Goal: Transaction & Acquisition: Purchase product/service

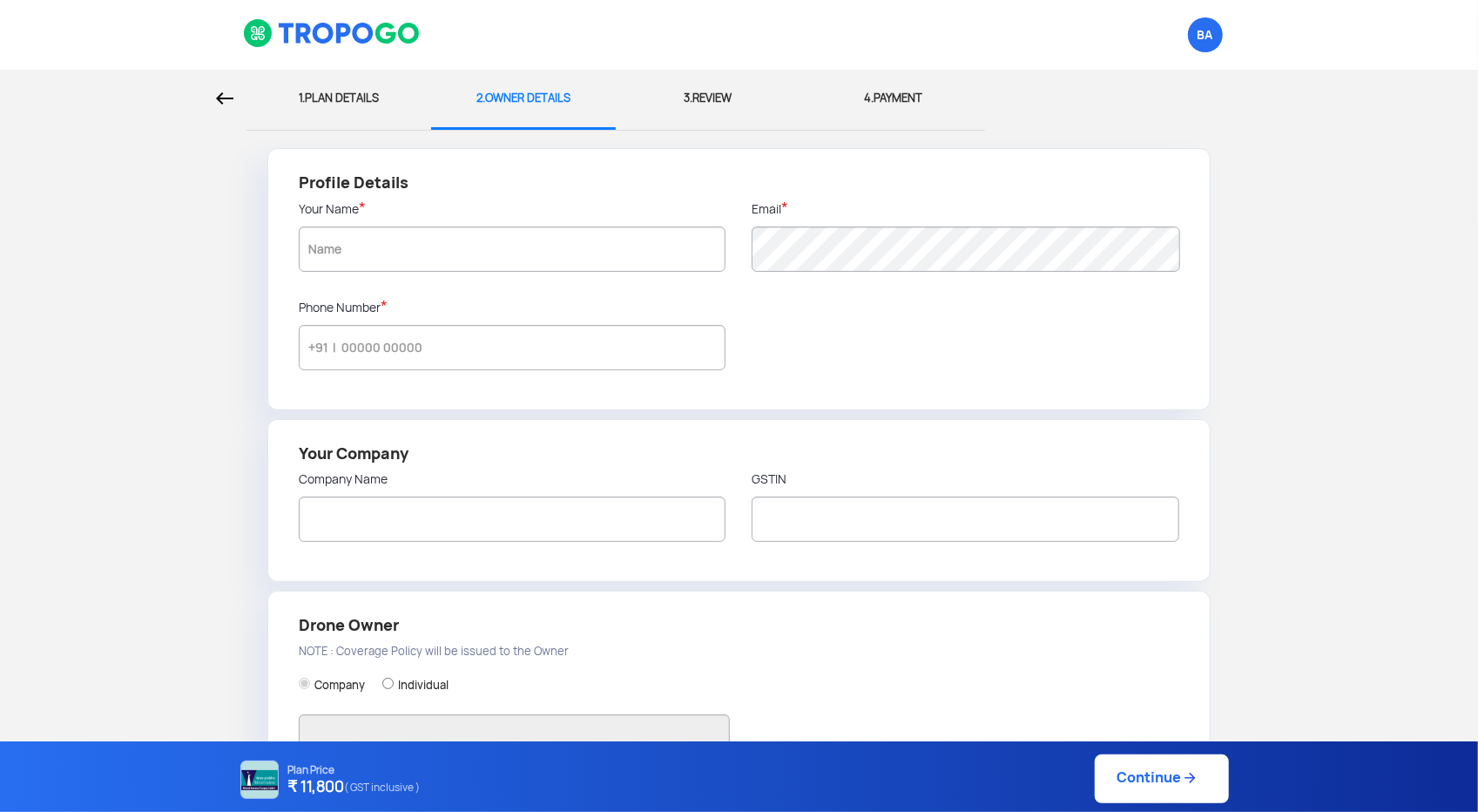
type input "BHARGAVA AVANAPU"
type input "8686253254"
type input "DROGO DRONES PVT LTD"
type input "37AAICD6130D1ZX"
type input "DROGO DRONES PVT LTD"
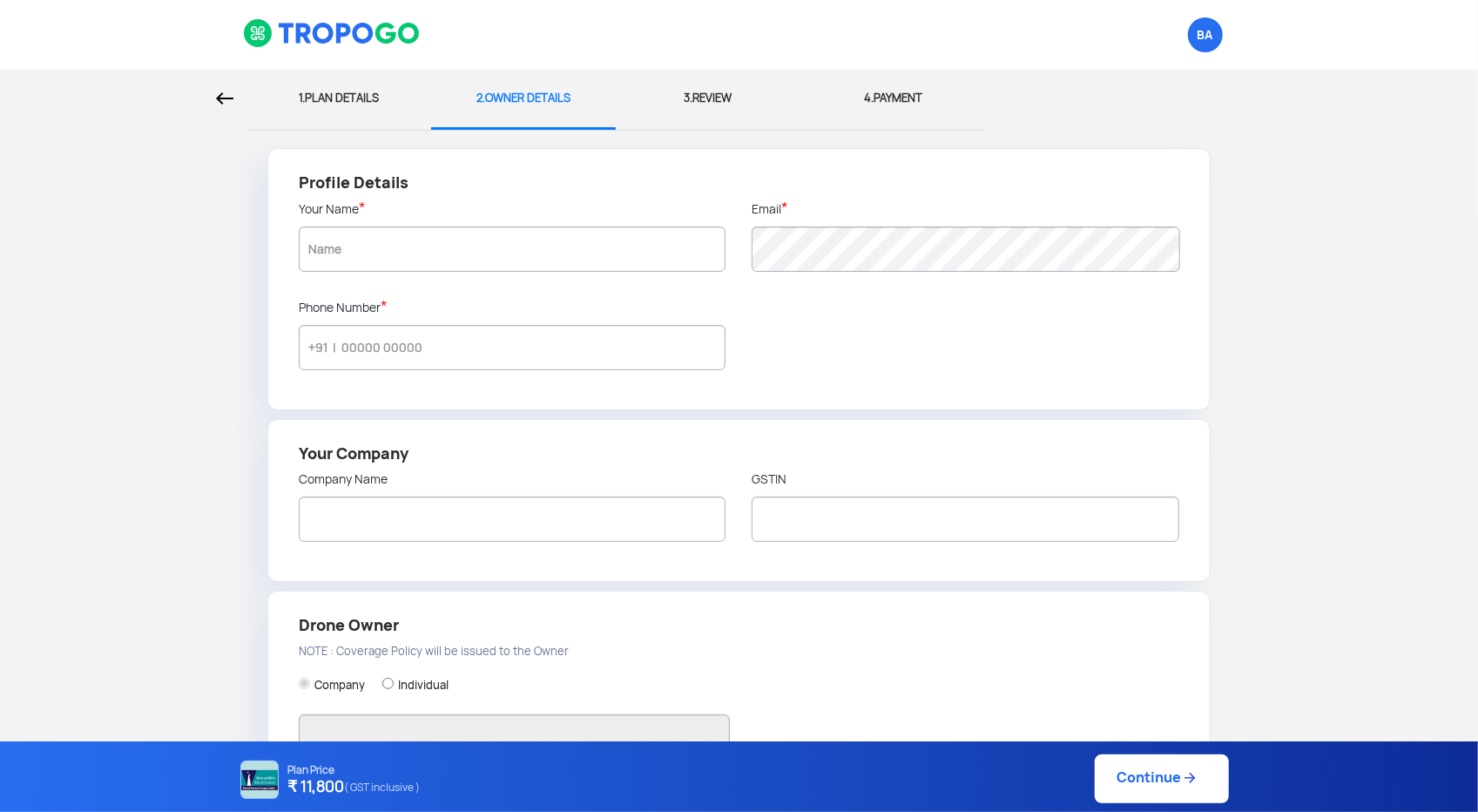
type input "[STREET_ADDRESS][PERSON_NAME]"
type input "522501"
type input "Guntur"
type input "[GEOGRAPHIC_DATA]"
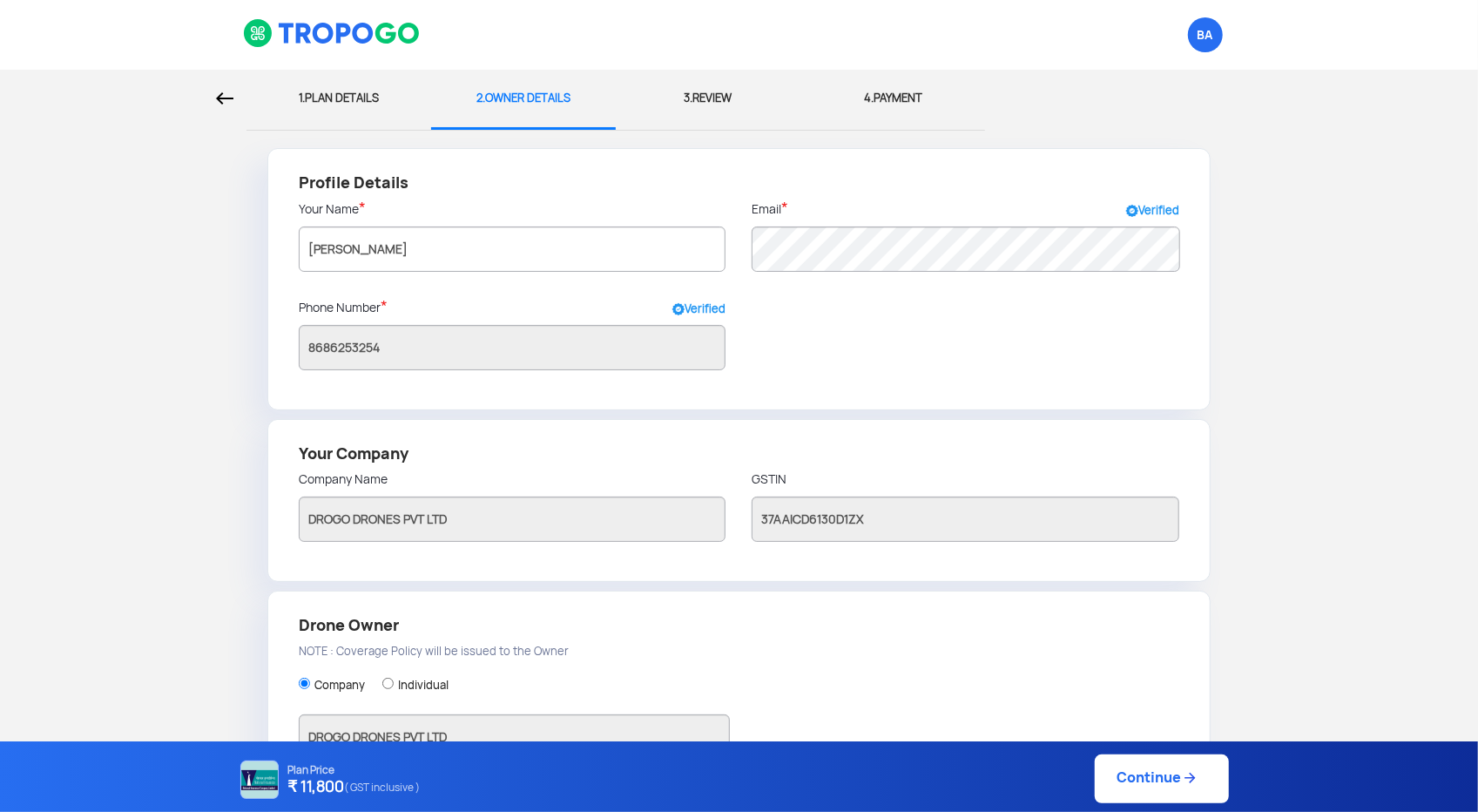
click at [331, 97] on div "1. PLAN DETAILS" at bounding box center [339, 99] width 158 height 57
select select "1000000"
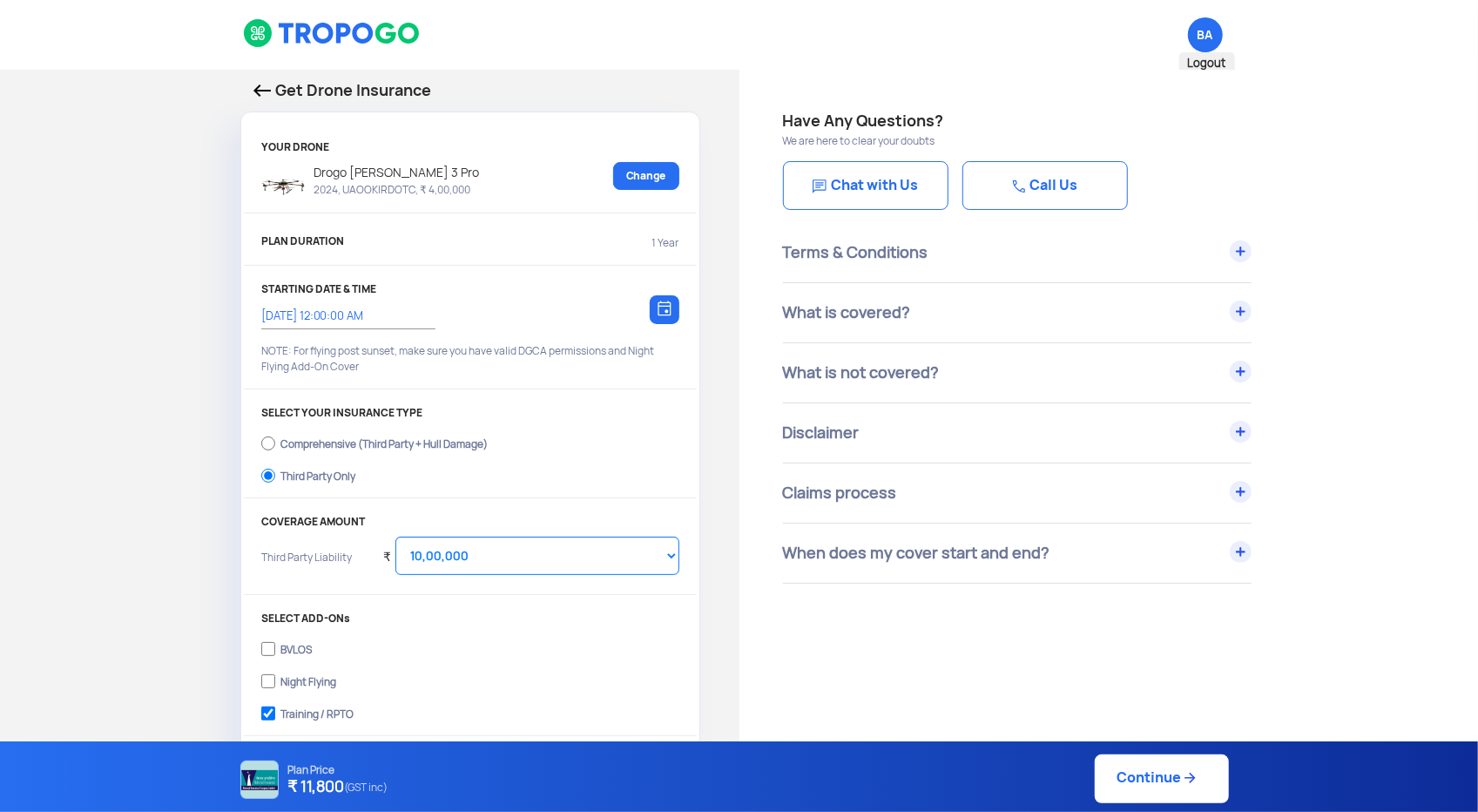
click at [1208, 38] on span "BA Logout" at bounding box center [1205, 35] width 35 height 35
click at [1198, 31] on span "BA Logout" at bounding box center [1205, 35] width 35 height 35
click at [1200, 41] on span "BA Logout" at bounding box center [1205, 35] width 35 height 35
click at [1205, 41] on span "BA Logout" at bounding box center [1205, 35] width 35 height 35
click at [1200, 62] on span "Logout" at bounding box center [1207, 64] width 56 height 23
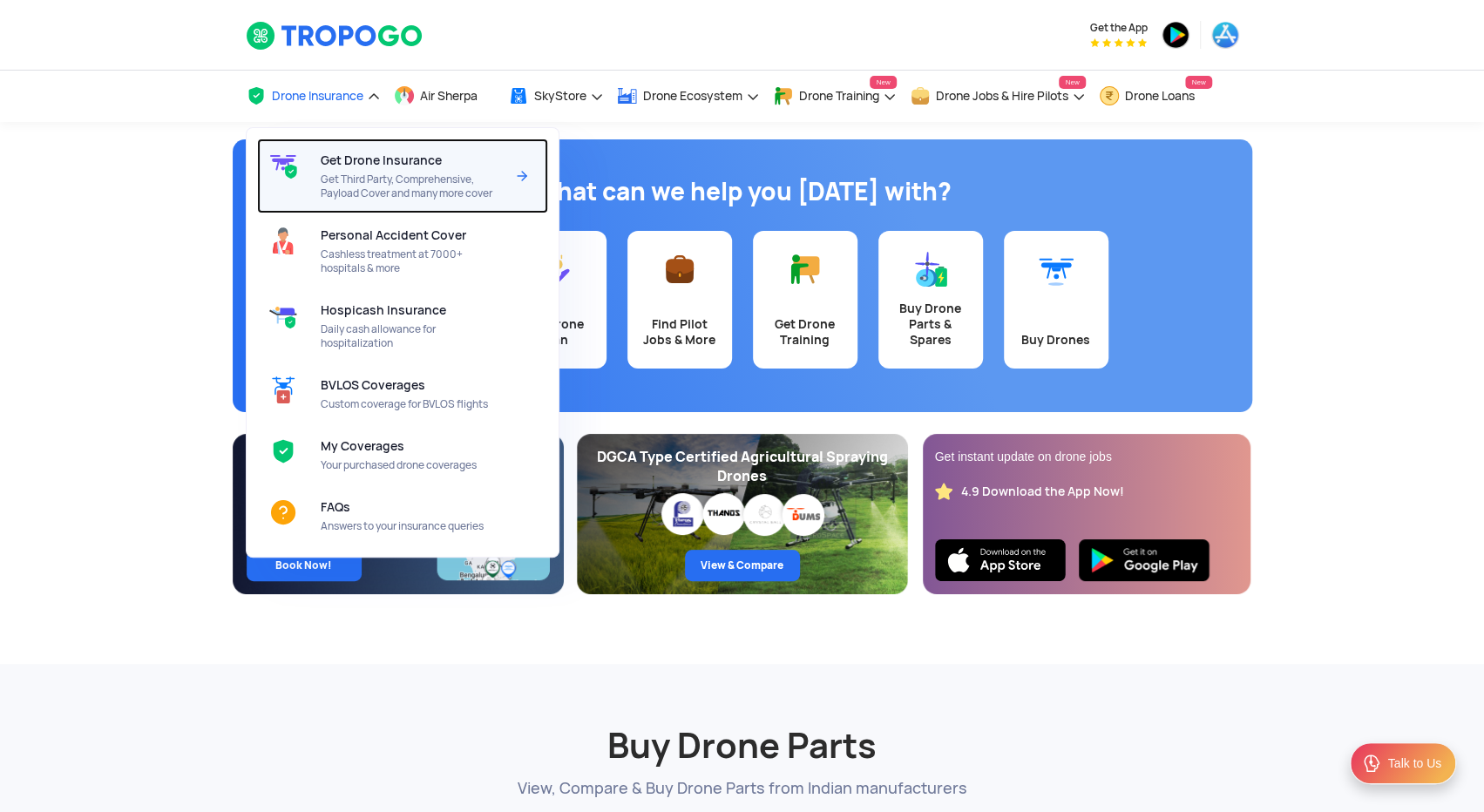
click at [350, 170] on div "Get Drone Insurance Get Third Party, Comprehensive, Payload Cover and many more…" at bounding box center [415, 175] width 191 height 75
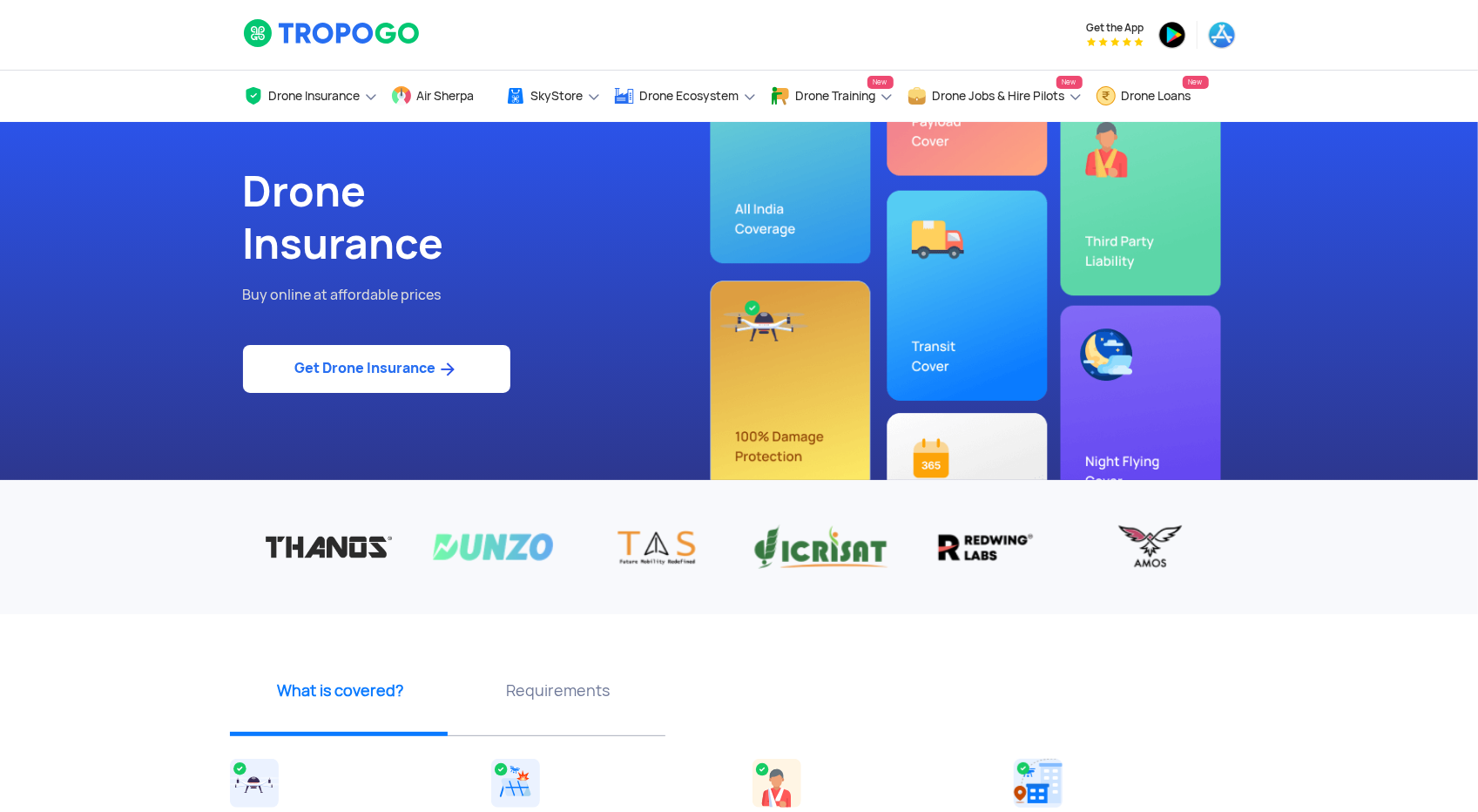
click at [401, 374] on link "Get Drone Insurance" at bounding box center [377, 369] width 267 height 48
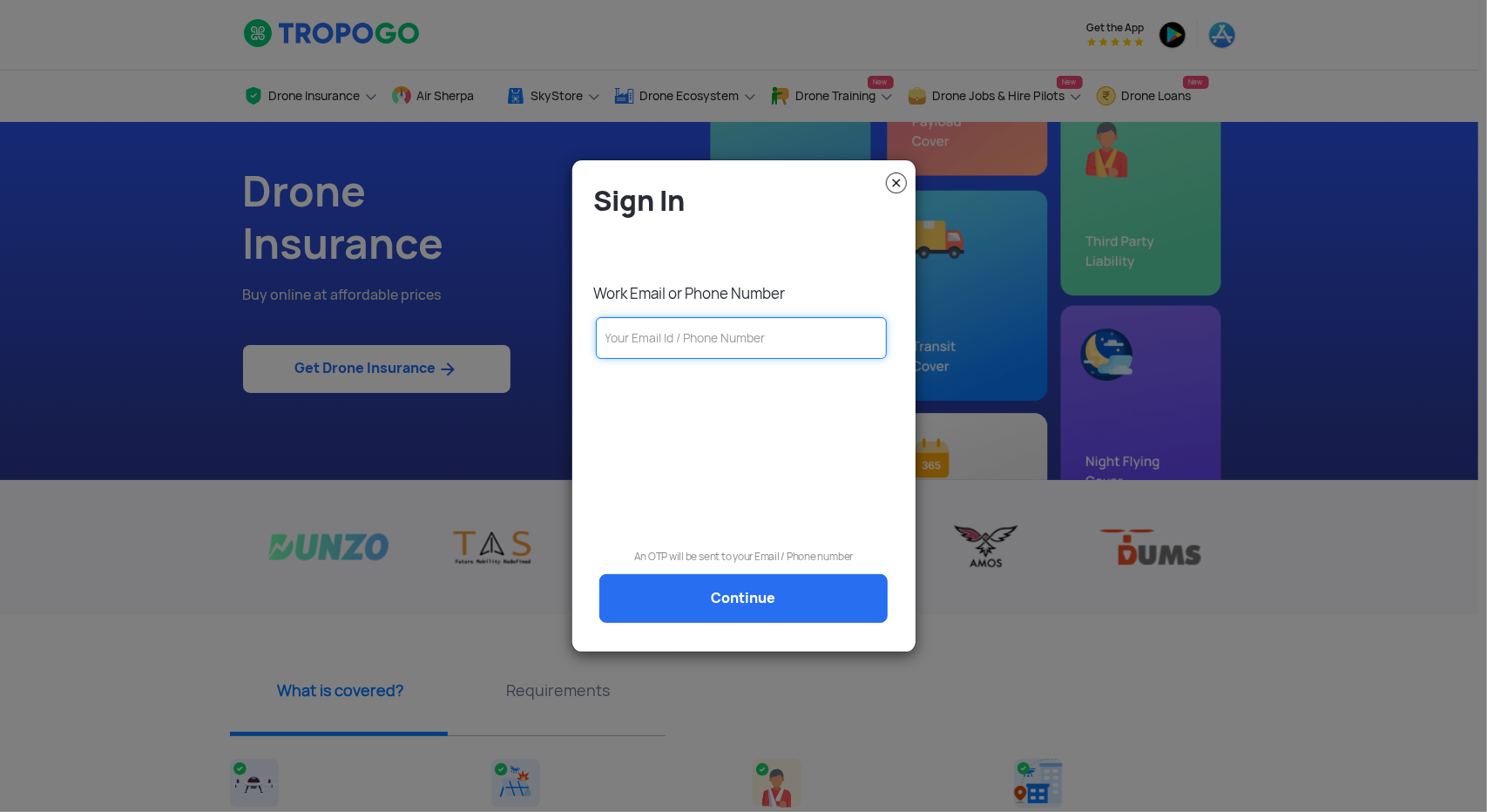
paste input "[PERSON_NAME][EMAIL_ADDRESS][DOMAIN_NAME]"
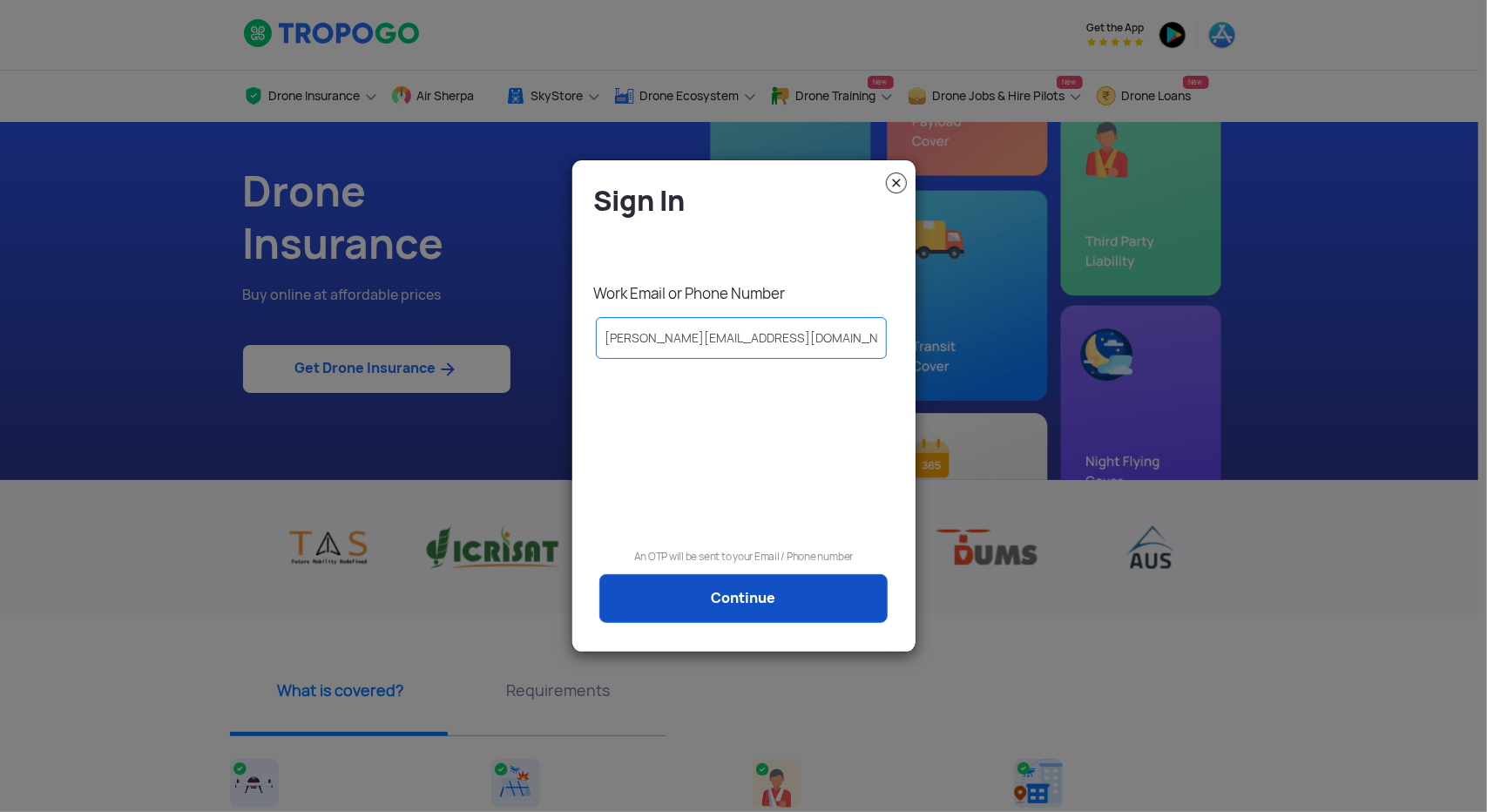
click at [688, 603] on link "Continue" at bounding box center [743, 597] width 288 height 49
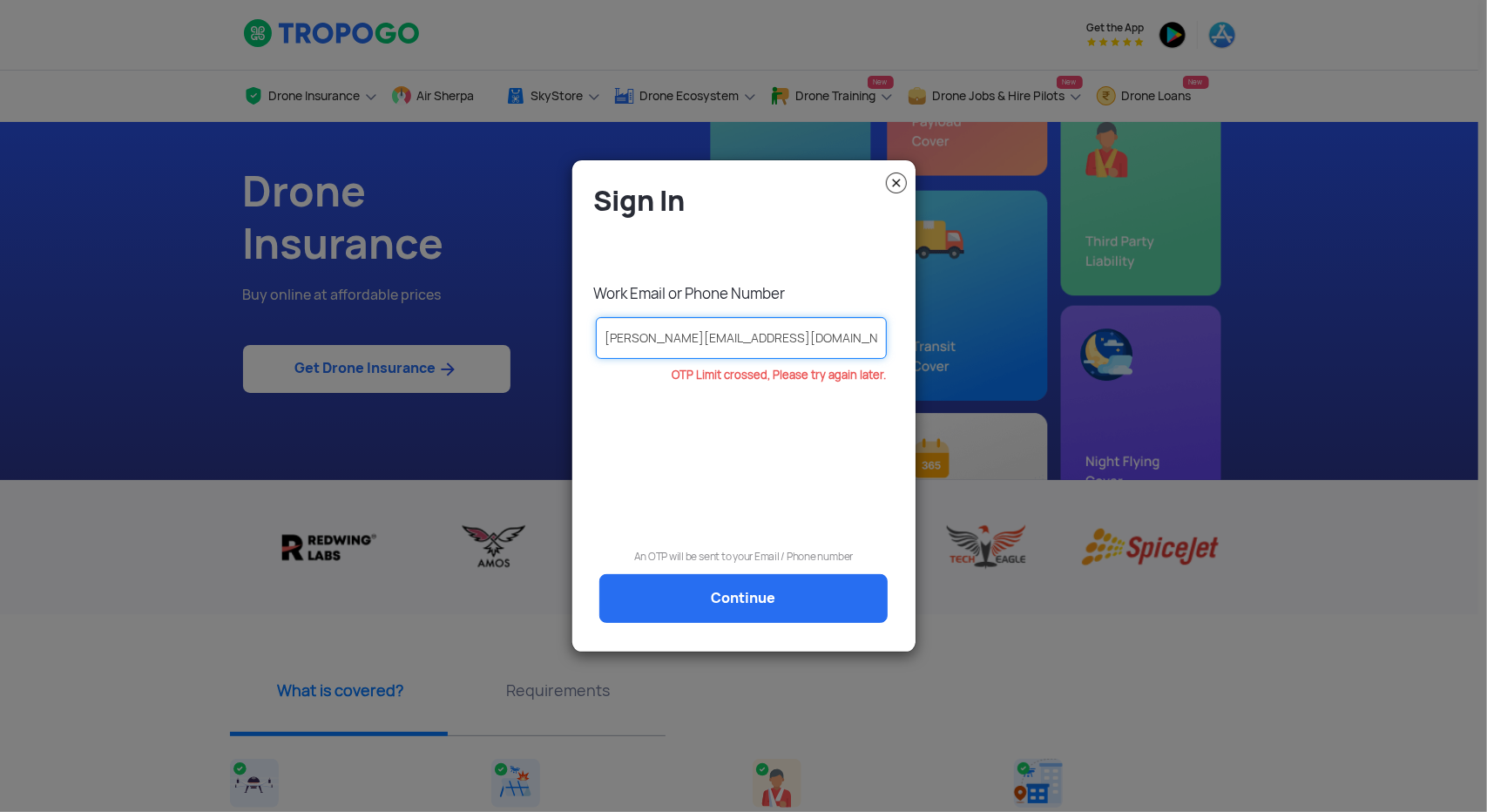
click at [810, 330] on input "[PERSON_NAME][EMAIL_ADDRESS][DOMAIN_NAME]" at bounding box center [741, 337] width 292 height 41
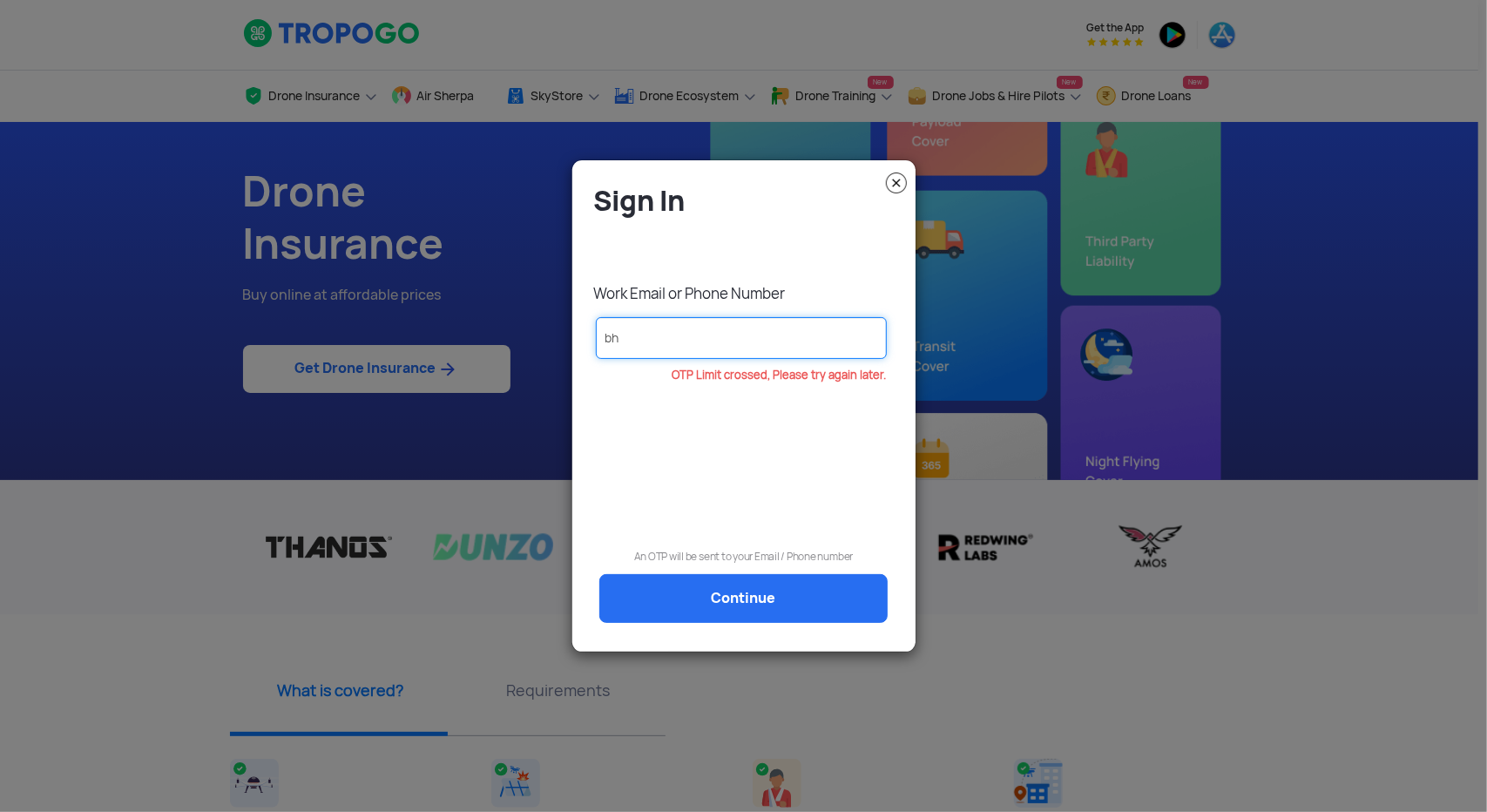
type input "b"
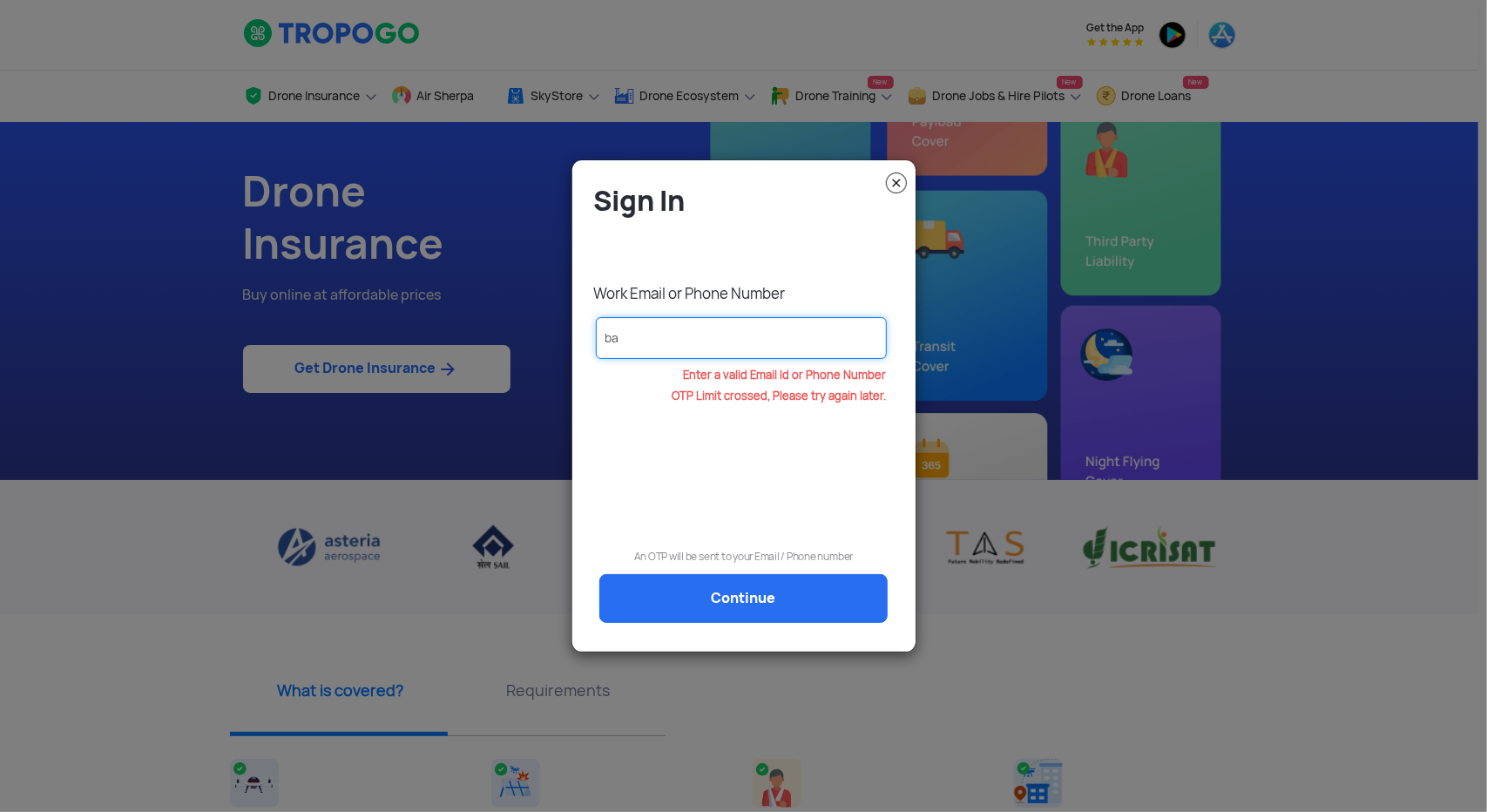
type input "b"
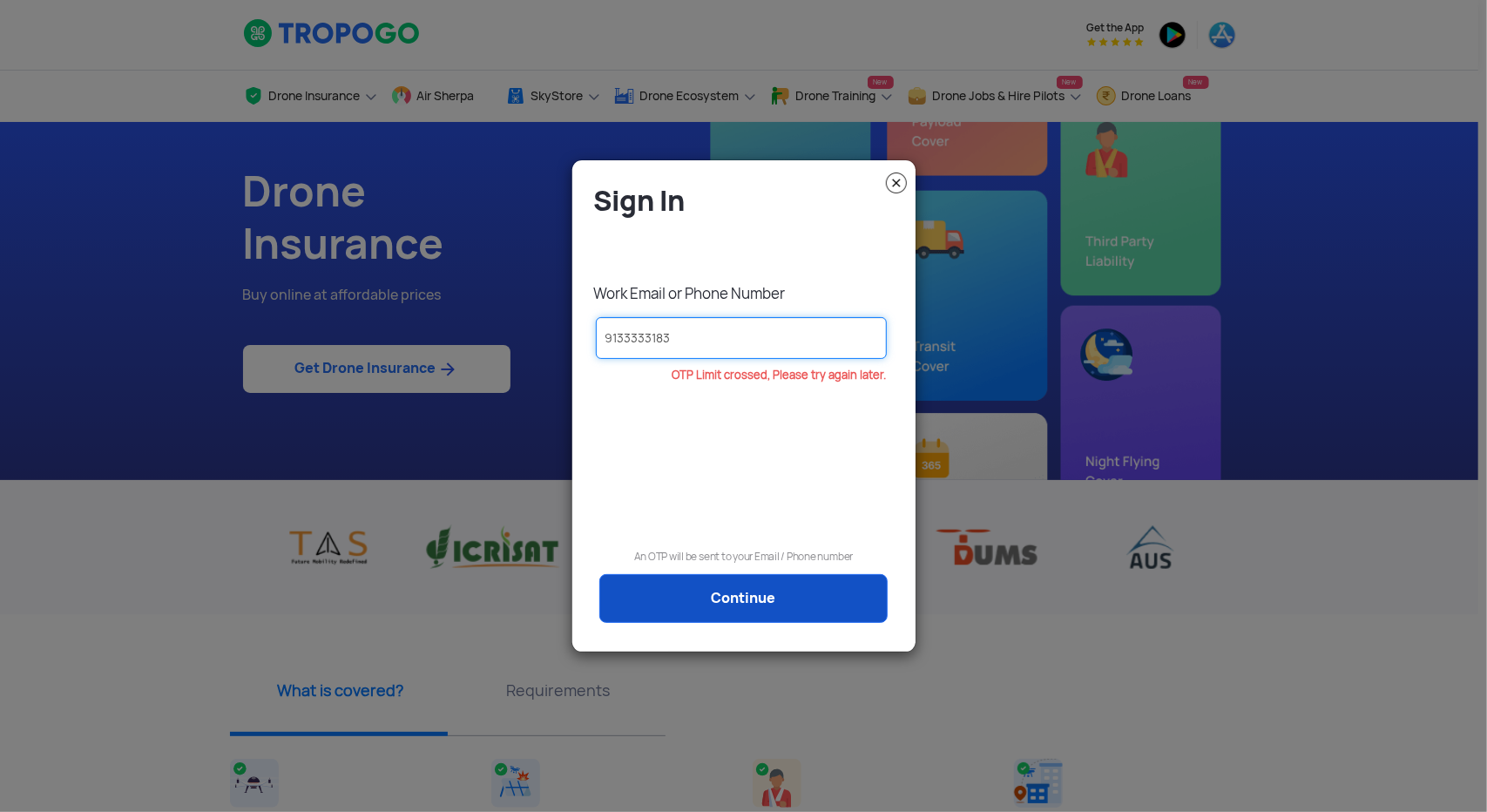
type input "9133333183"
click at [728, 597] on link "Continue" at bounding box center [743, 597] width 288 height 49
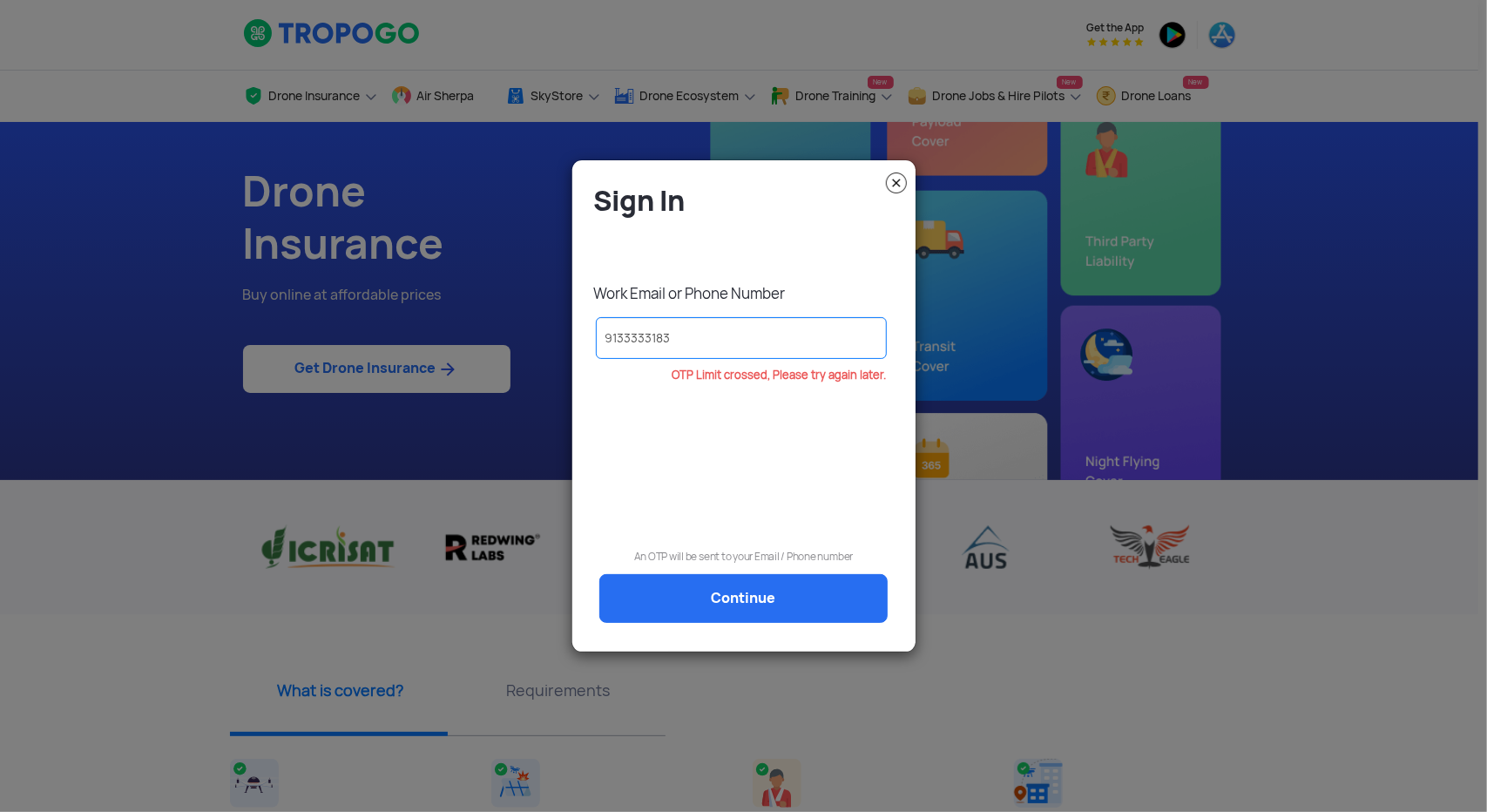
click at [900, 181] on img at bounding box center [896, 182] width 21 height 21
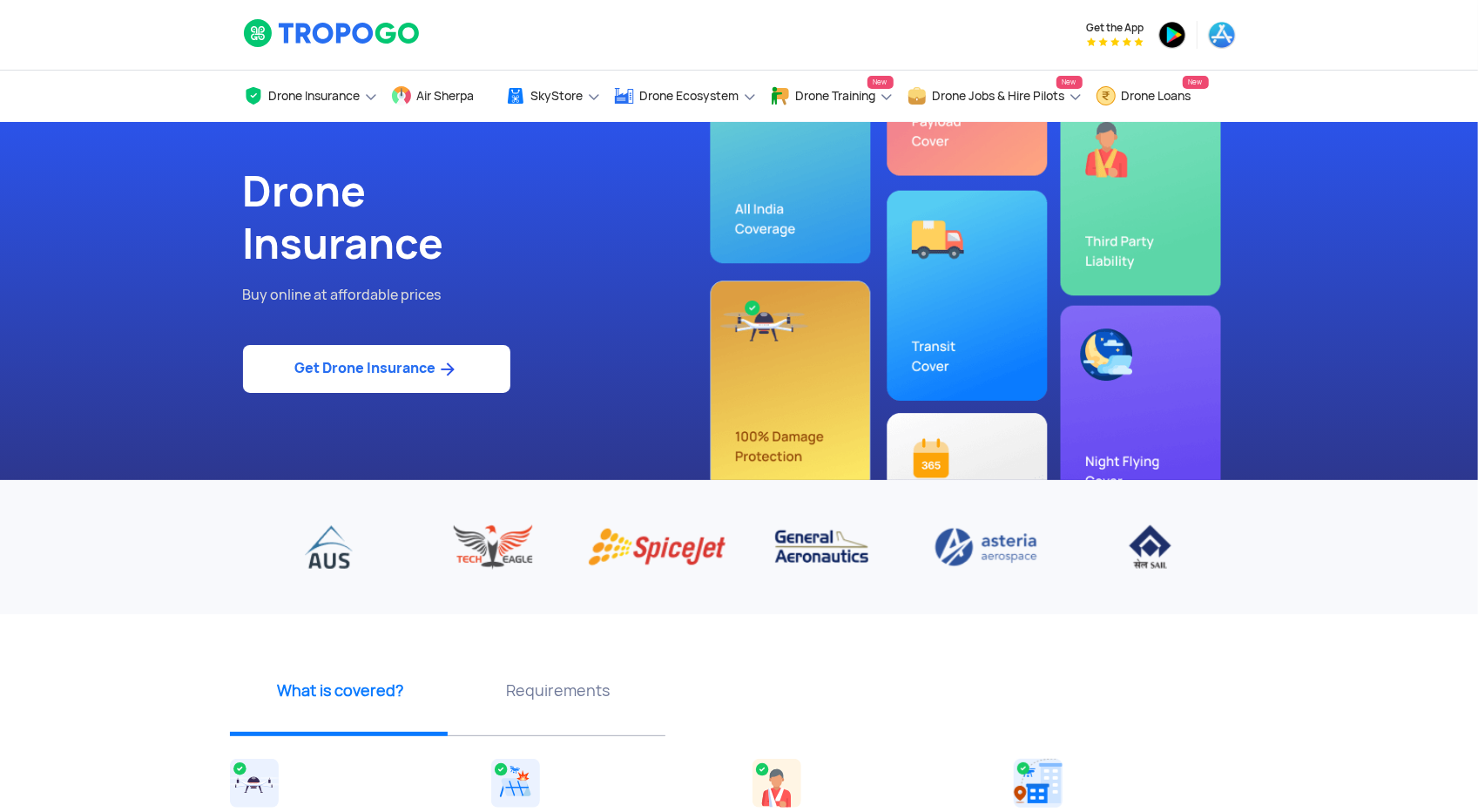
click at [403, 362] on link "Get Drone Insurance" at bounding box center [377, 369] width 267 height 48
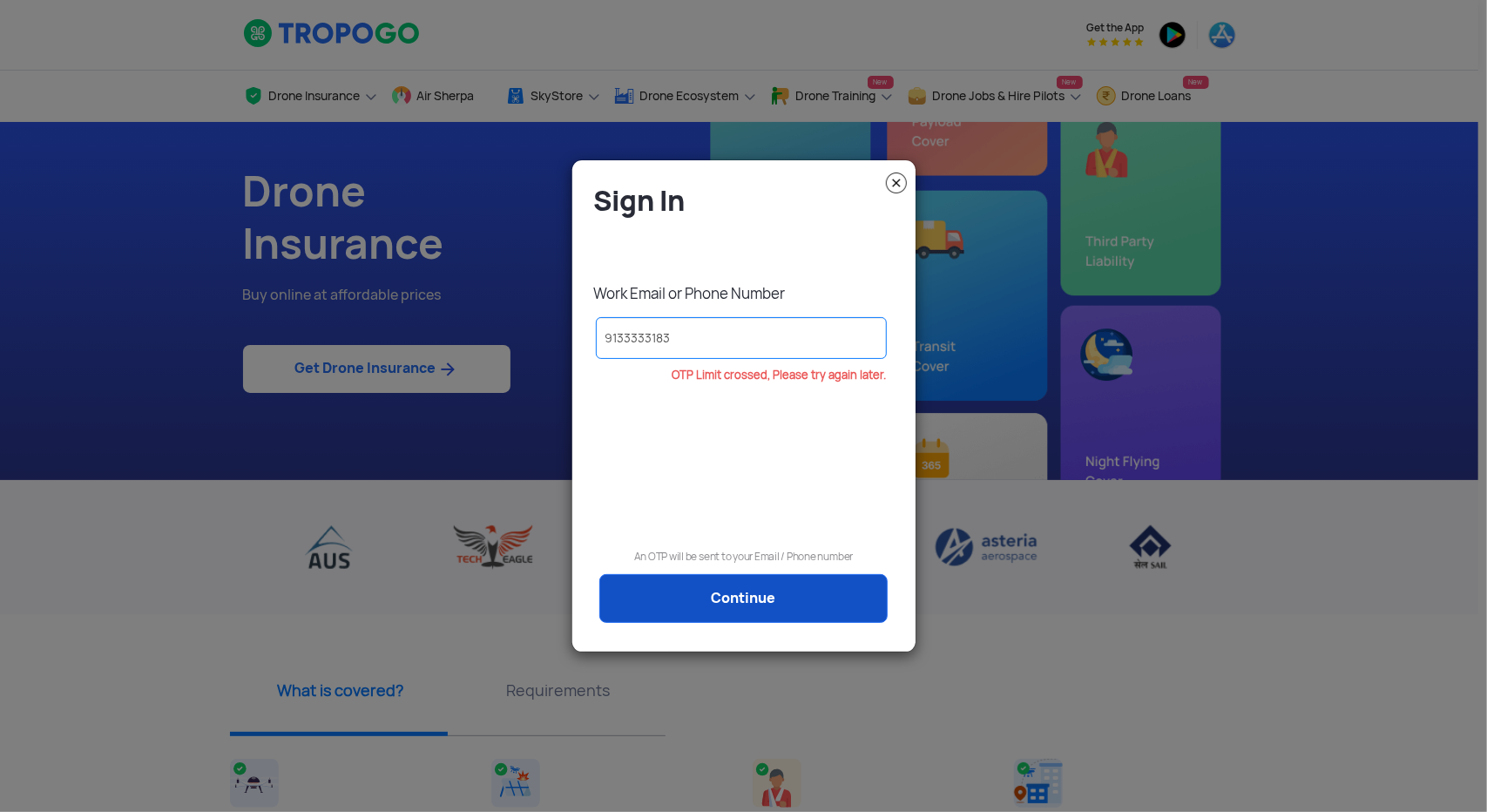
click at [719, 598] on link "Continue" at bounding box center [743, 597] width 288 height 49
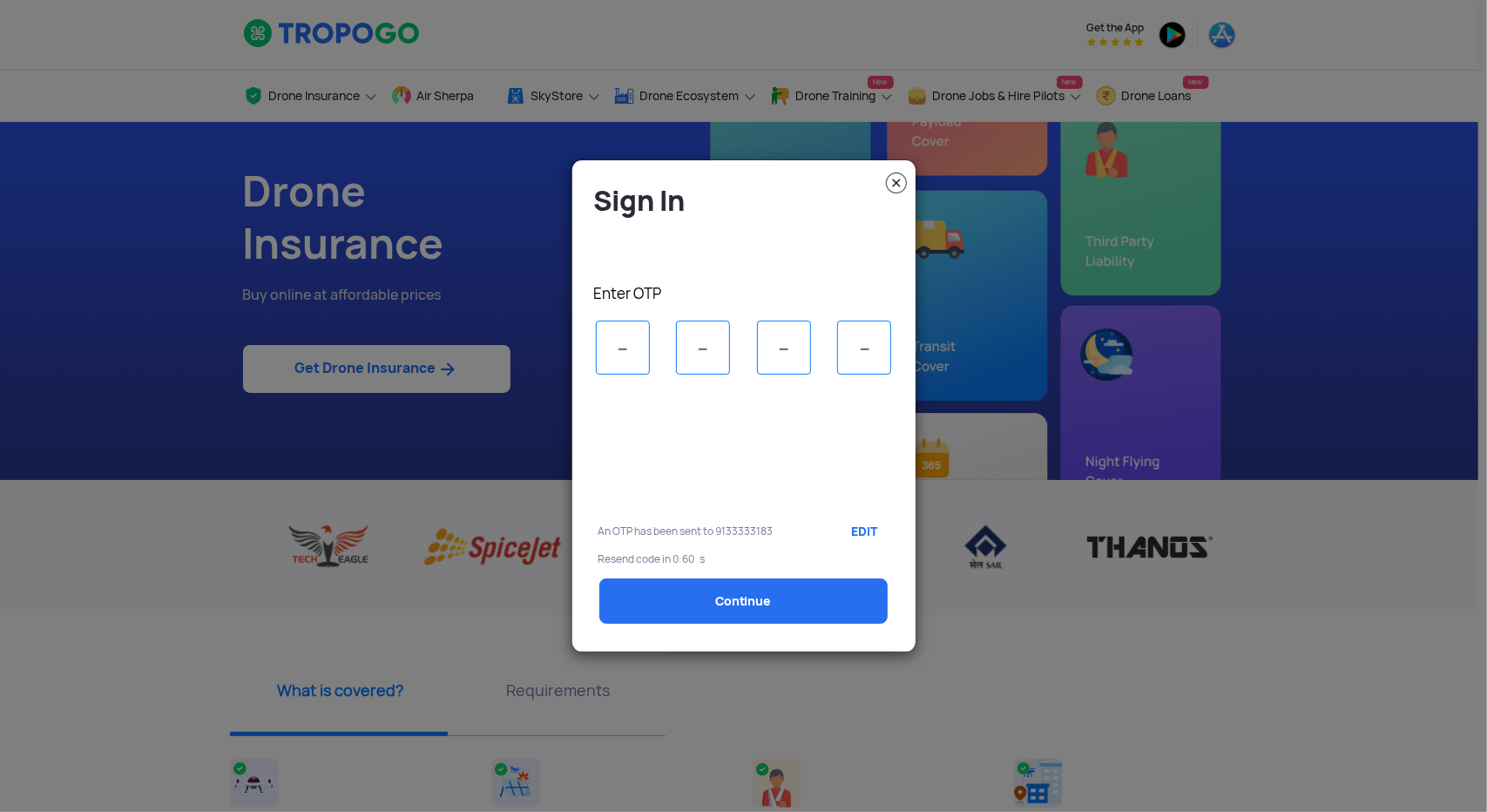
click at [719, 598] on link "Continue" at bounding box center [743, 600] width 288 height 45
click at [619, 341] on input "tel" at bounding box center [622, 347] width 54 height 54
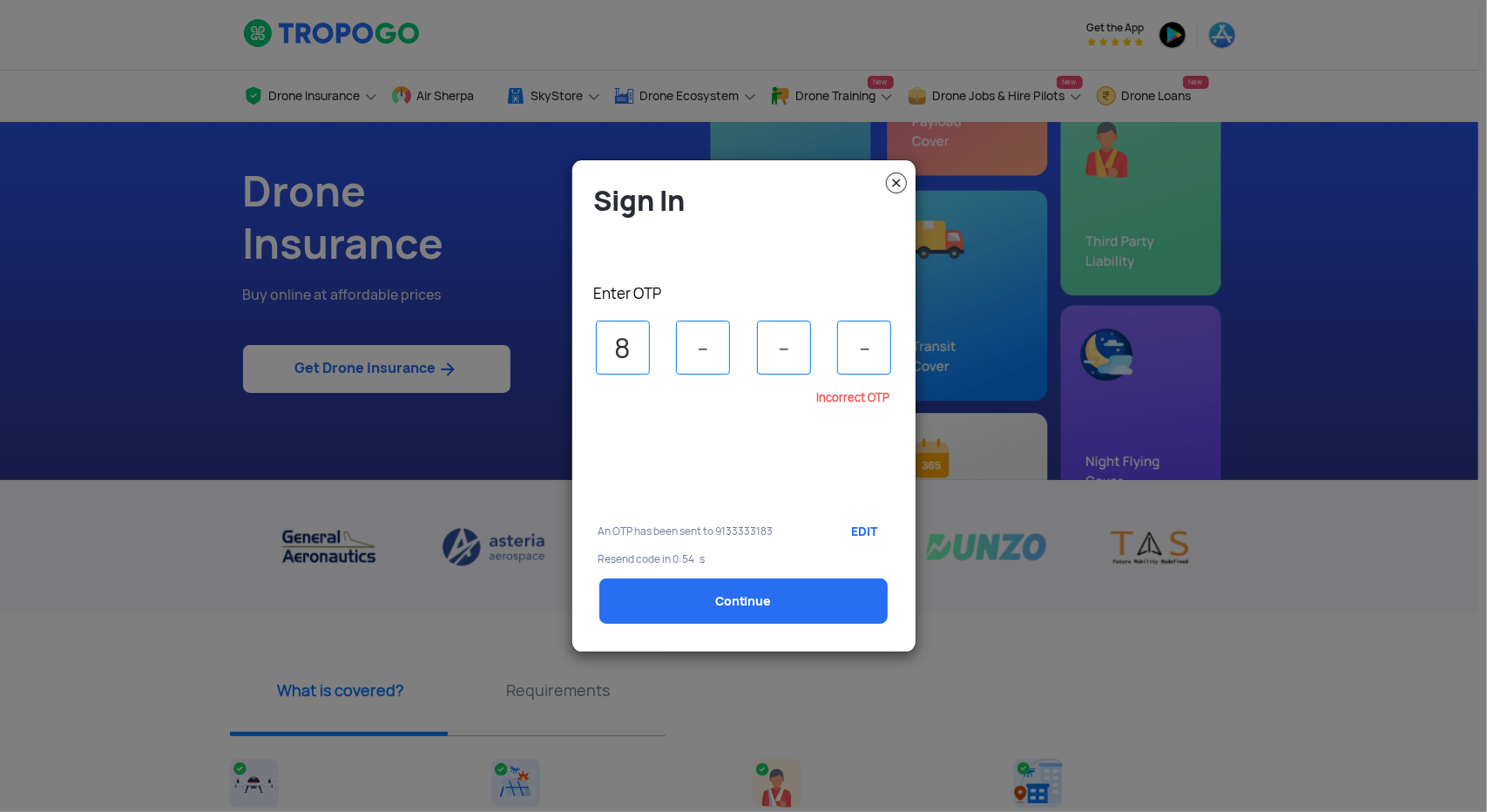
type input "8"
type input "3"
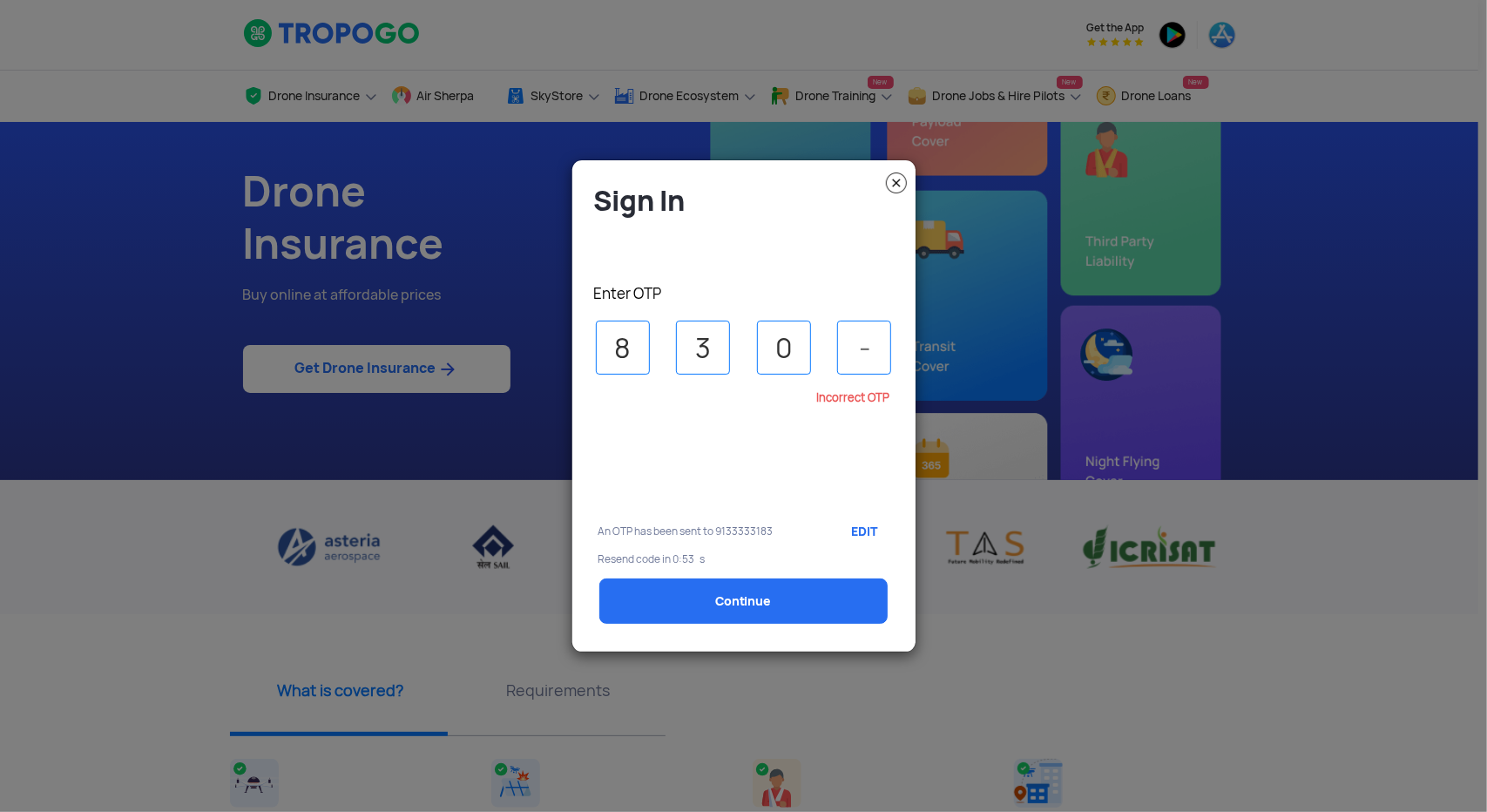
type input "0"
type input "8"
select select "1000000"
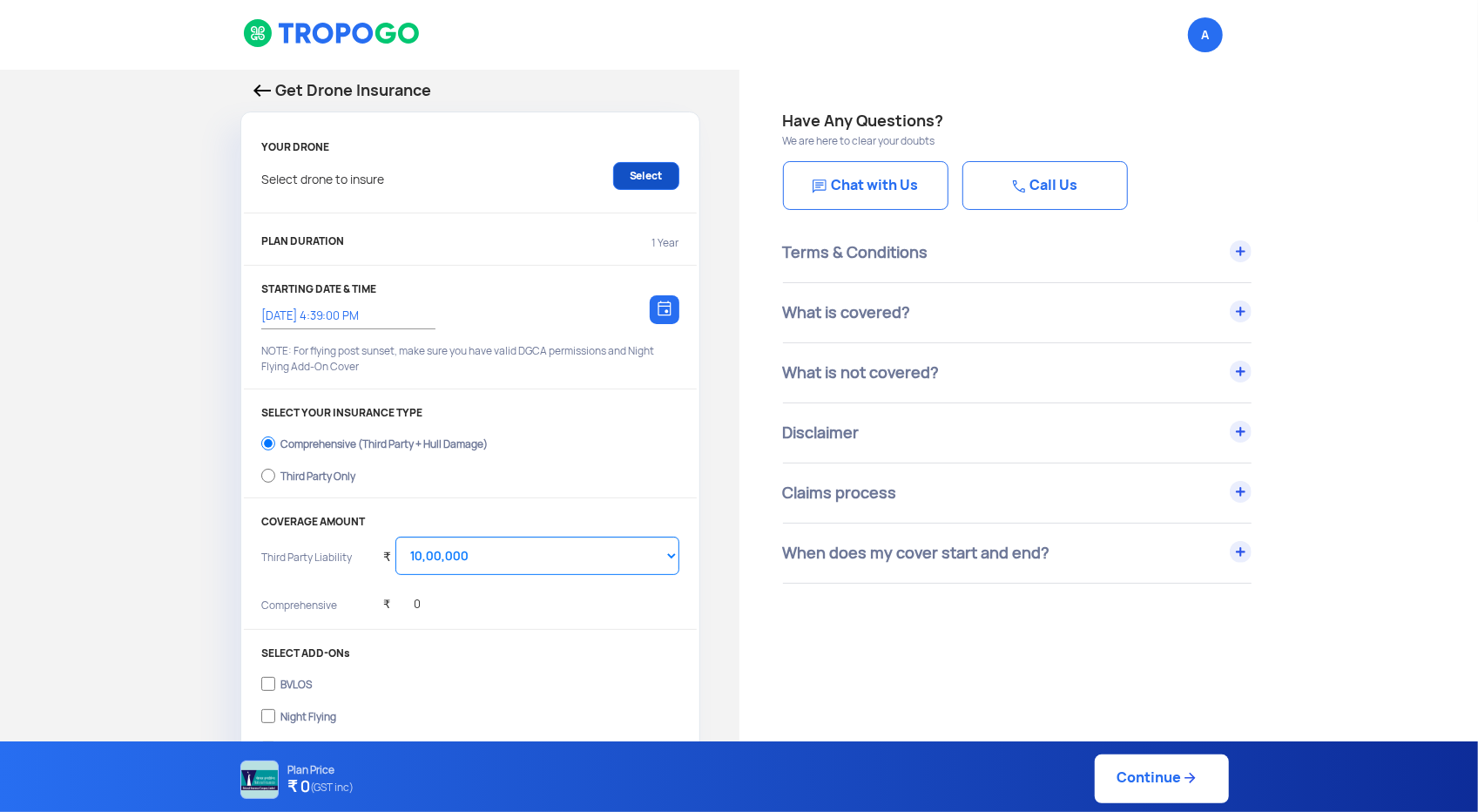
click at [656, 180] on link "Select" at bounding box center [646, 176] width 66 height 28
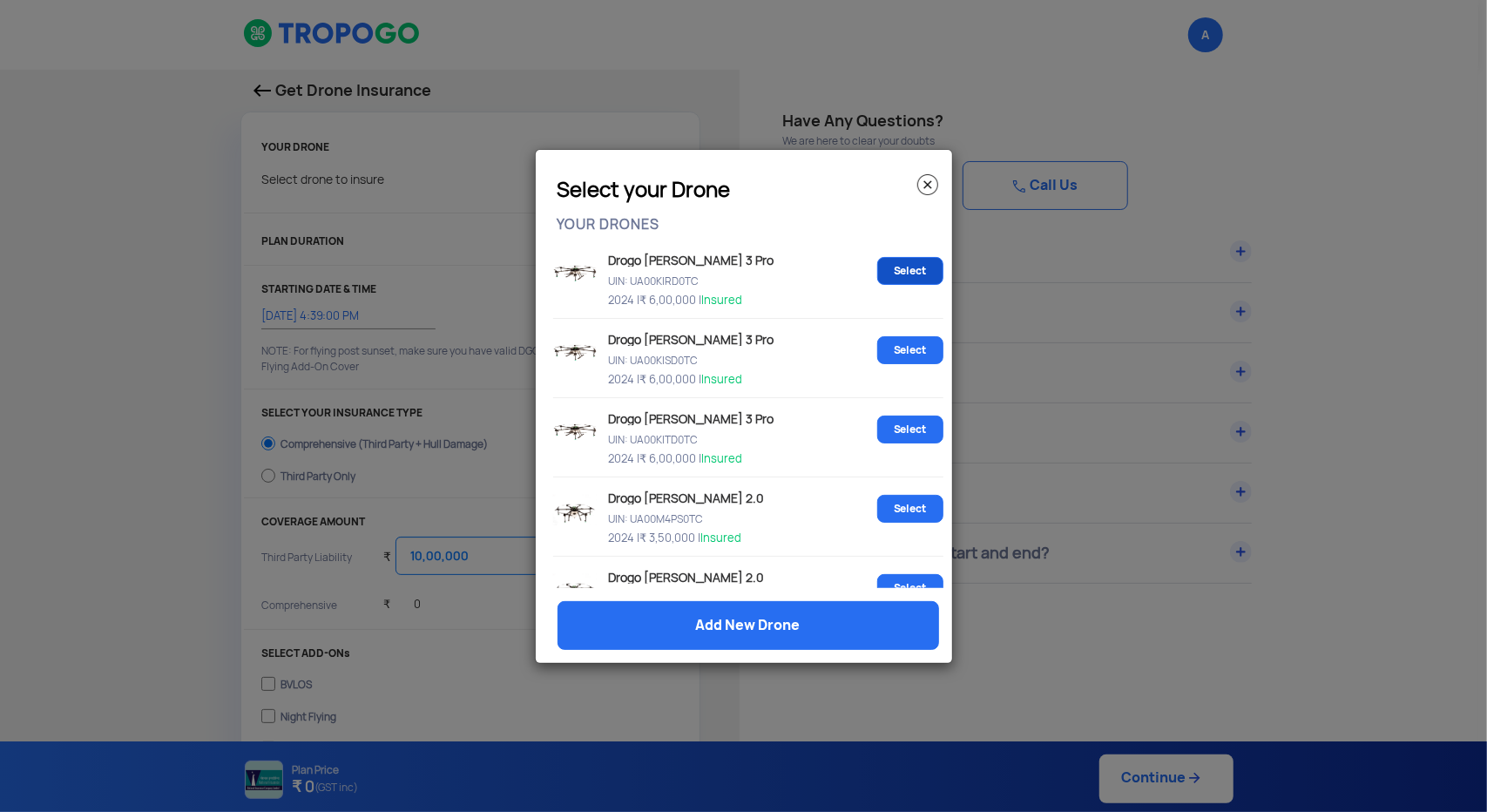
click at [895, 265] on link "Select" at bounding box center [910, 271] width 66 height 28
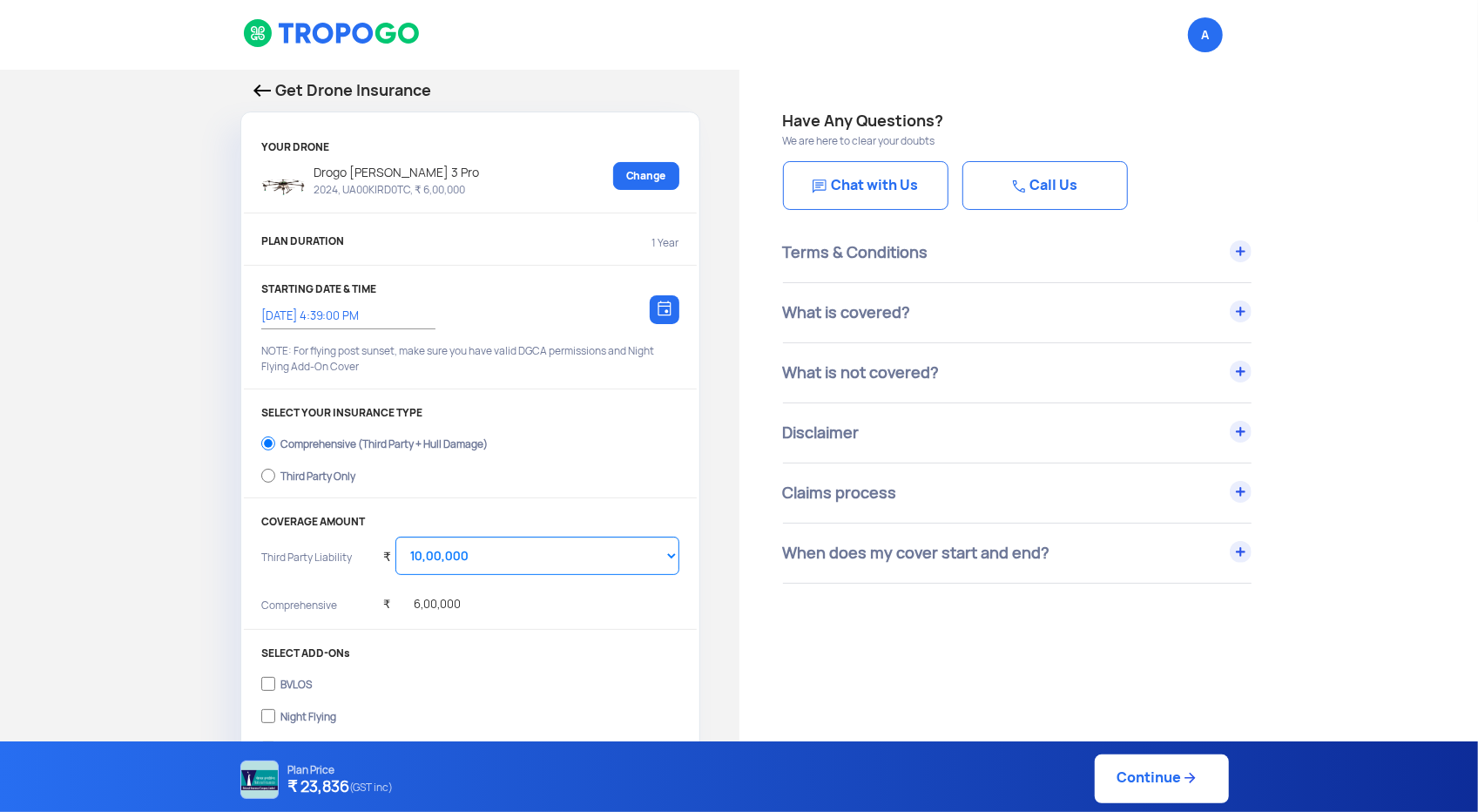
click at [668, 313] on img at bounding box center [664, 307] width 14 height 16
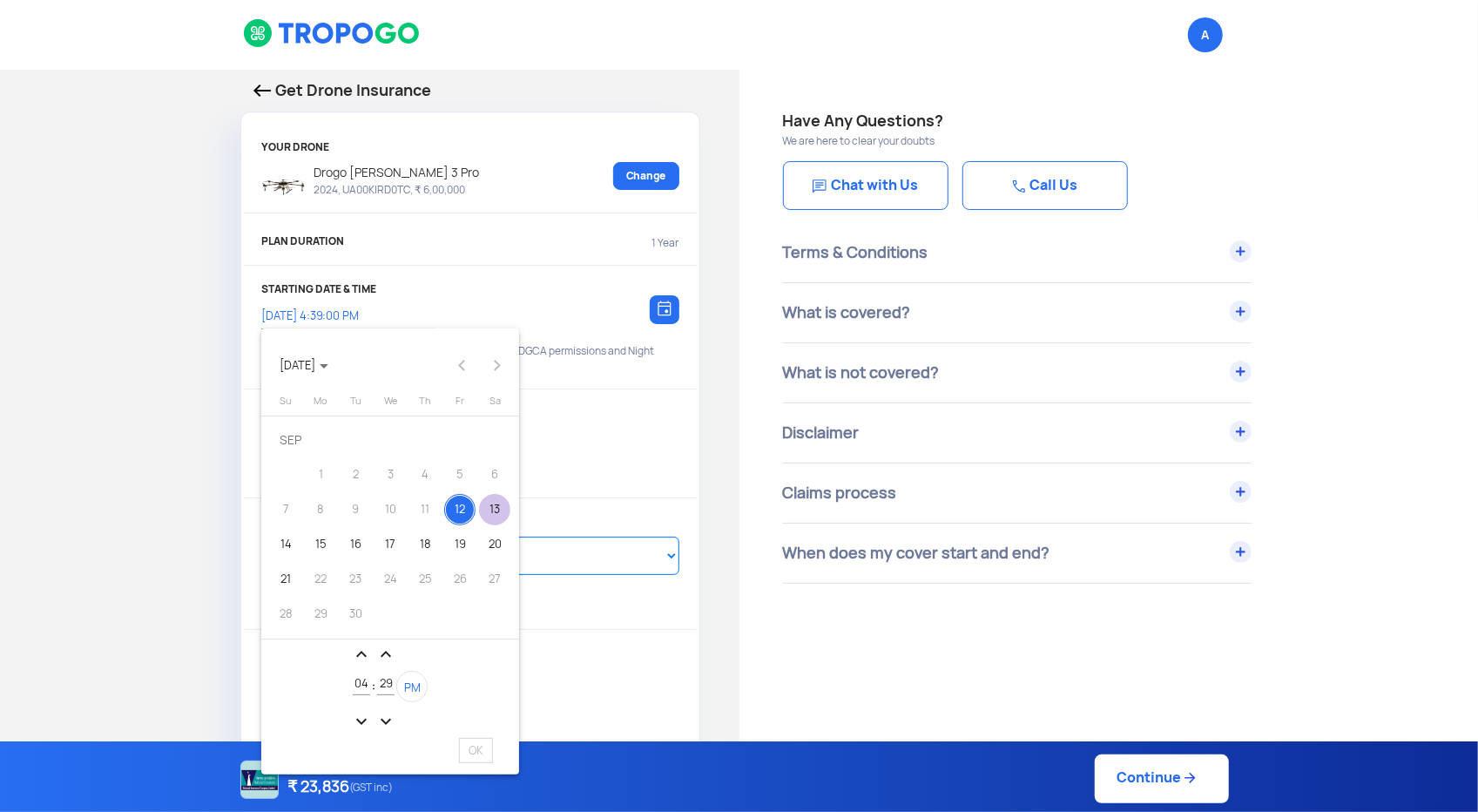
click at [483, 507] on div "13" at bounding box center [495, 509] width 31 height 31
click at [366, 657] on mat-icon "expand_less" at bounding box center [361, 654] width 21 height 21
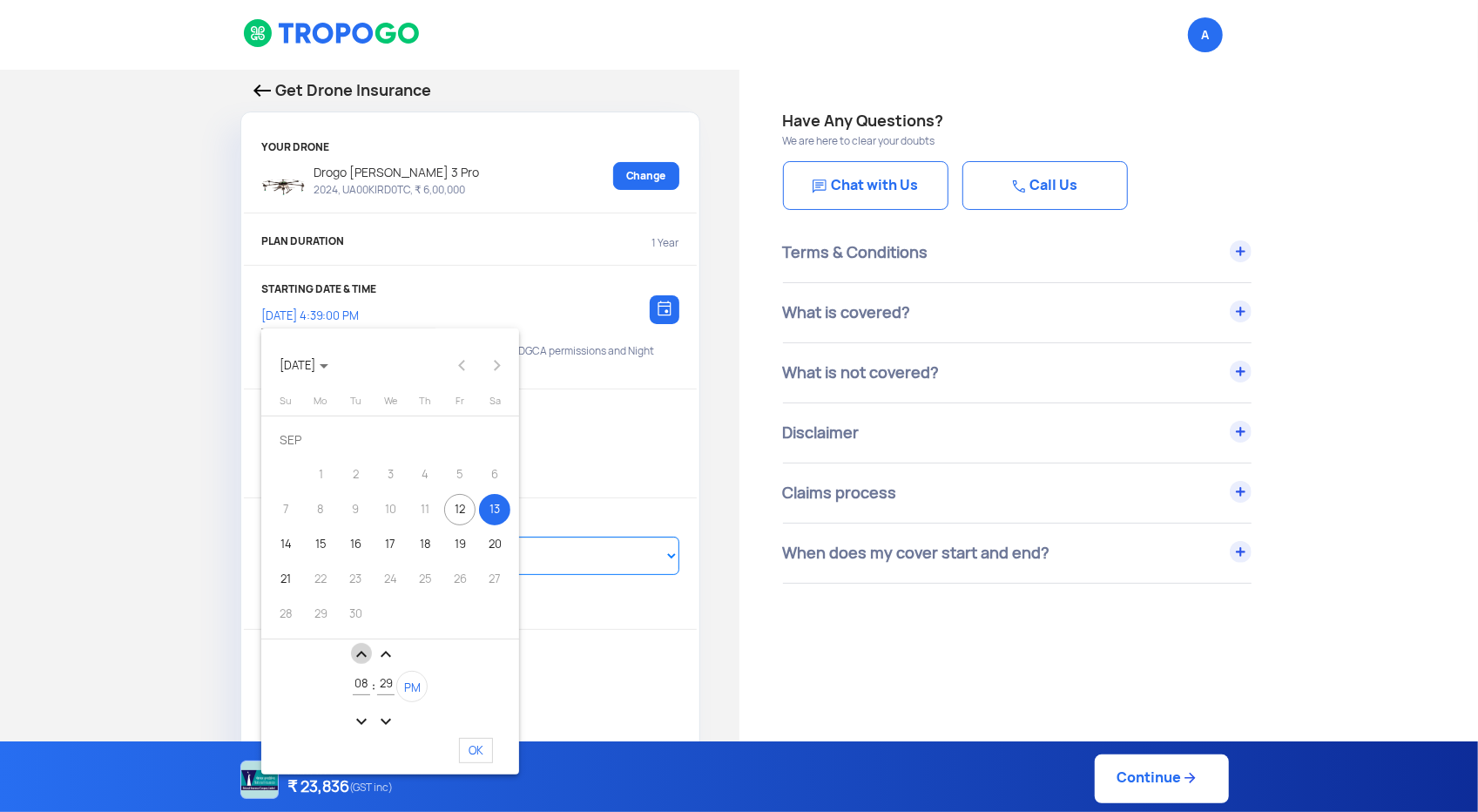
click at [366, 657] on mat-icon "expand_less" at bounding box center [361, 654] width 21 height 21
type input "12"
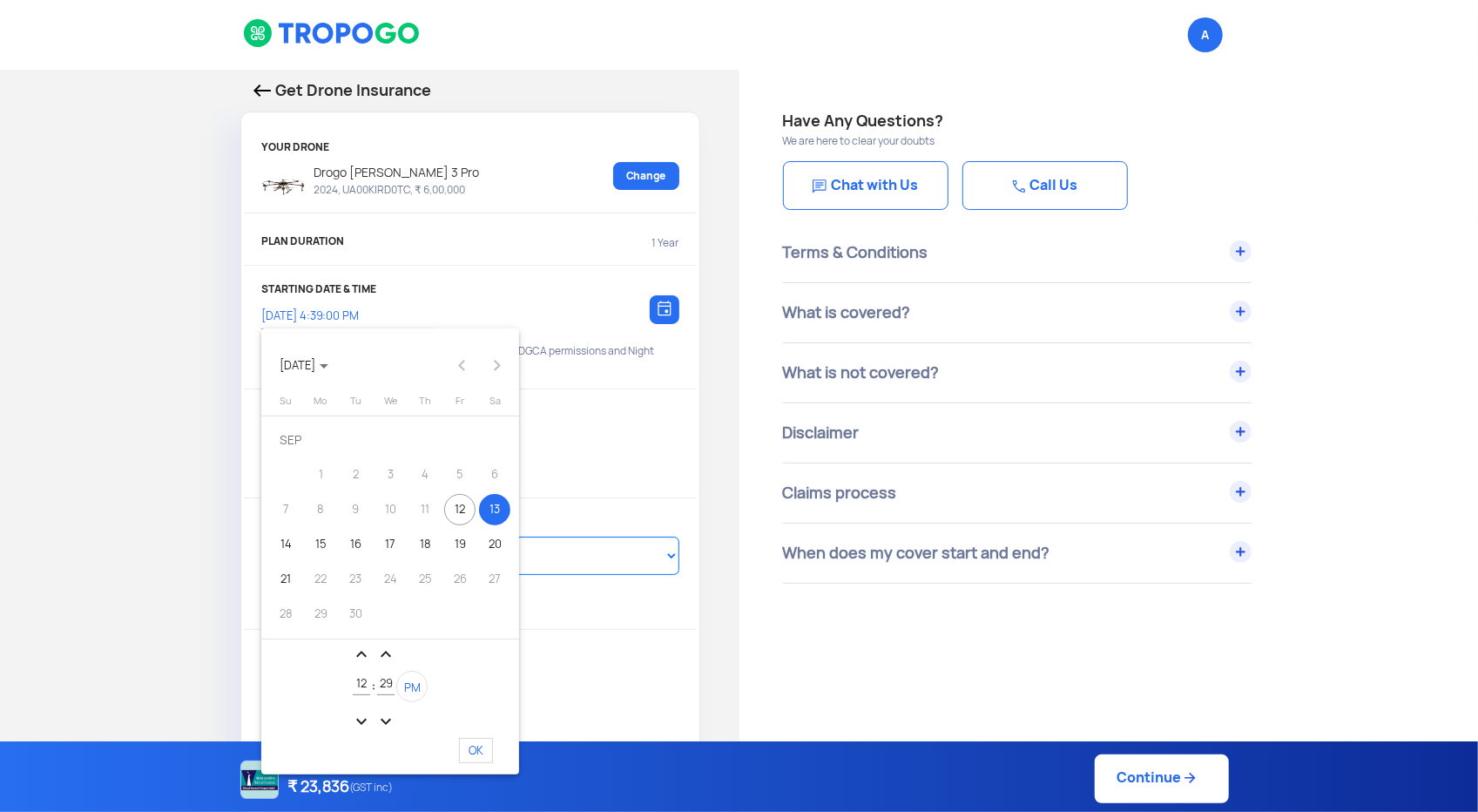
click at [389, 655] on mat-icon "expand_less" at bounding box center [386, 654] width 21 height 21
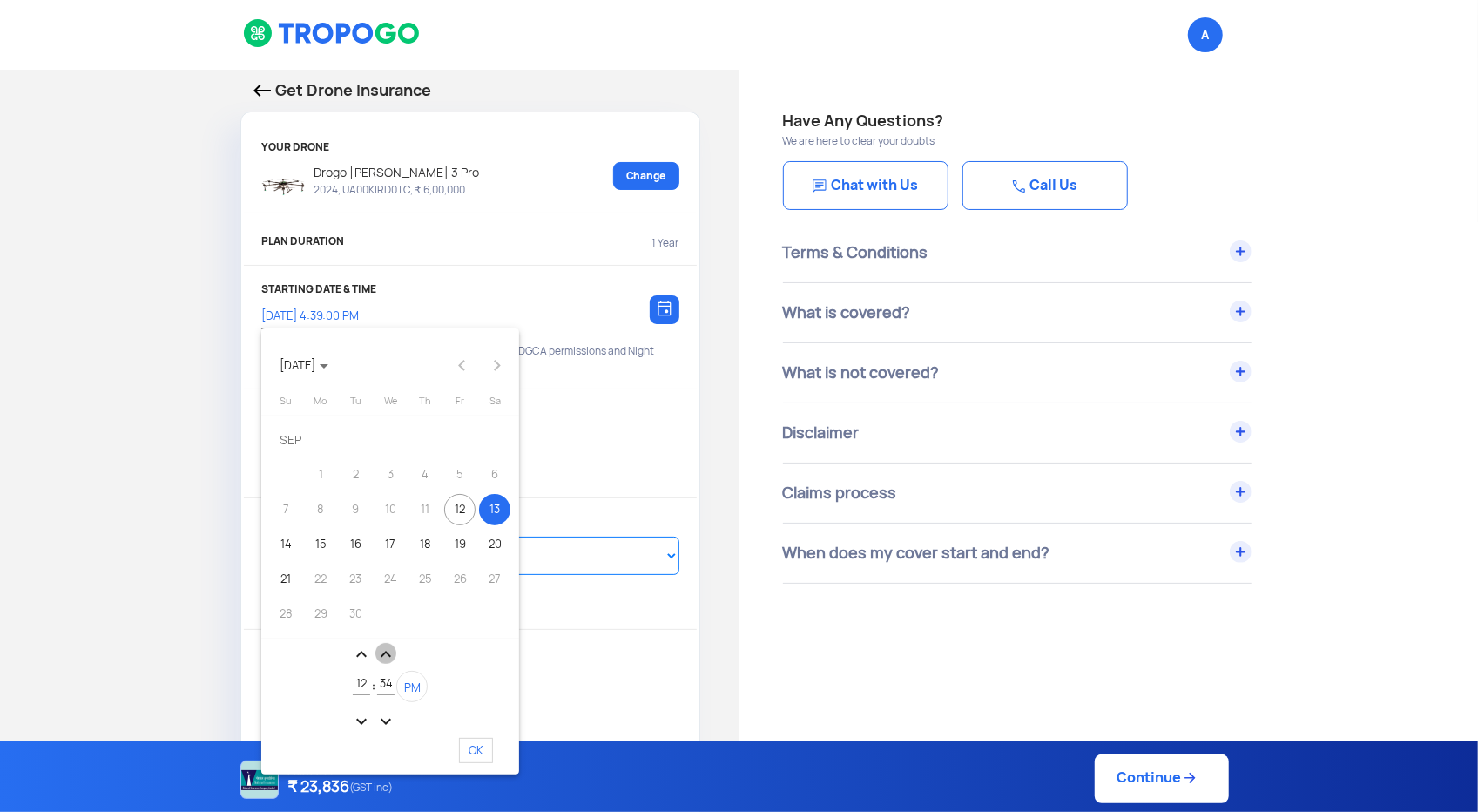
click at [389, 655] on mat-icon "expand_less" at bounding box center [386, 654] width 21 height 21
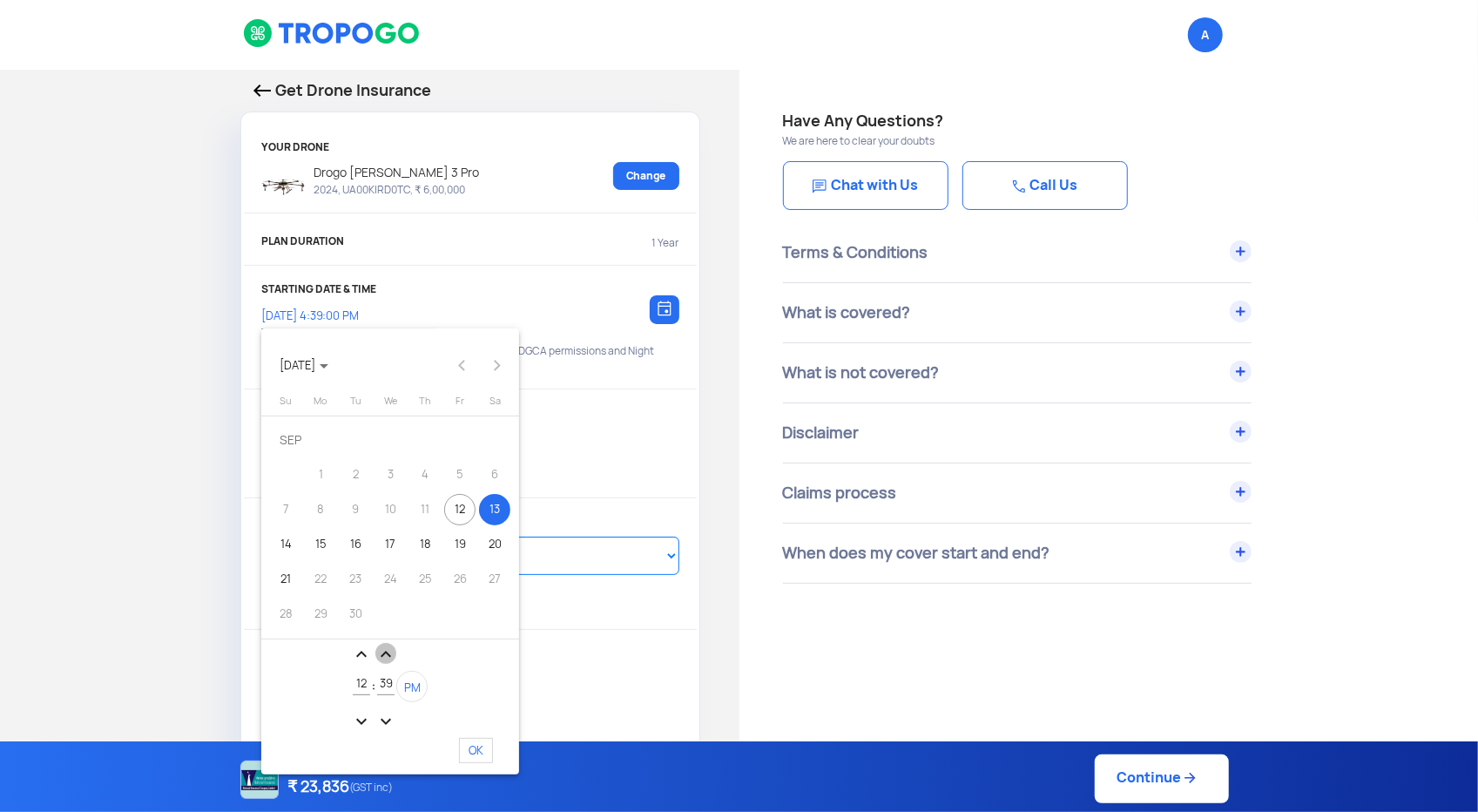
click at [389, 655] on mat-icon "expand_less" at bounding box center [386, 654] width 21 height 21
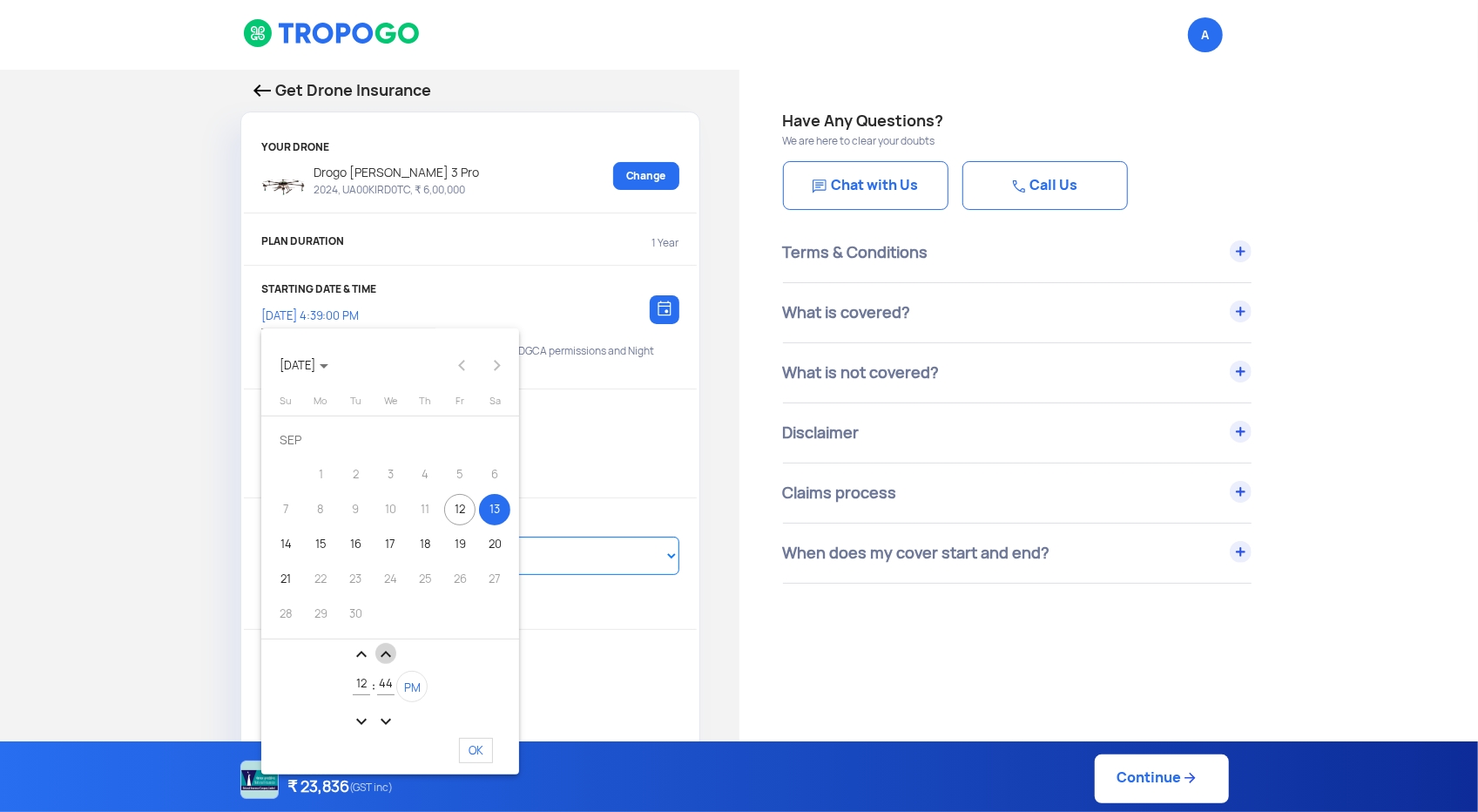
click at [389, 655] on mat-icon "expand_less" at bounding box center [386, 654] width 21 height 21
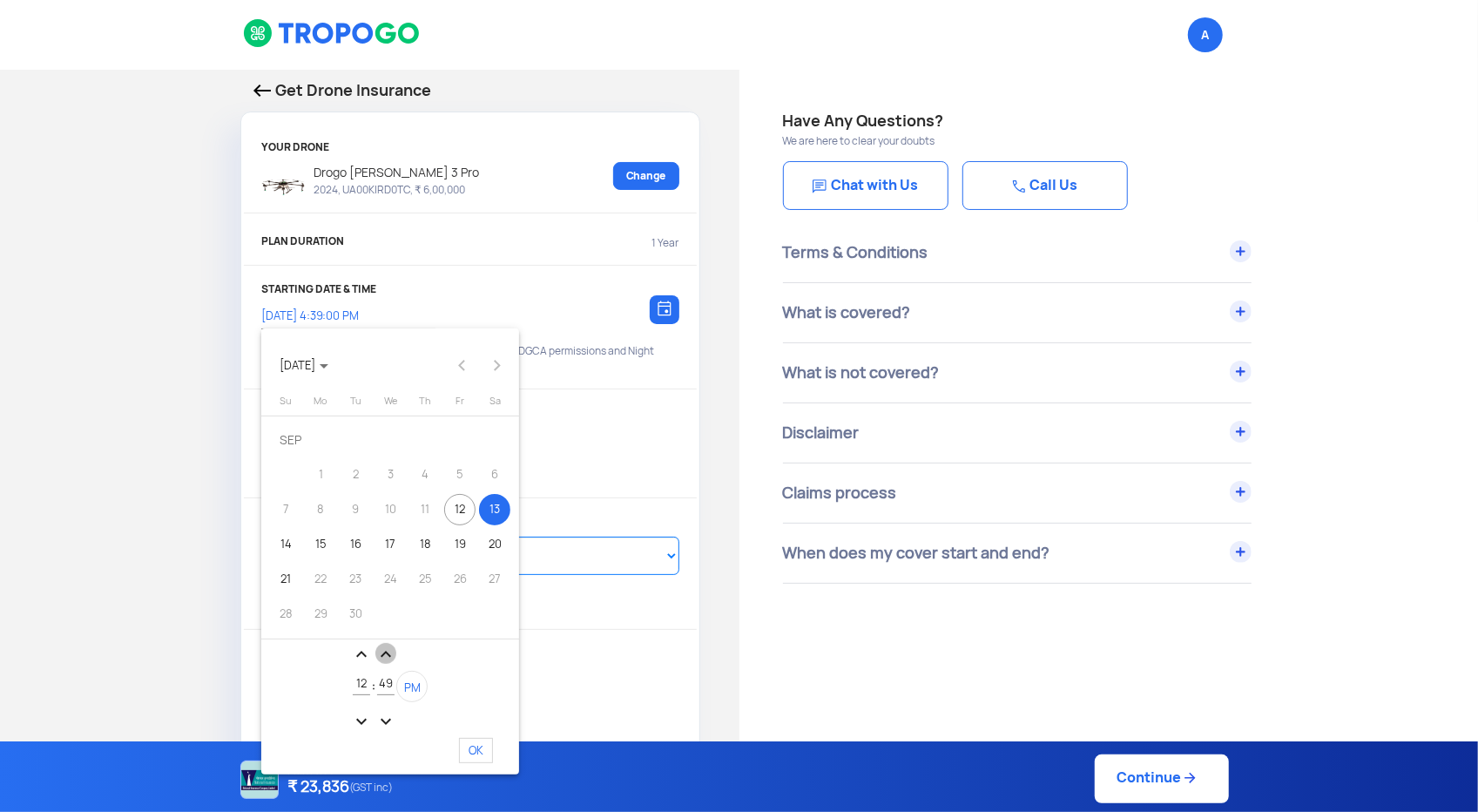
click at [389, 655] on mat-icon "expand_less" at bounding box center [386, 654] width 21 height 21
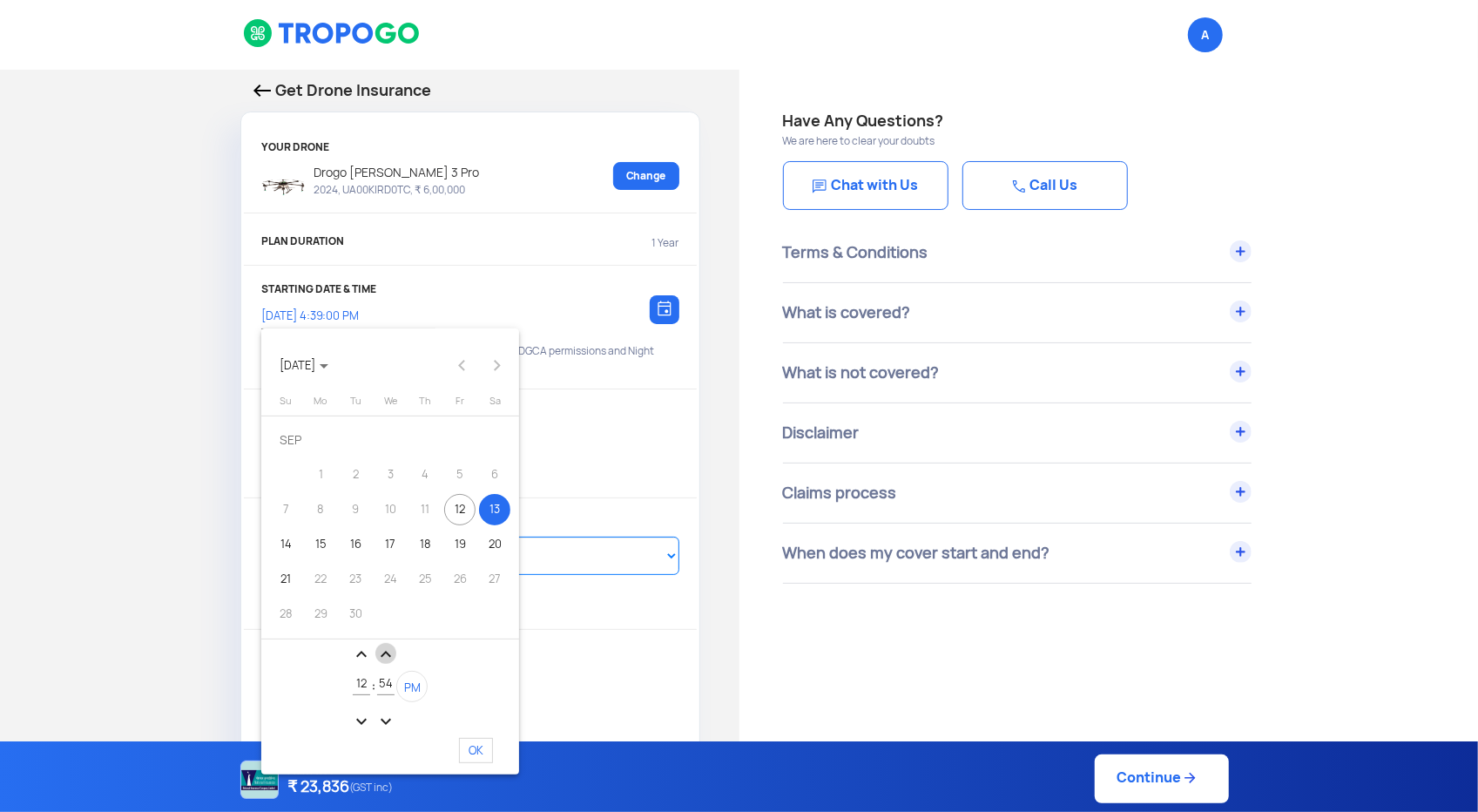
click at [389, 655] on mat-icon "expand_less" at bounding box center [386, 654] width 21 height 21
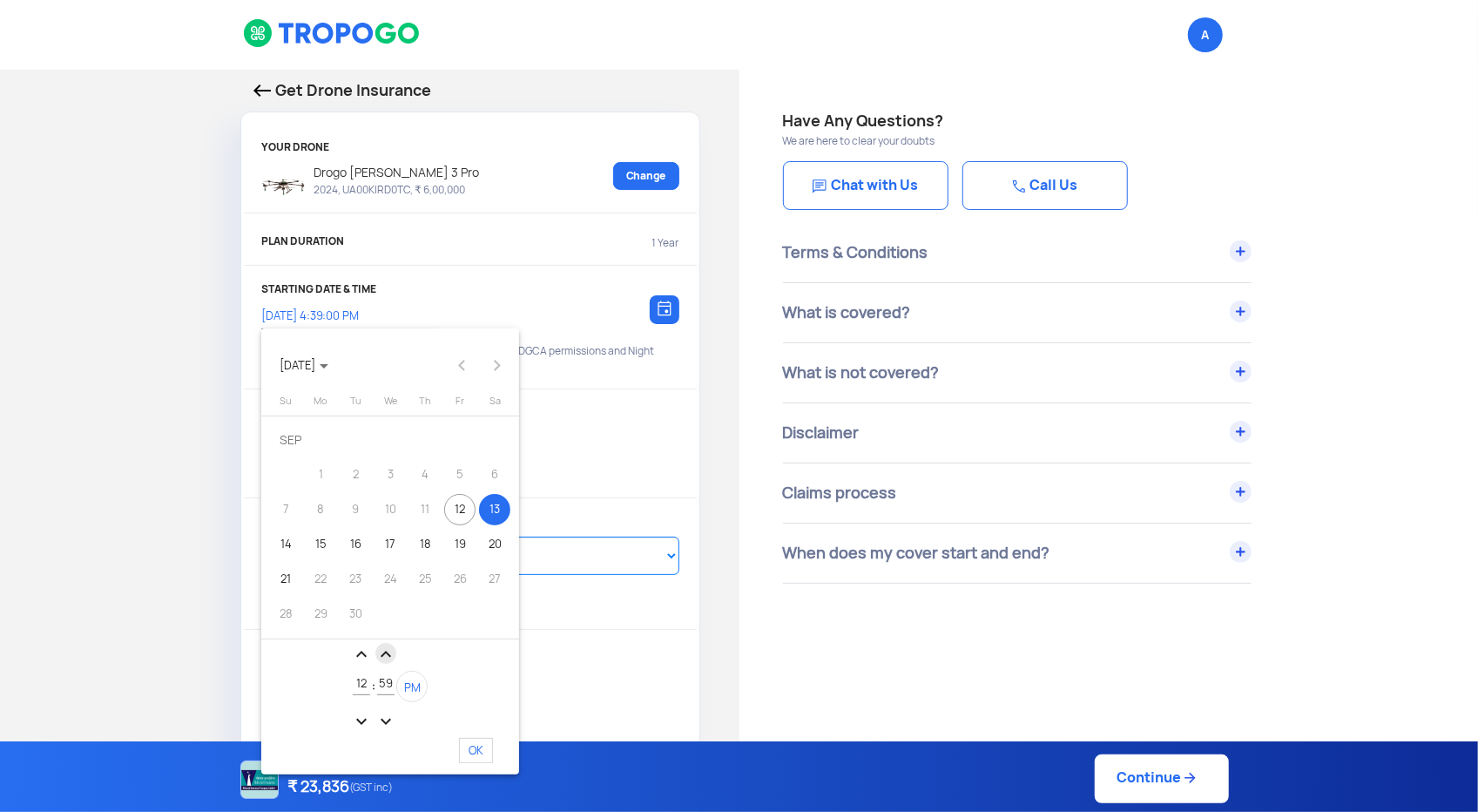
click at [389, 655] on mat-icon "expand_less" at bounding box center [386, 654] width 21 height 21
type input "01"
click at [412, 685] on span "PM" at bounding box center [413, 688] width 17 height 15
click at [481, 749] on span "OK" at bounding box center [475, 749] width 34 height 25
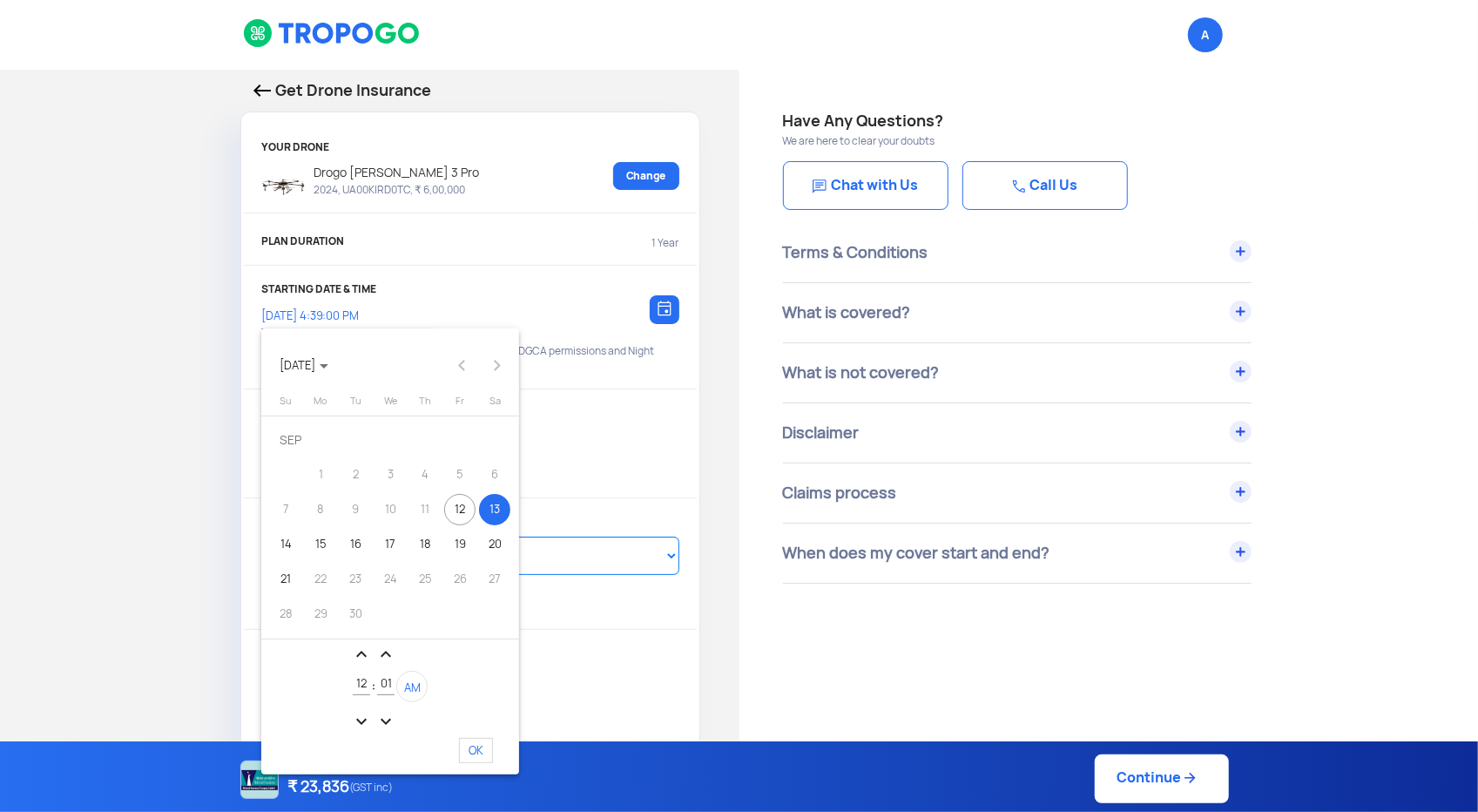
type input "13/9/2025, 12:01:49 AM"
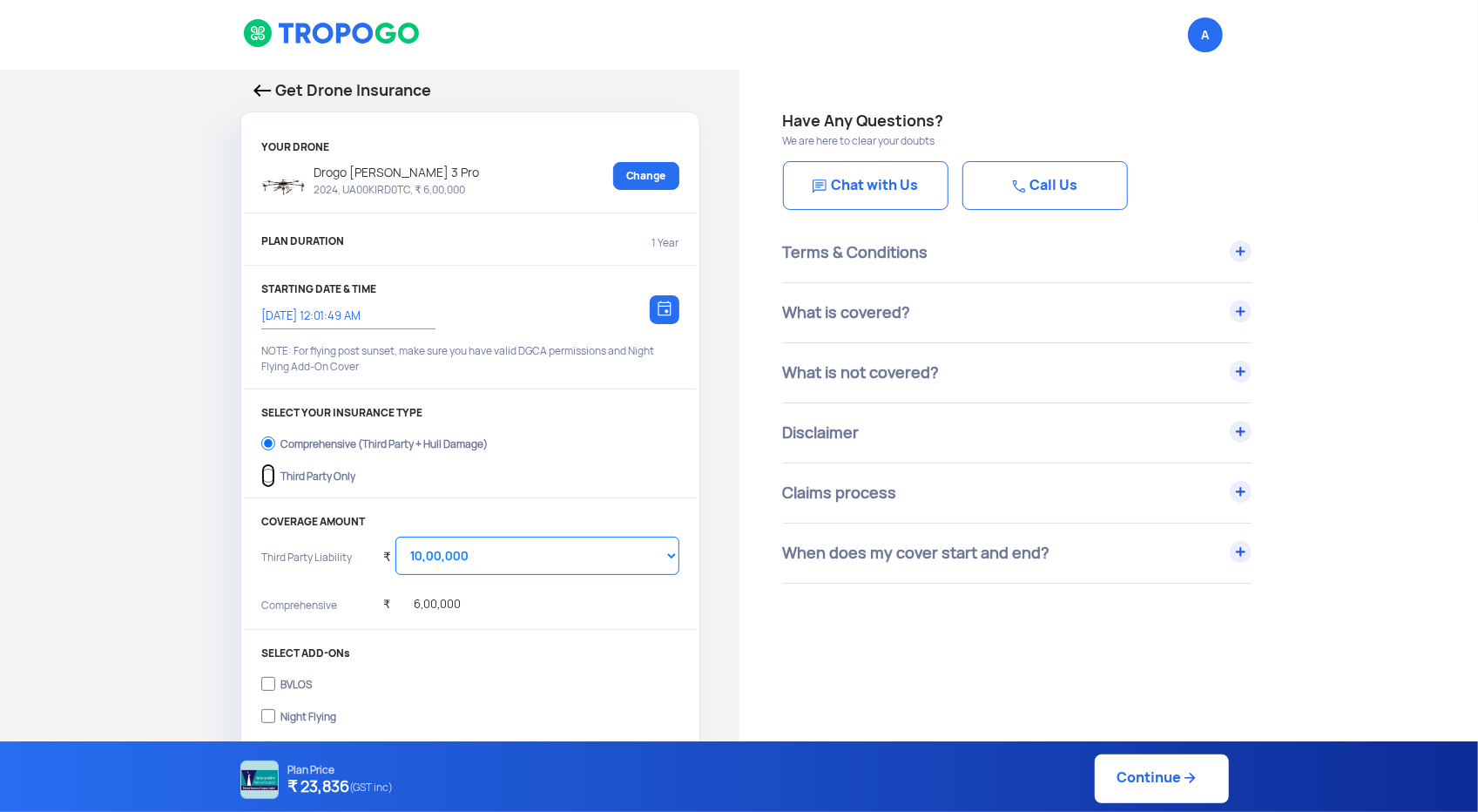
click at [268, 474] on input "Third Party Only" at bounding box center [268, 475] width 14 height 24
radio input "true"
select select "2000000"
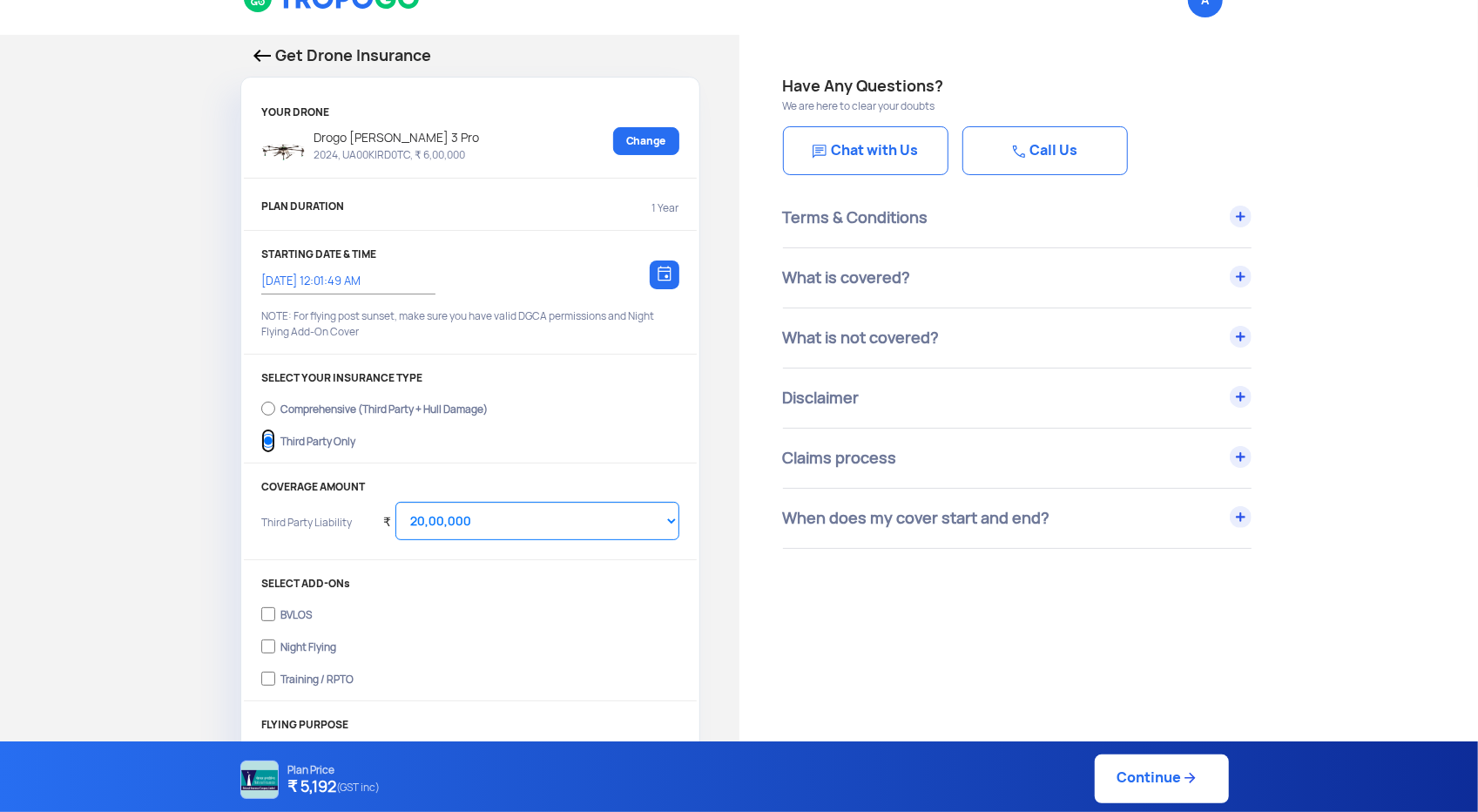
scroll to position [87, 0]
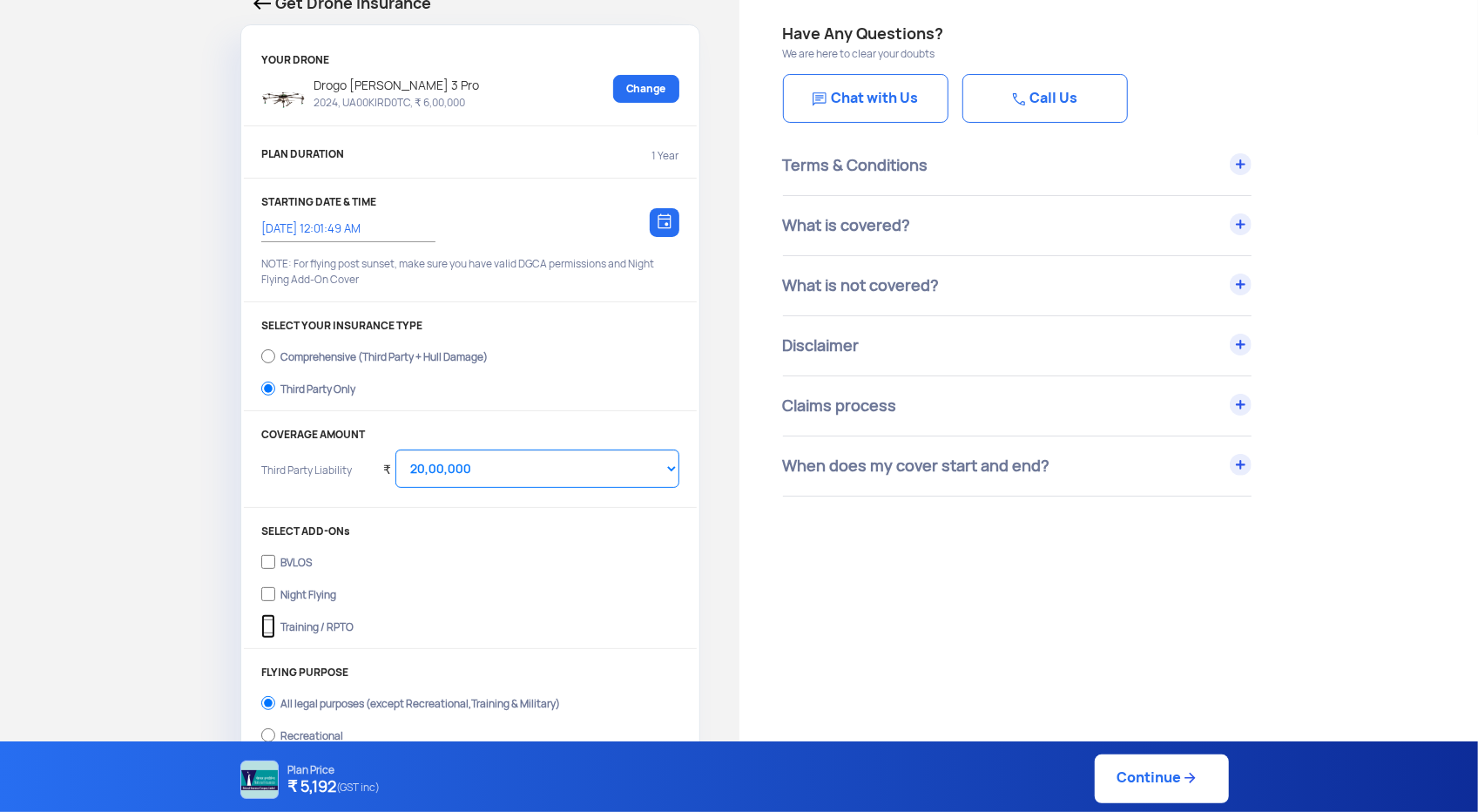
click at [265, 625] on input "Training / RPTO" at bounding box center [268, 626] width 14 height 24
checkbox input "true"
click at [538, 454] on select "Select Amount 10,00,000 15,00,000 20,00,000 25,00,000 30,00,000 35,00,000 40,00…" at bounding box center [536, 469] width 283 height 39
select select "1000000"
click at [395, 449] on select "Select Amount 10,00,000 15,00,000 20,00,000 25,00,000 30,00,000 35,00,000 40,00…" at bounding box center [536, 469] width 283 height 39
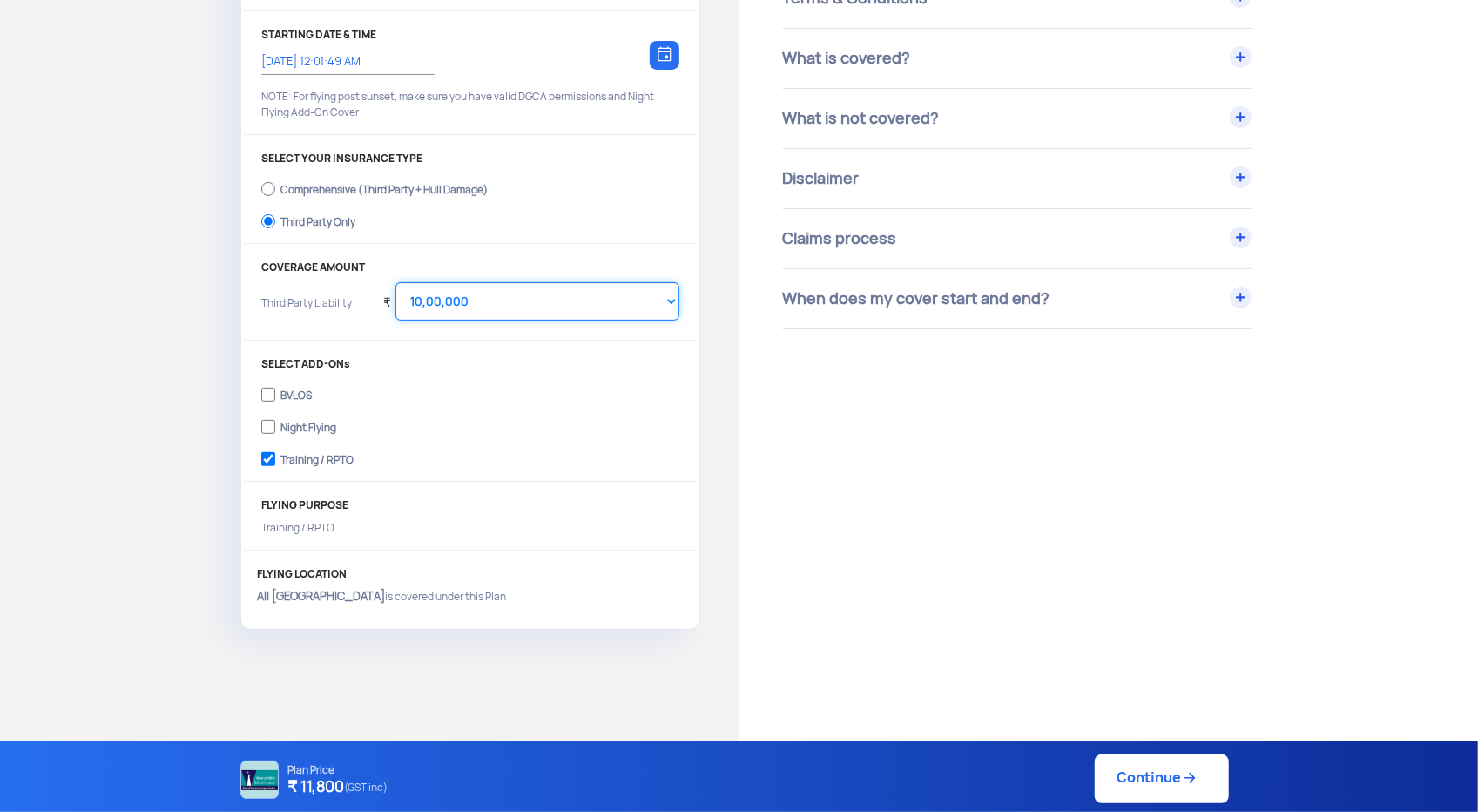
scroll to position [261, 0]
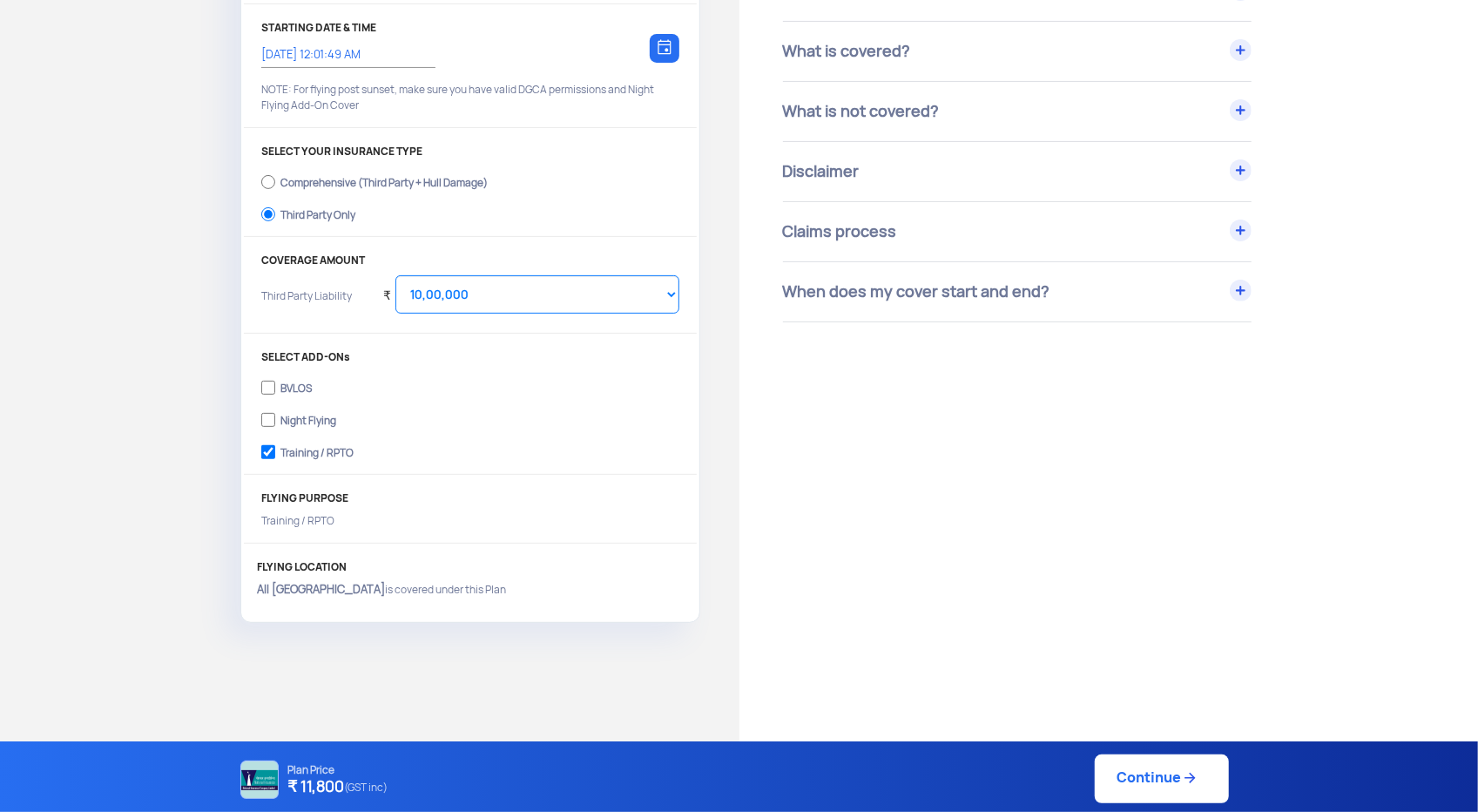
click at [1134, 783] on link "Continue" at bounding box center [1162, 778] width 134 height 49
type input "[DATE] 12:01:00 AM"
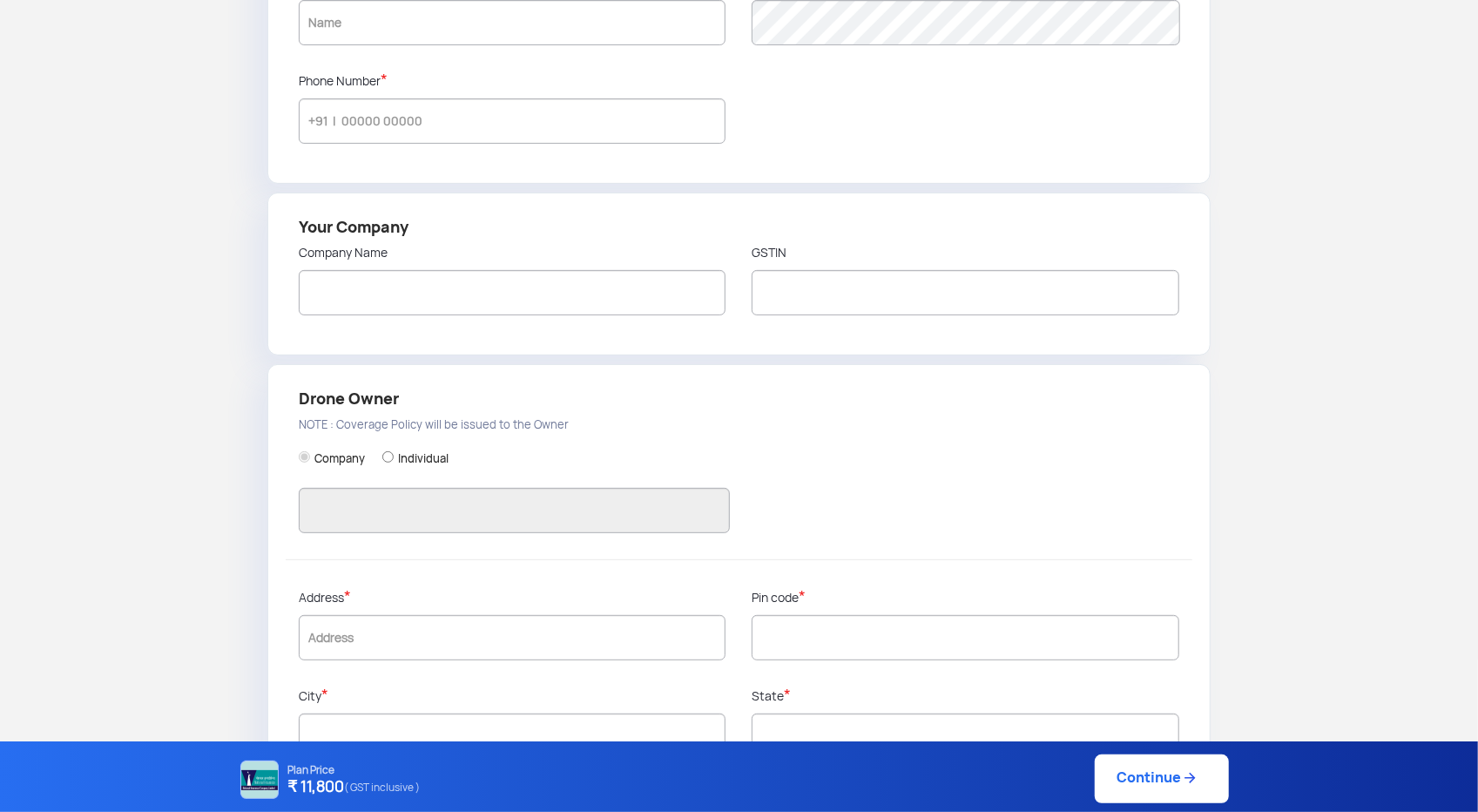
type input "AVINASH"
type input "9133333183"
type input "DROGO DRONES PVT LTD"
type input "37AAICD6130D1ZX"
type input "DROGO DRONES PVT LTD"
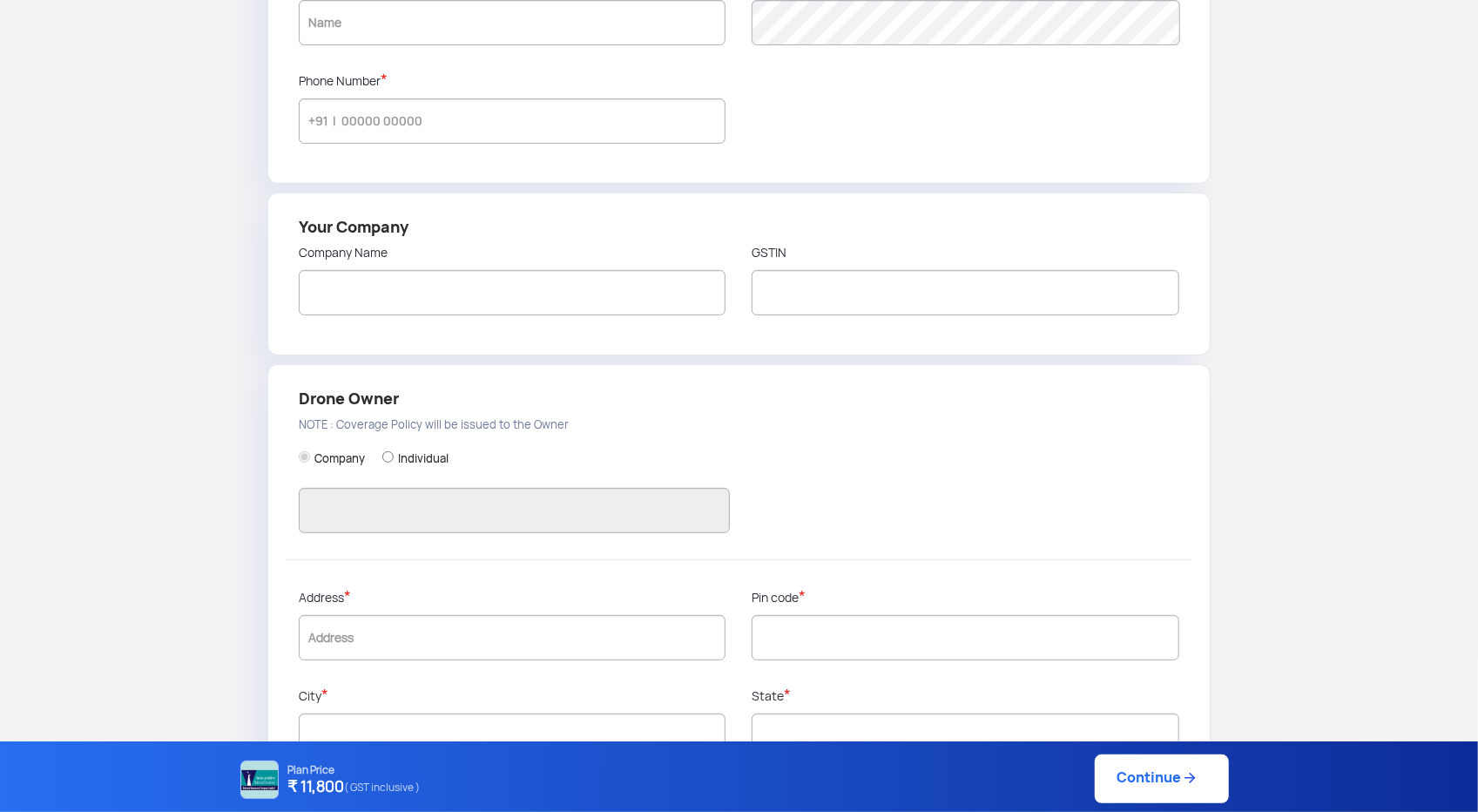
type input "3-105"
type input "500093"
type input "Hyderabad"
type input "Telangana"
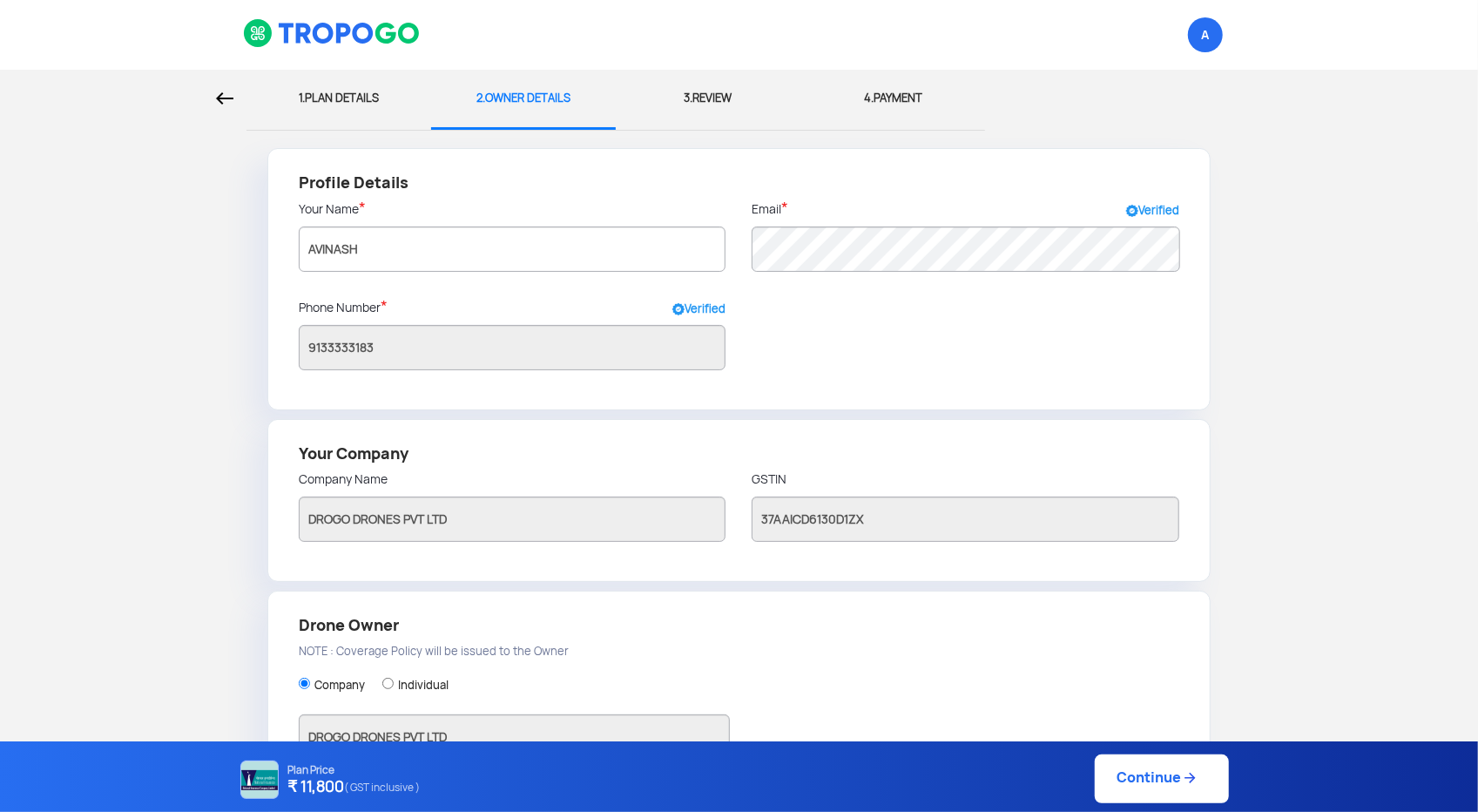
click at [223, 100] on img at bounding box center [225, 98] width 17 height 12
select select "1000000"
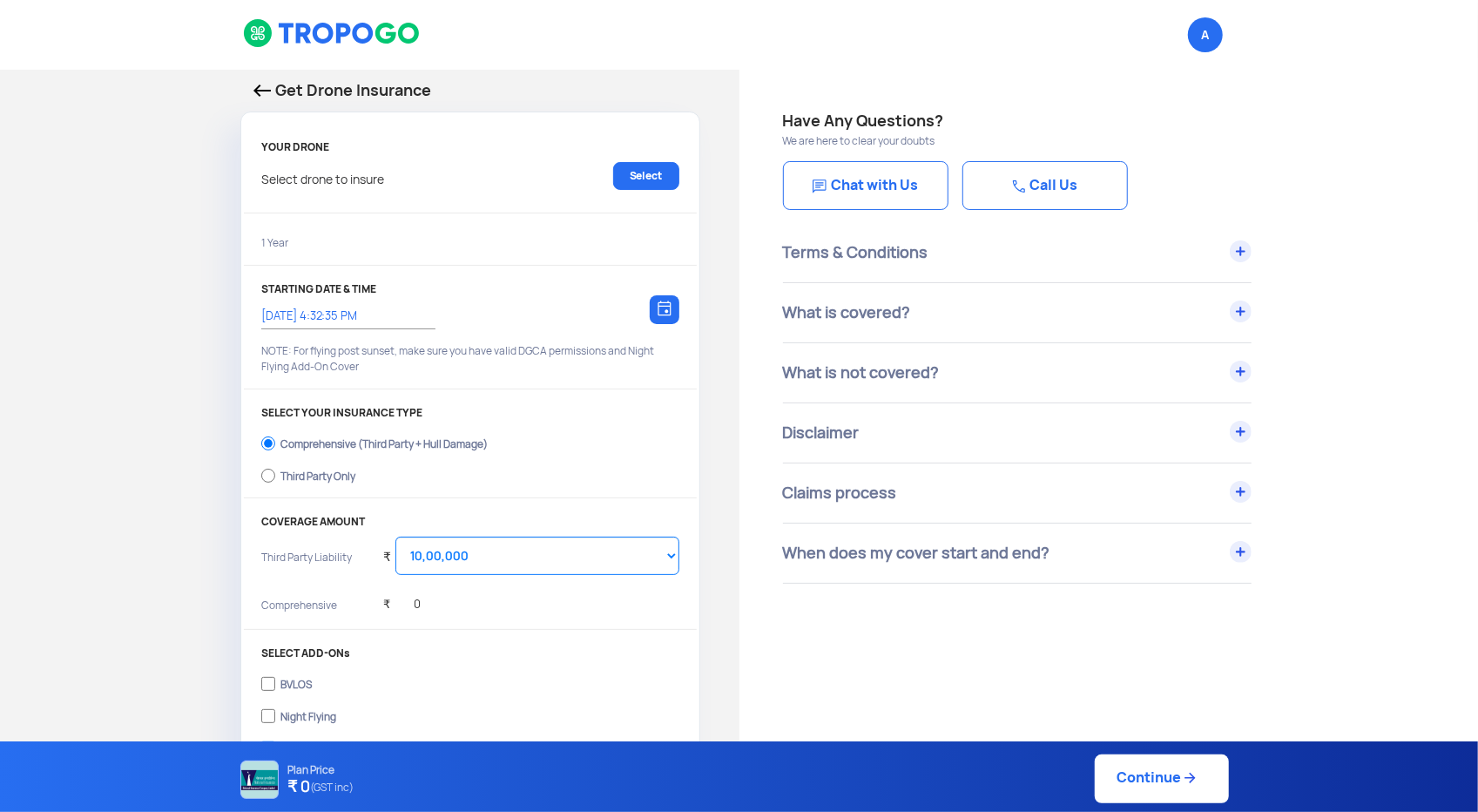
type input "[DATE] 12:01:00 AM"
radio input "false"
radio input "true"
checkbox input "true"
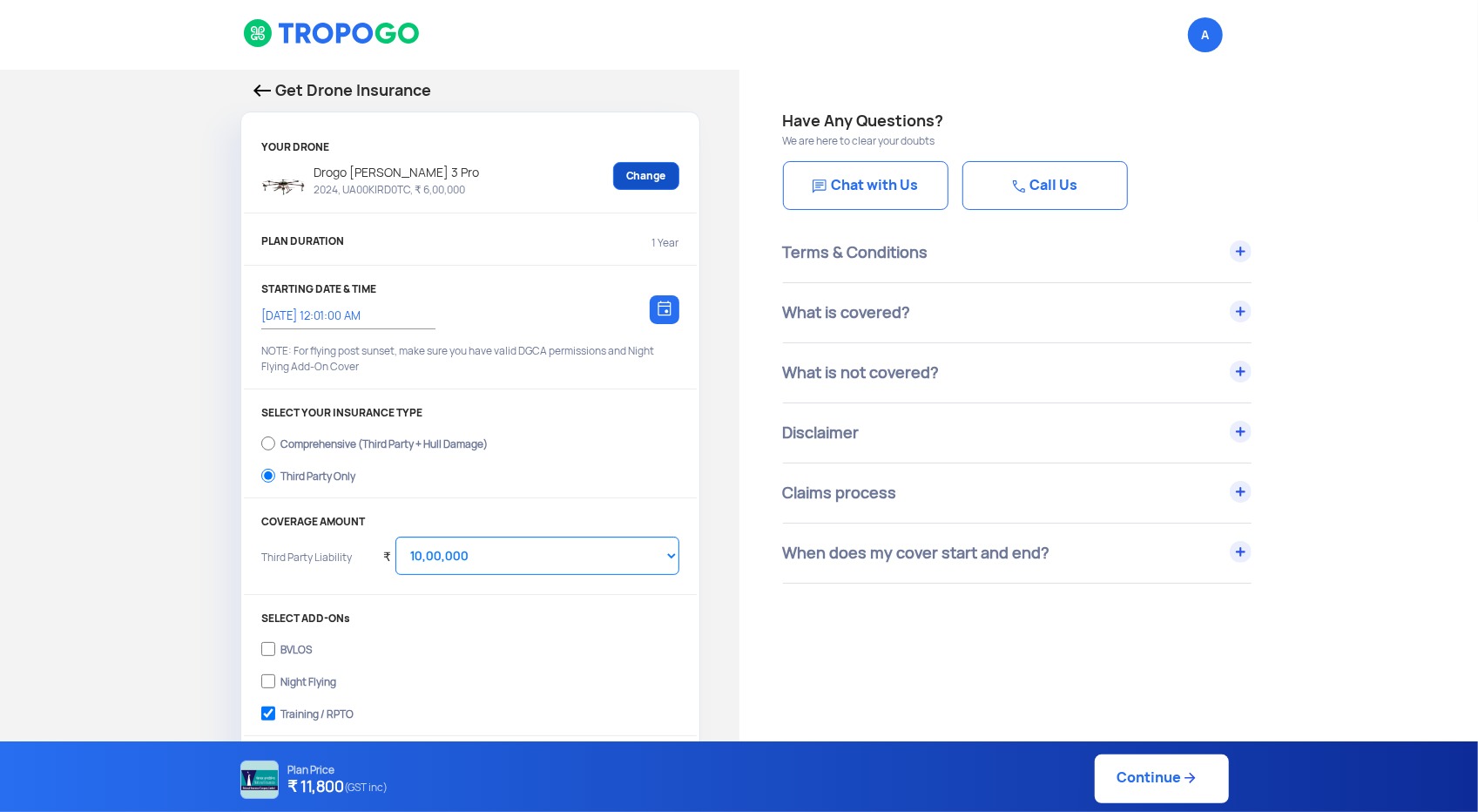
click at [656, 175] on link "Change" at bounding box center [646, 176] width 66 height 28
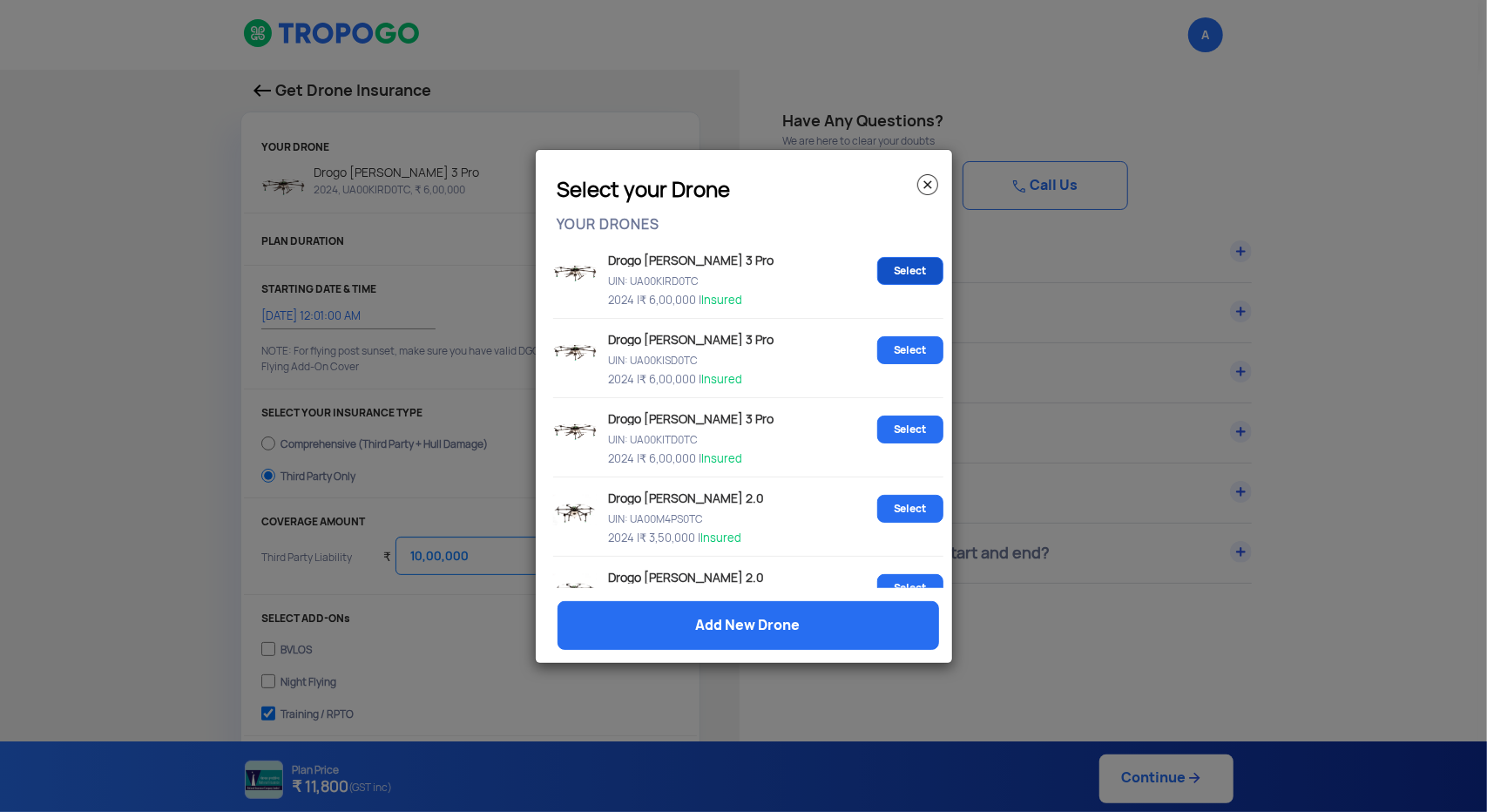
click at [899, 271] on link "Select" at bounding box center [910, 271] width 66 height 28
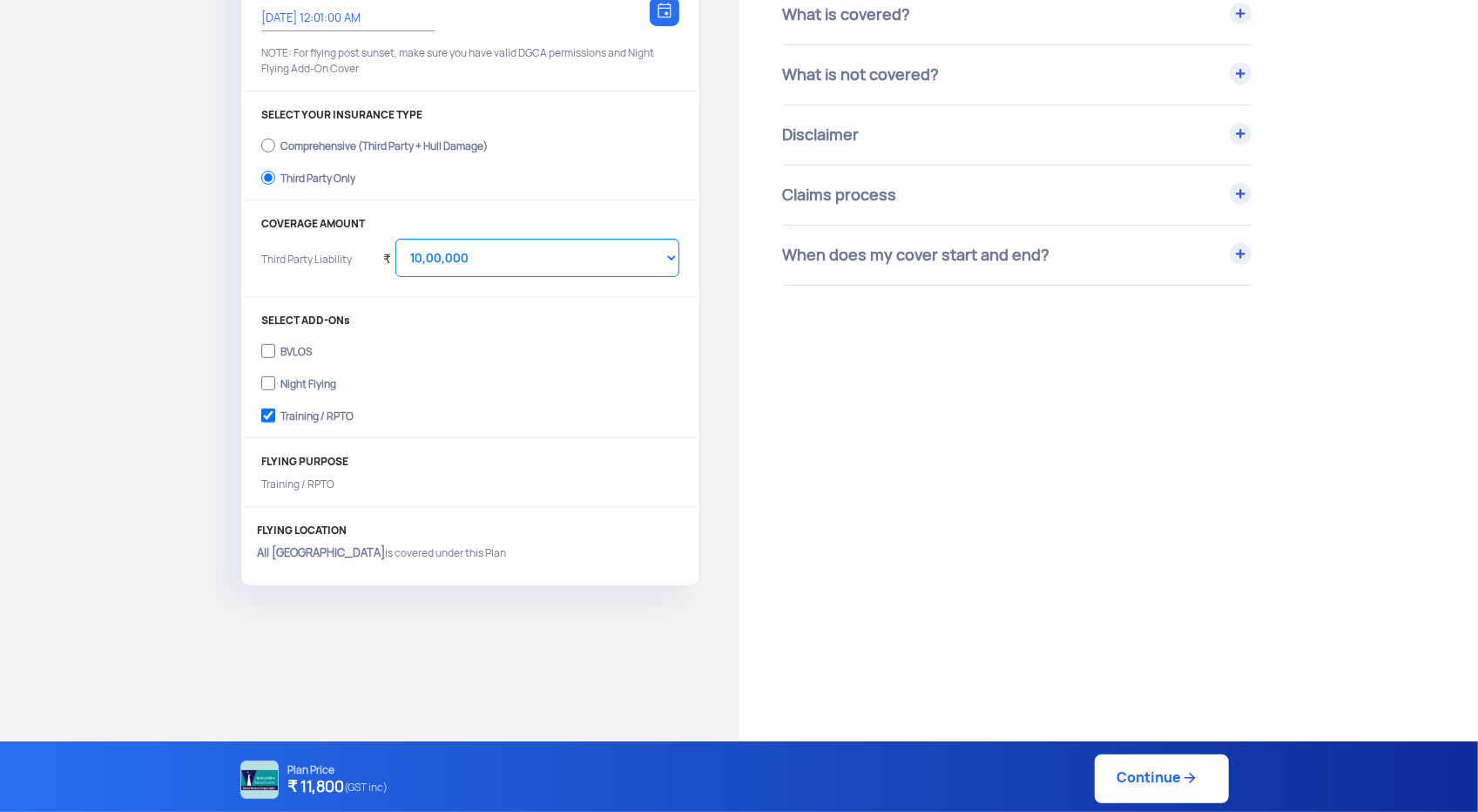
scroll to position [348, 0]
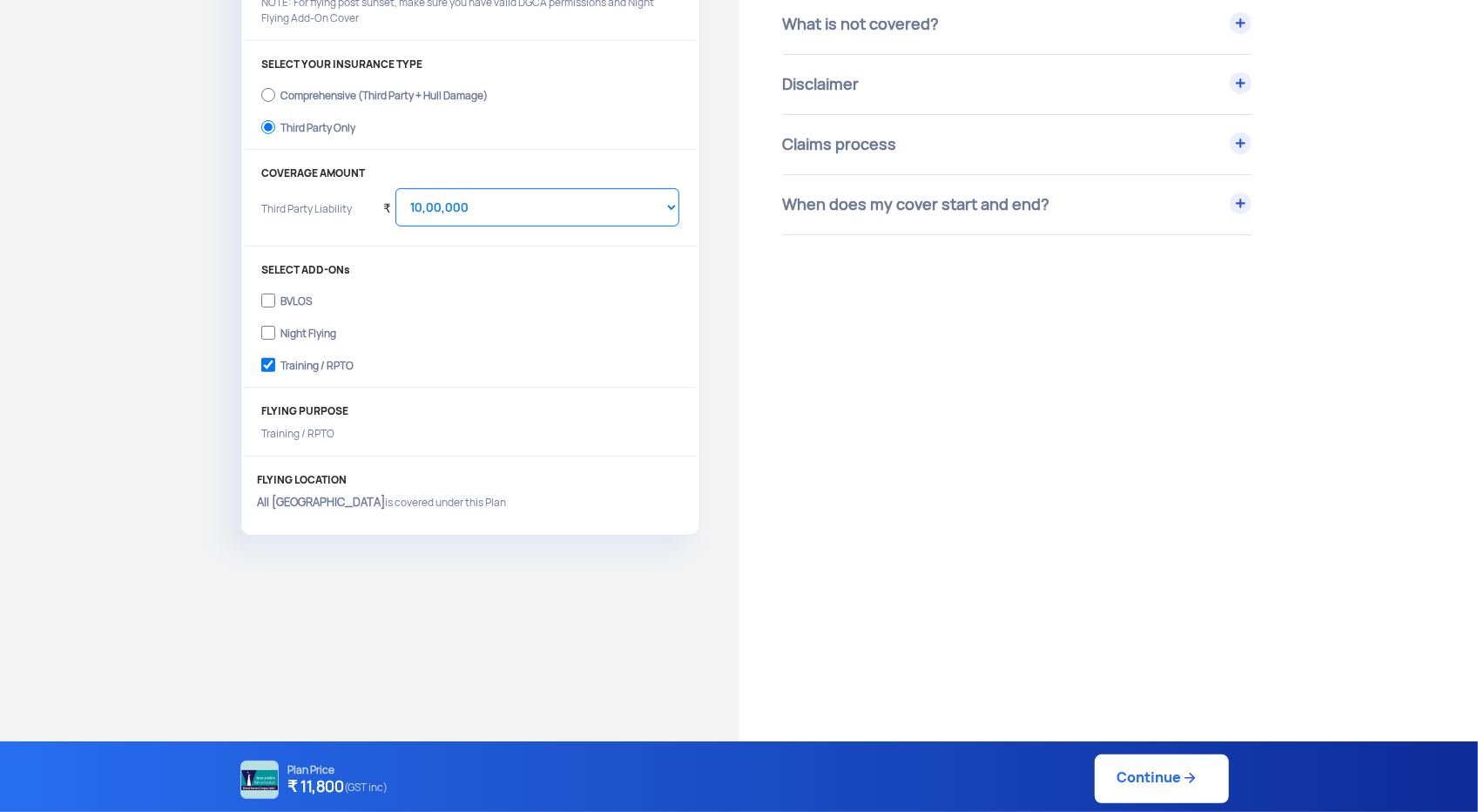
click at [1123, 792] on link "Continue" at bounding box center [1162, 778] width 134 height 49
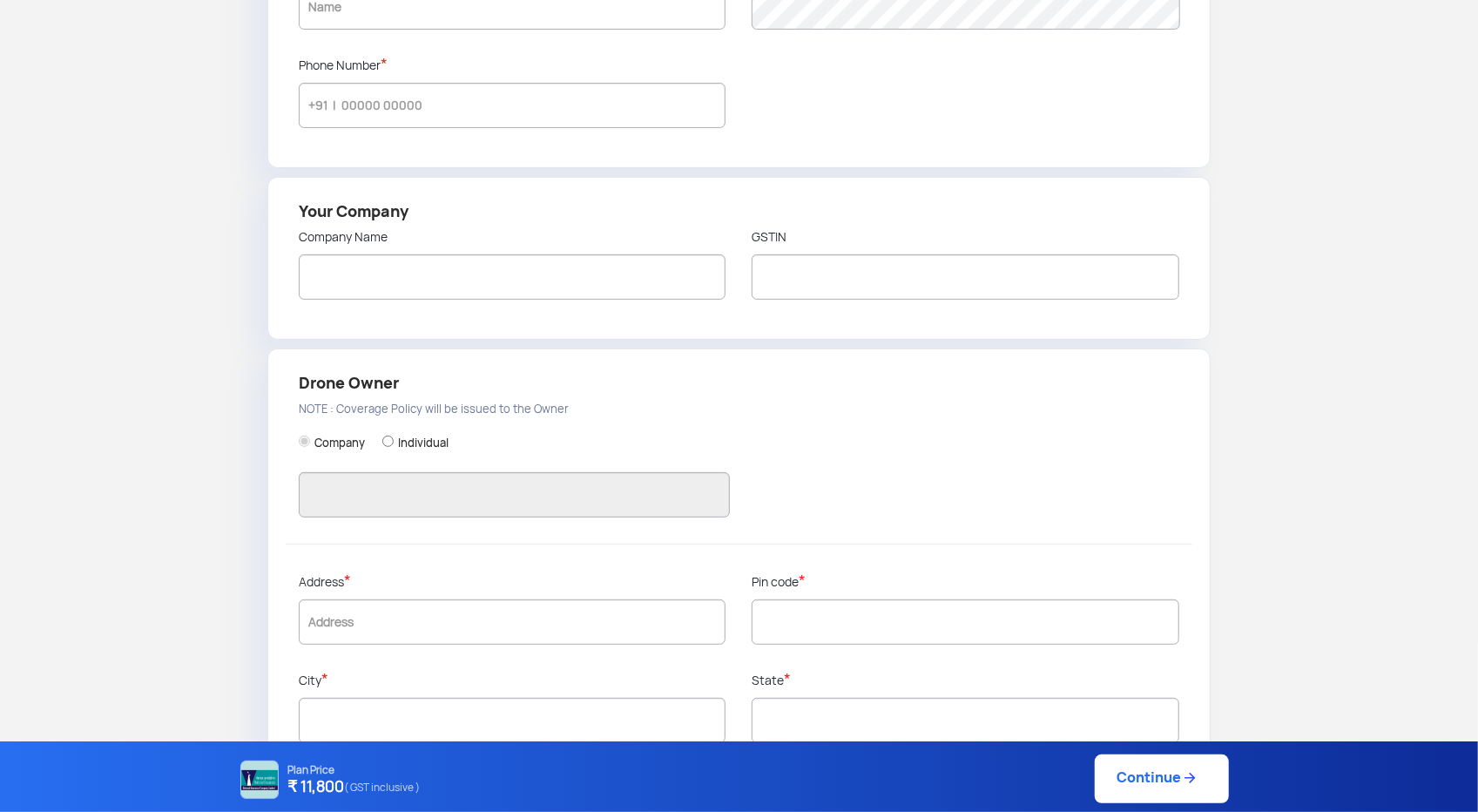
type input "AVINASH"
type input "9133333183"
type input "DROGO DRONES PVT LTD"
type input "37AAICD6130D1ZX"
type input "DROGO DRONES PVT LTD"
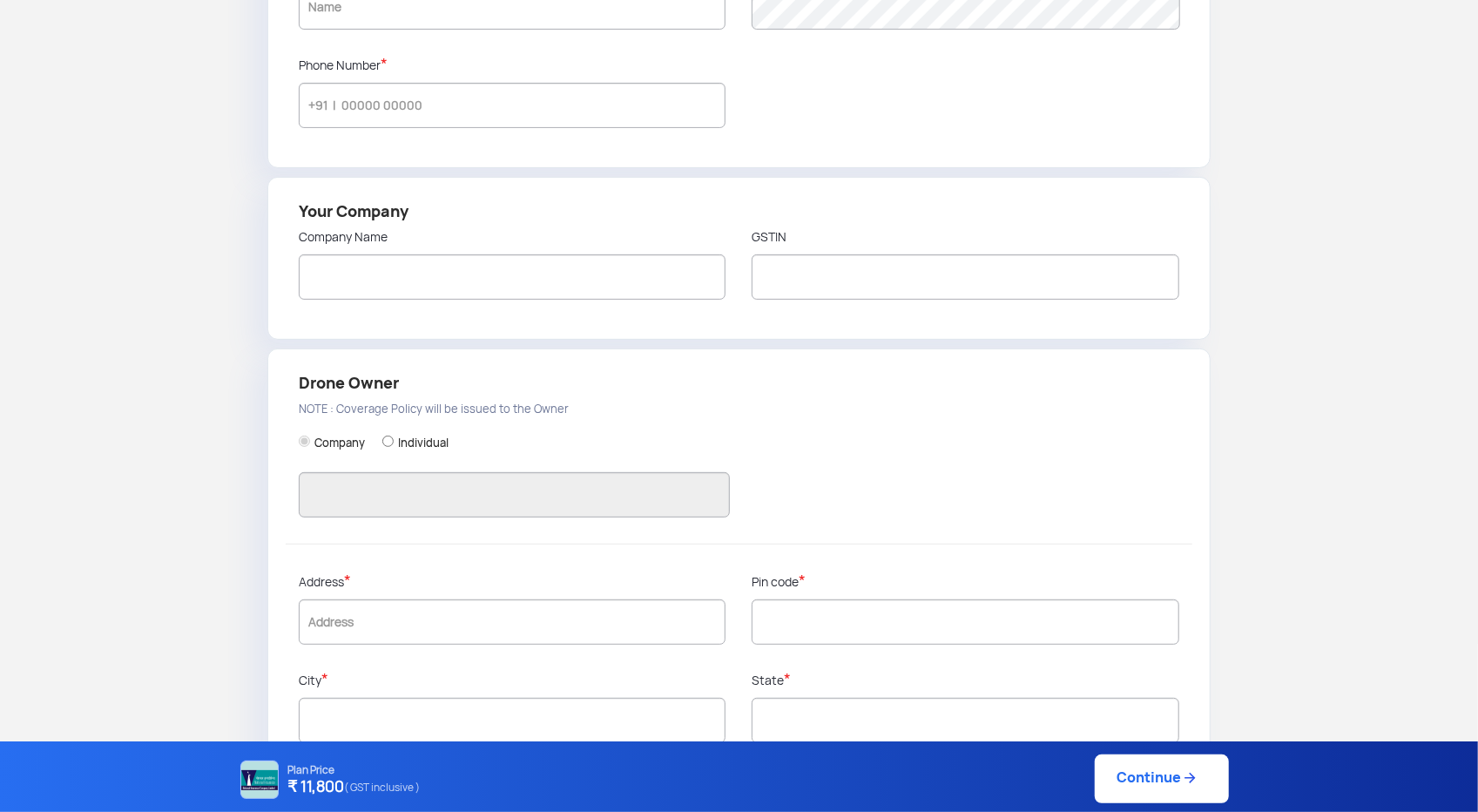
type input "[STREET_ADDRESS][PERSON_NAME]"
type input "522501"
type input "Guntur"
type input "[GEOGRAPHIC_DATA]"
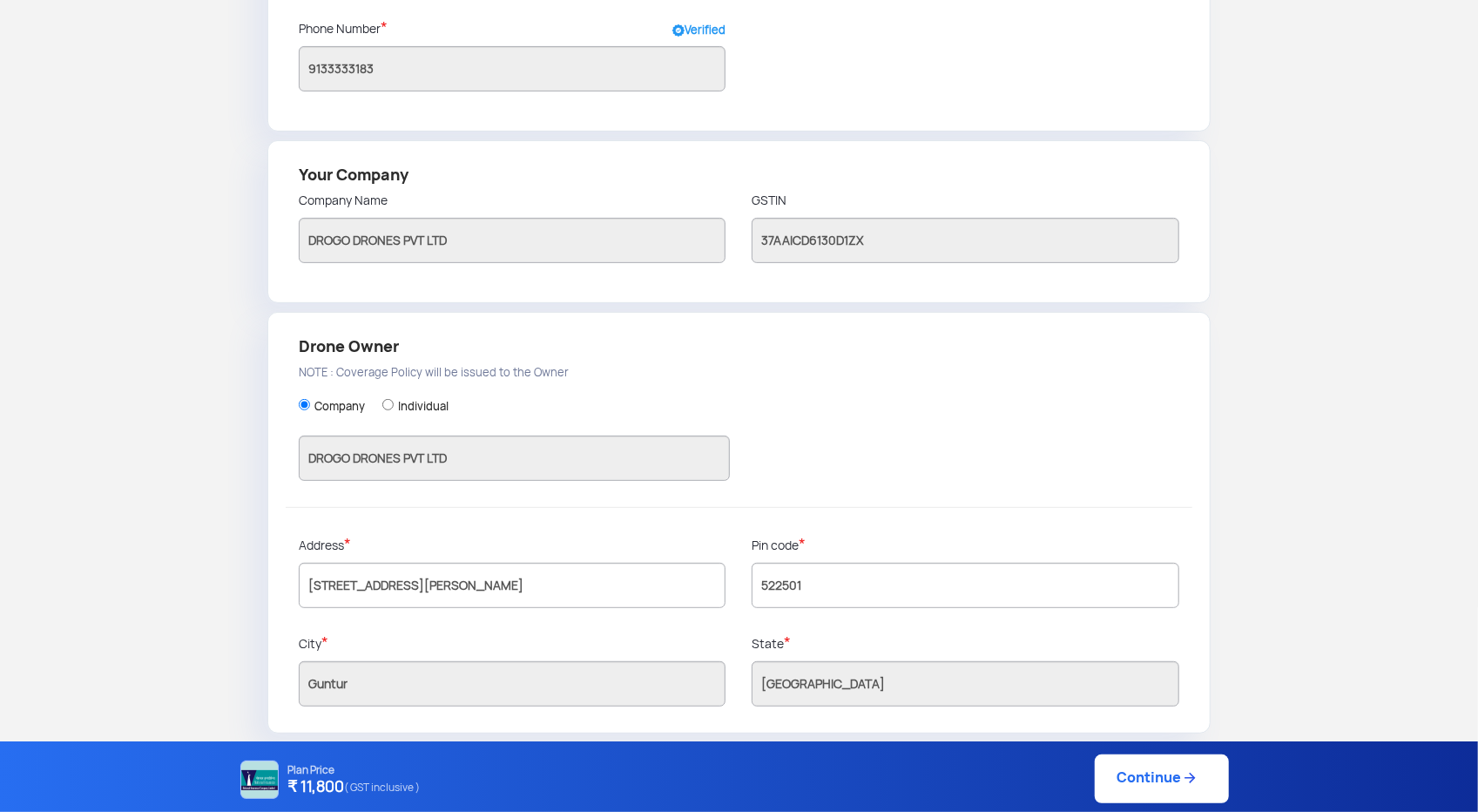
scroll to position [281, 0]
click at [778, 432] on div "Company Individual DROGO DRONES PVT LTD" at bounding box center [739, 441] width 881 height 129
click at [1137, 783] on link "Continue" at bounding box center [1162, 778] width 134 height 49
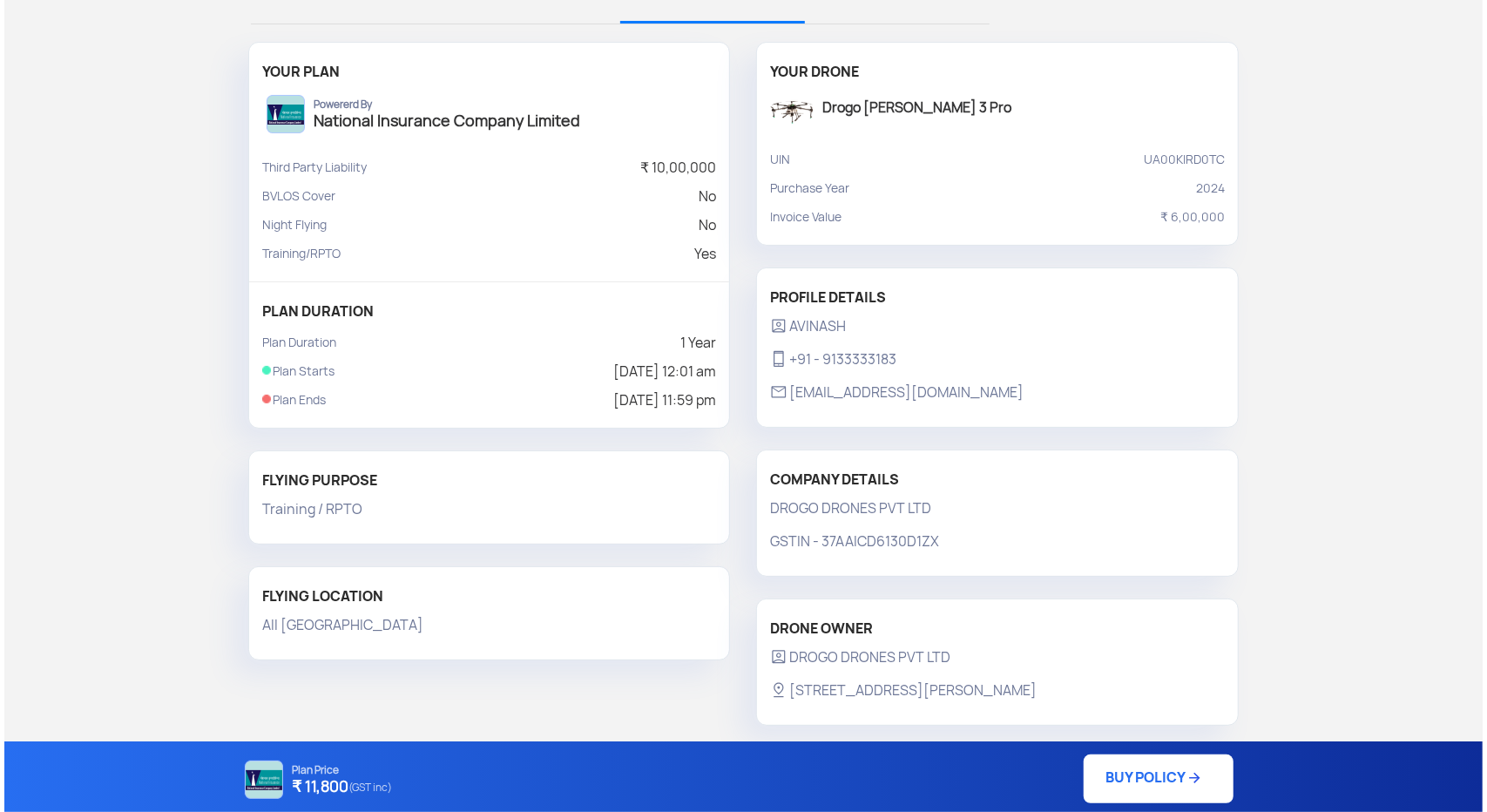
scroll to position [122, 0]
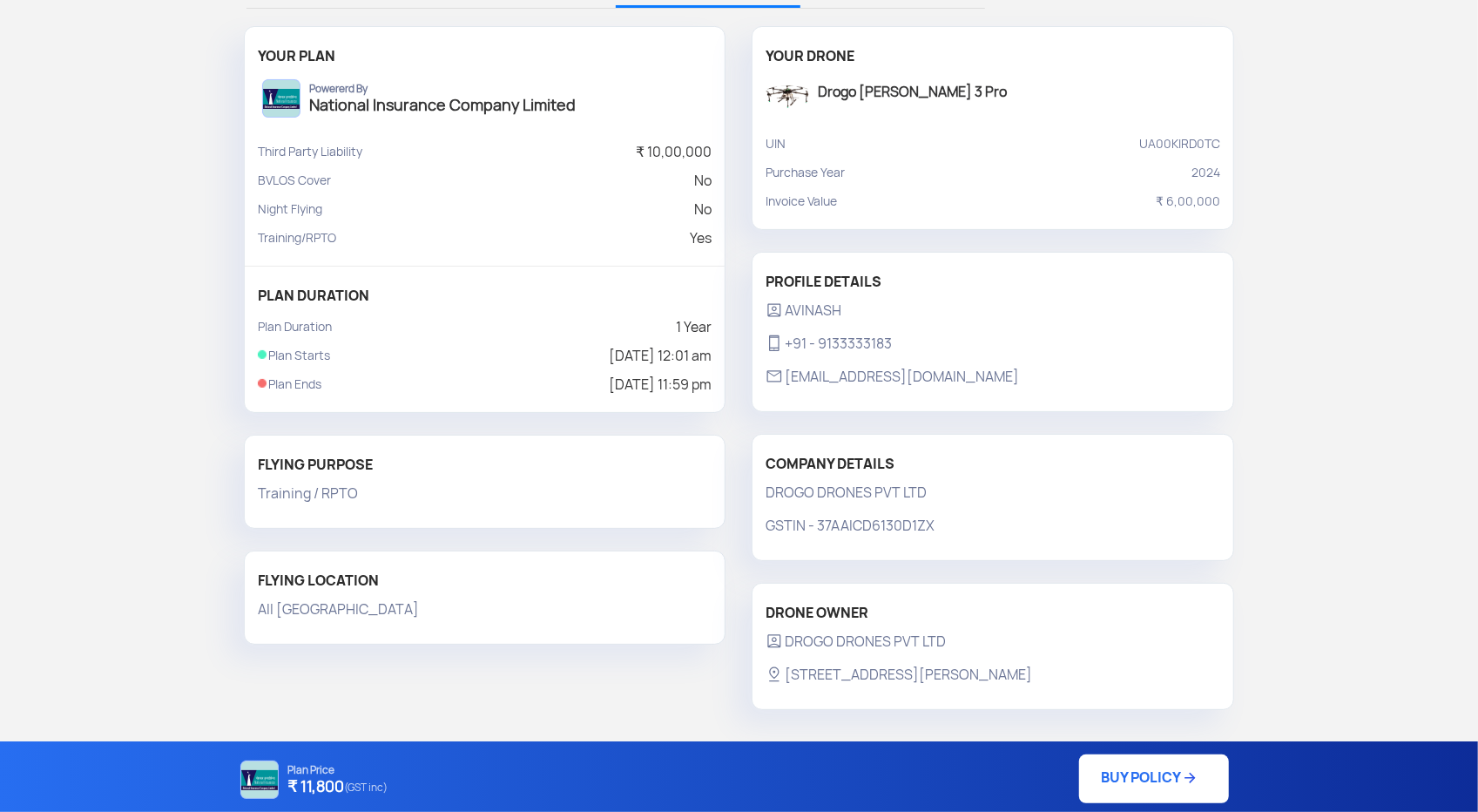
click at [1135, 791] on link "BUY POLICY" at bounding box center [1154, 778] width 150 height 49
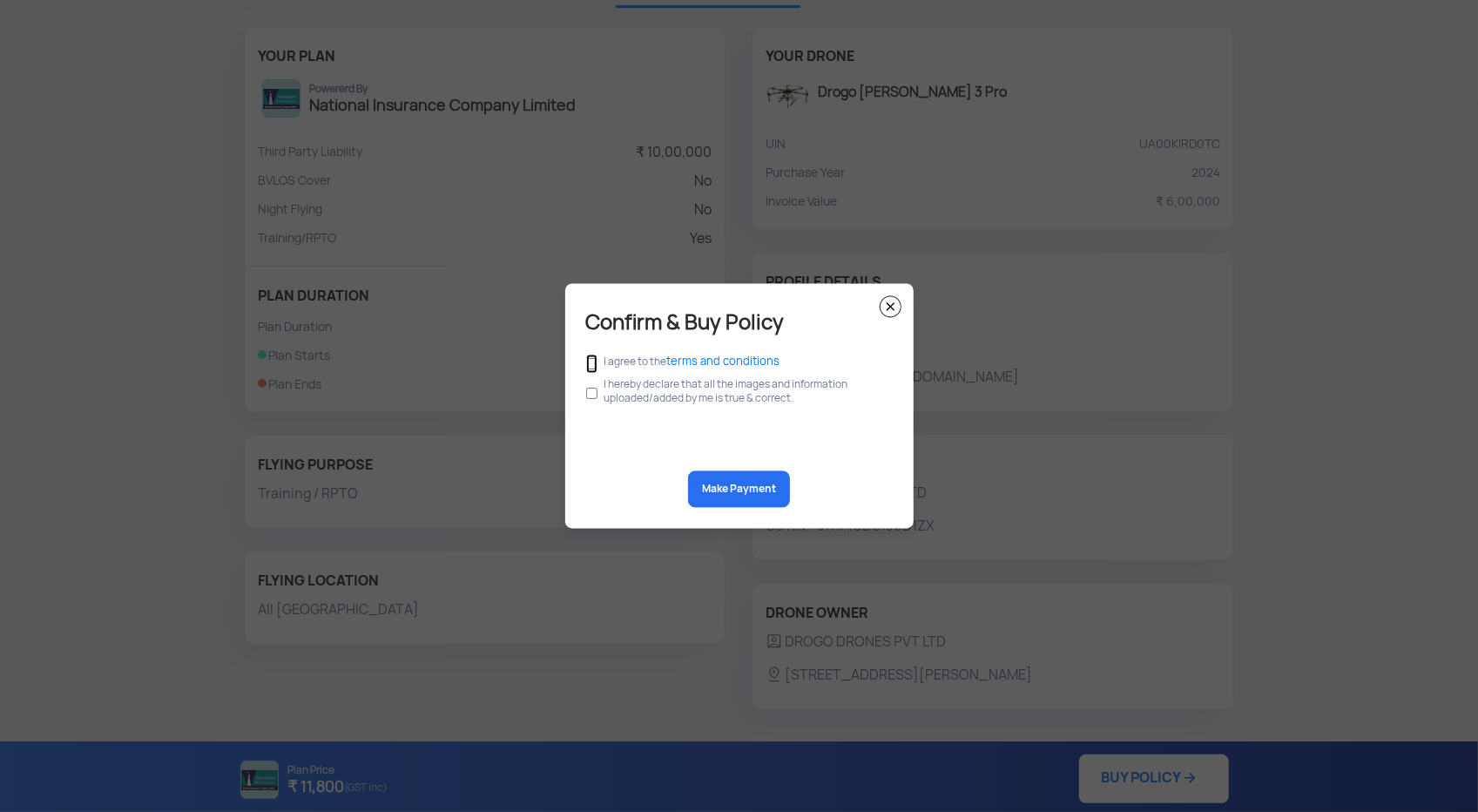
click at [592, 363] on input "checkbox" at bounding box center [592, 364] width 11 height 19
checkbox input "true"
click at [590, 394] on input "checkbox" at bounding box center [592, 394] width 11 height 33
checkbox input "true"
click at [733, 484] on button "Make Payment" at bounding box center [739, 490] width 102 height 37
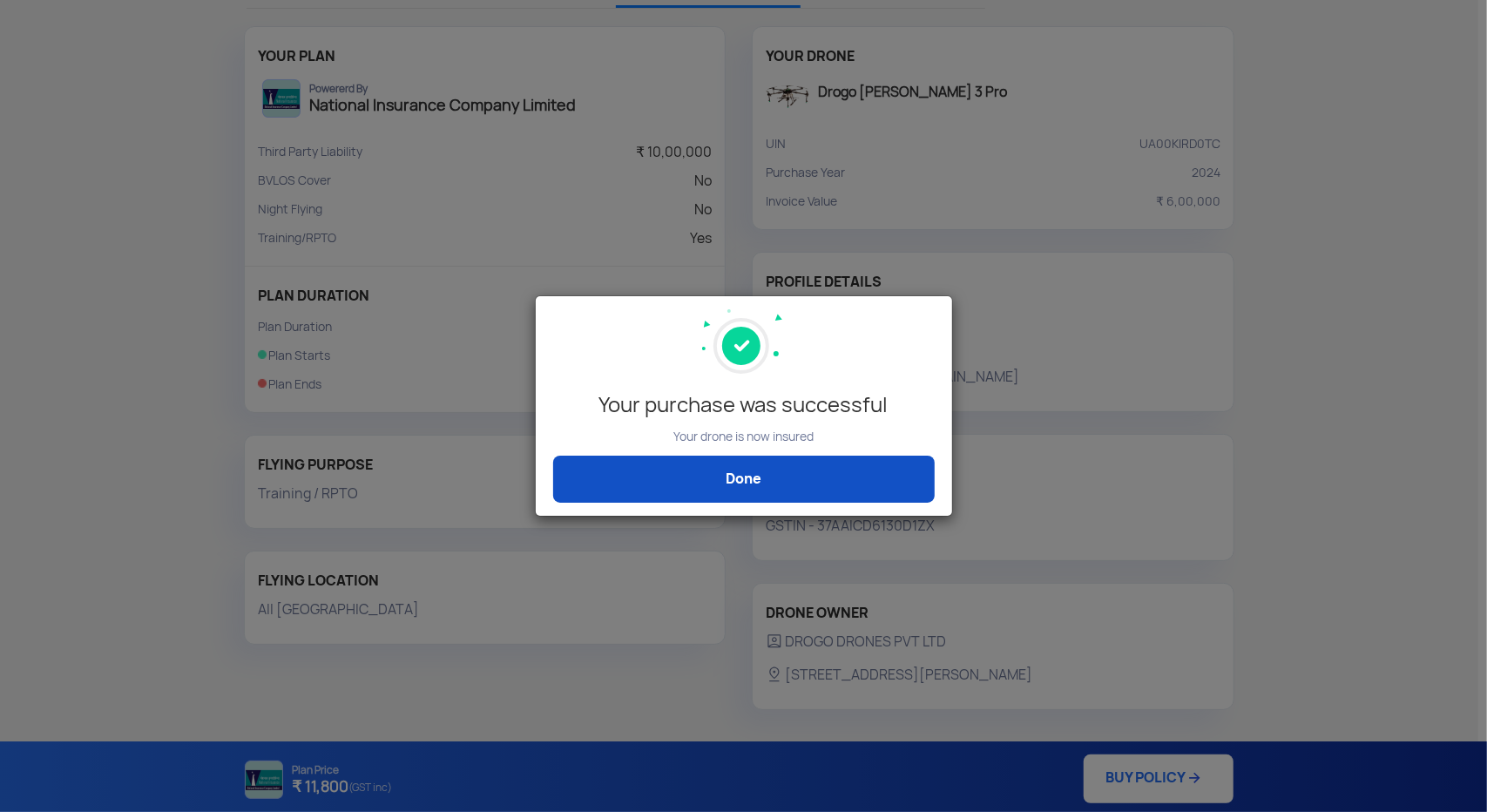
click at [760, 477] on link "Done" at bounding box center [744, 479] width 381 height 47
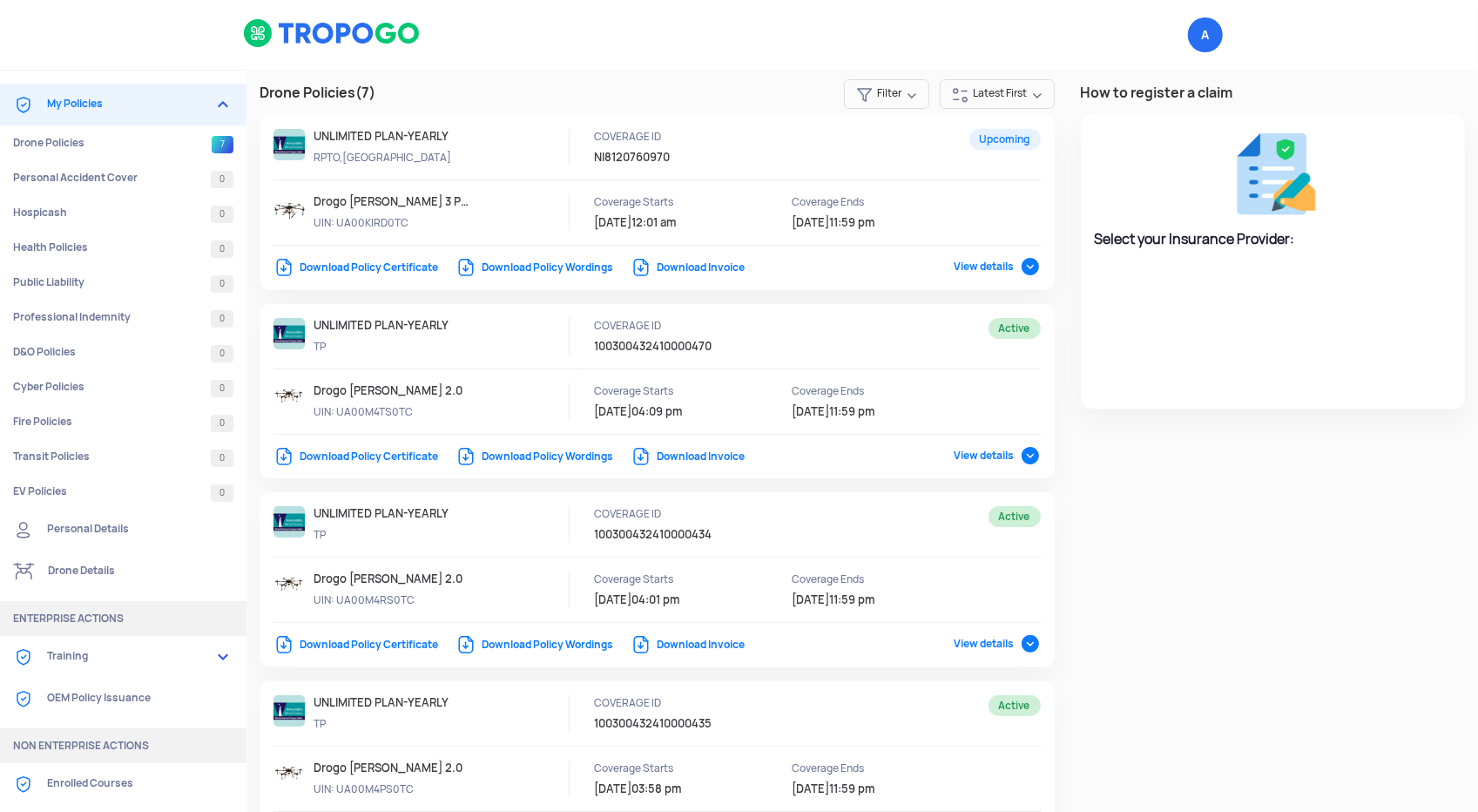
select select "National Insurance"
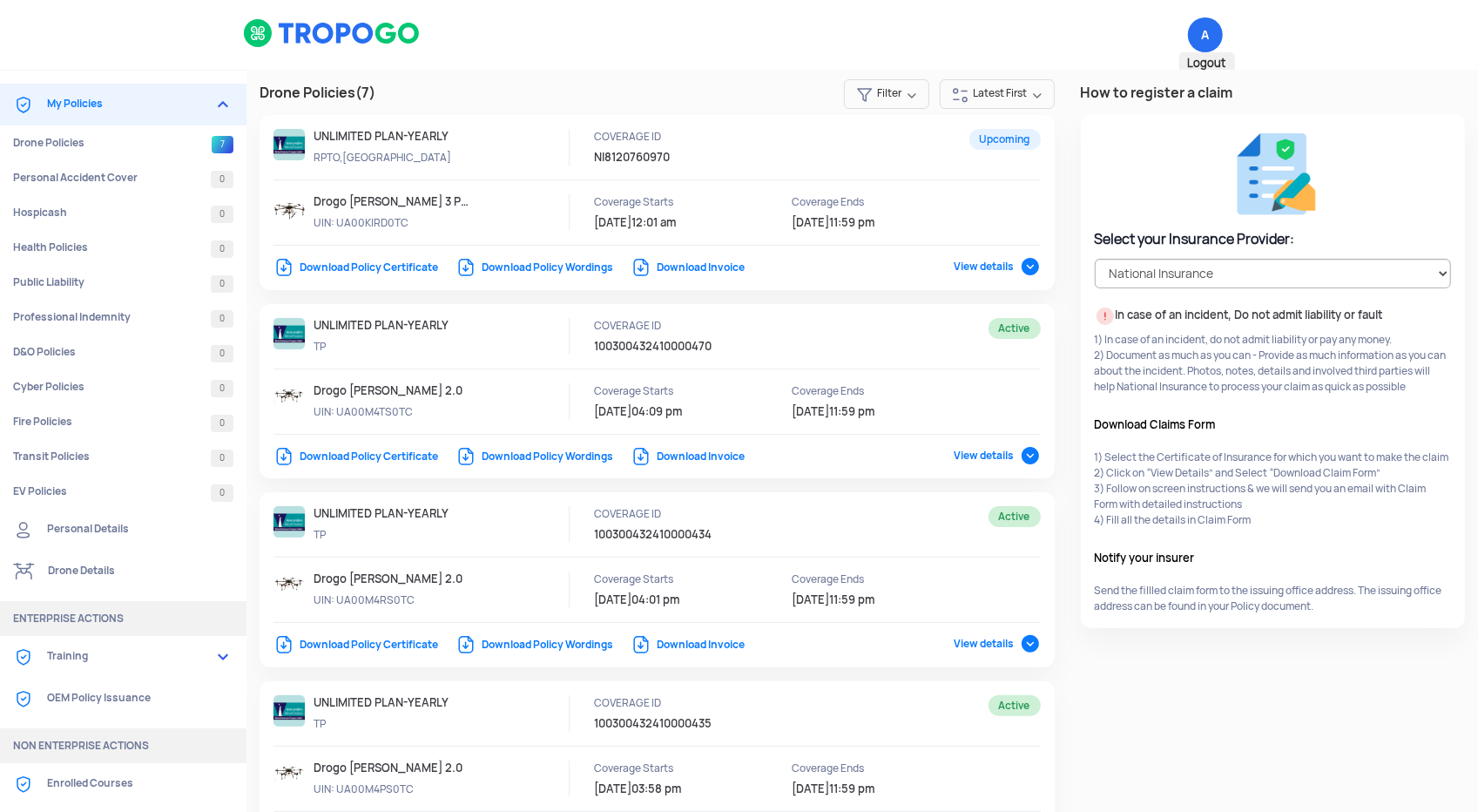
click at [1200, 32] on span "A Logout" at bounding box center [1205, 35] width 35 height 35
click at [313, 35] on img at bounding box center [332, 33] width 179 height 29
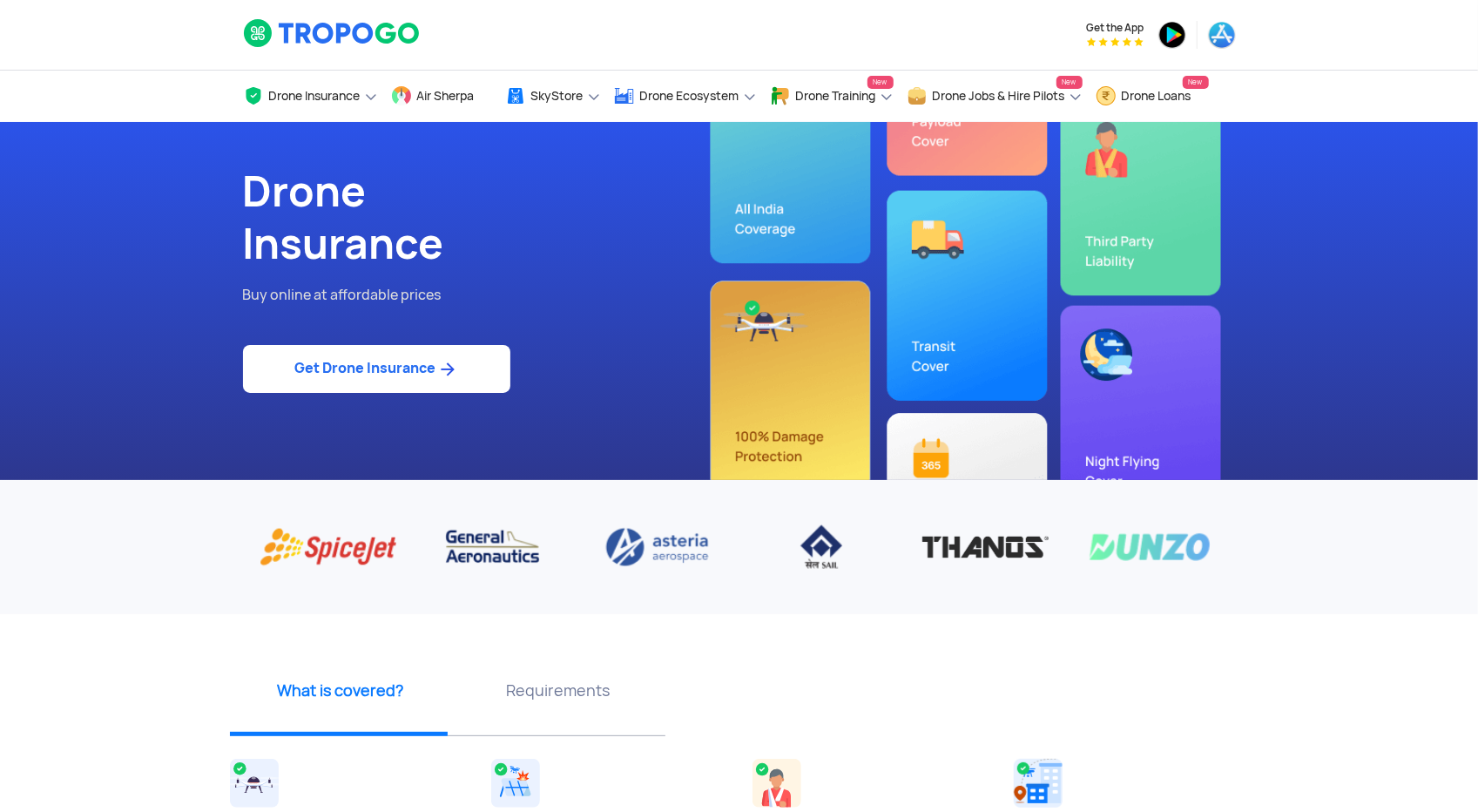
click at [305, 370] on link "Get Drone Insurance" at bounding box center [377, 369] width 267 height 48
select select "1000000"
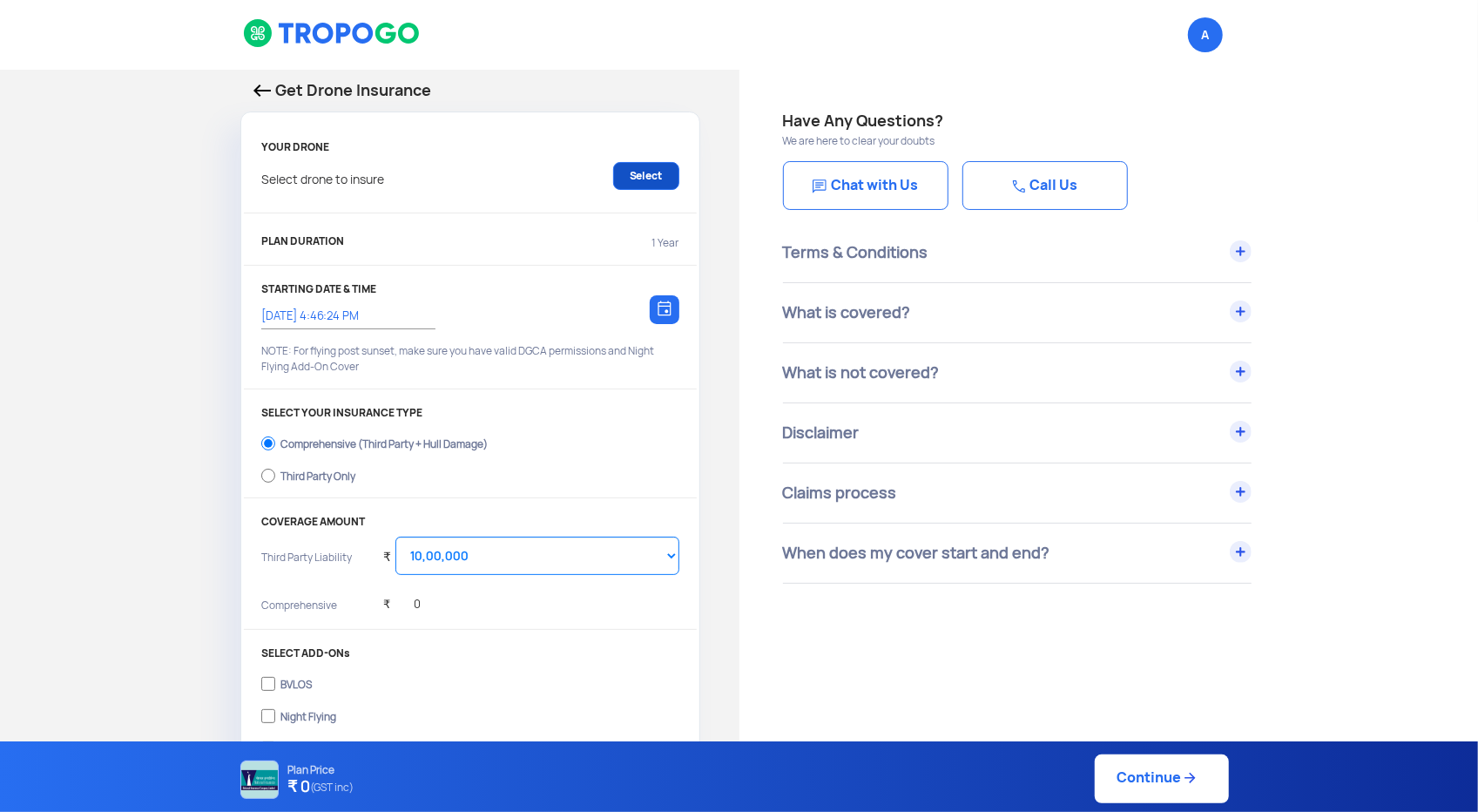
click at [656, 178] on link "Select" at bounding box center [646, 176] width 66 height 28
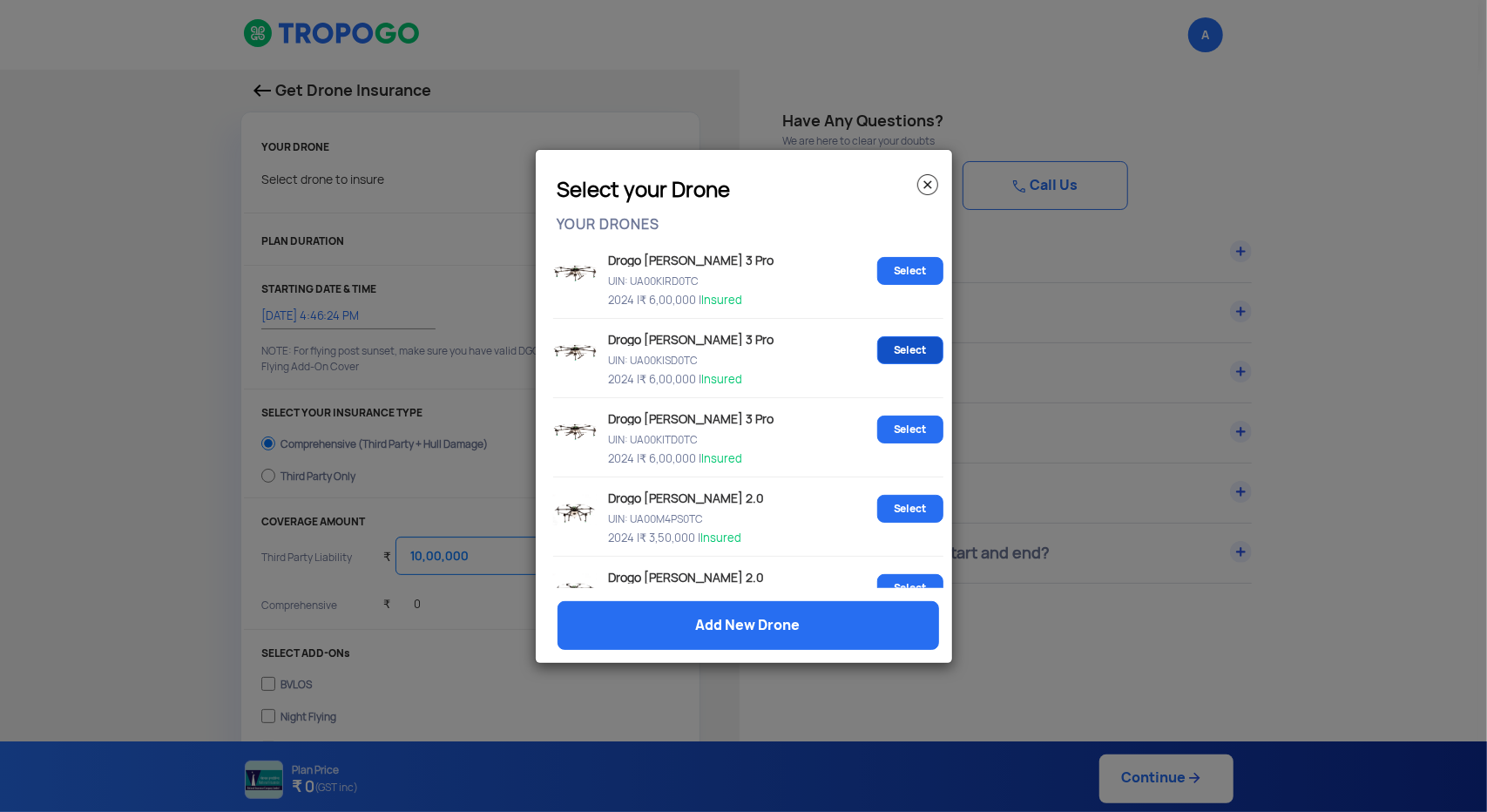
click at [899, 353] on link "Select" at bounding box center [910, 350] width 66 height 28
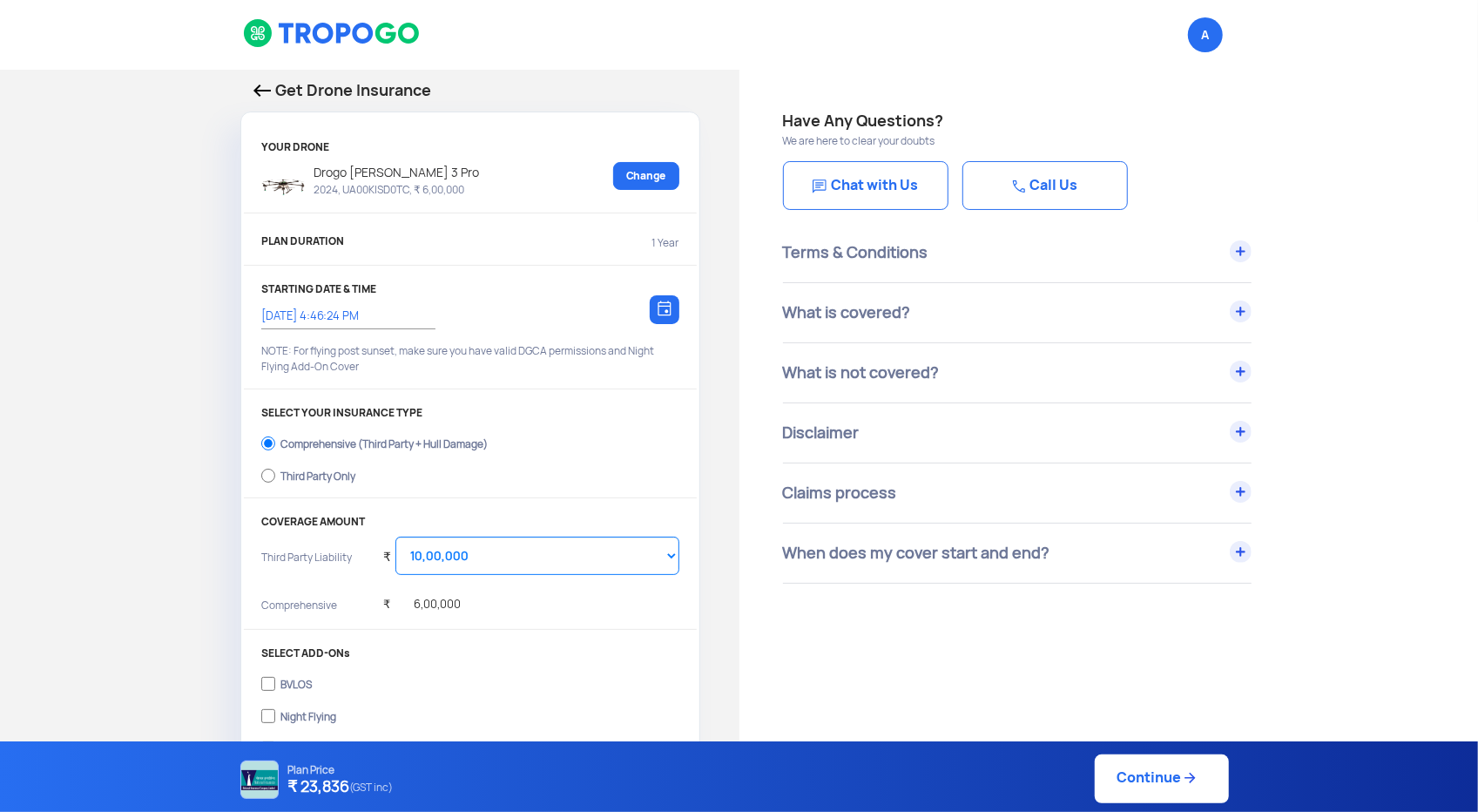
click at [667, 307] on img at bounding box center [664, 307] width 14 height 16
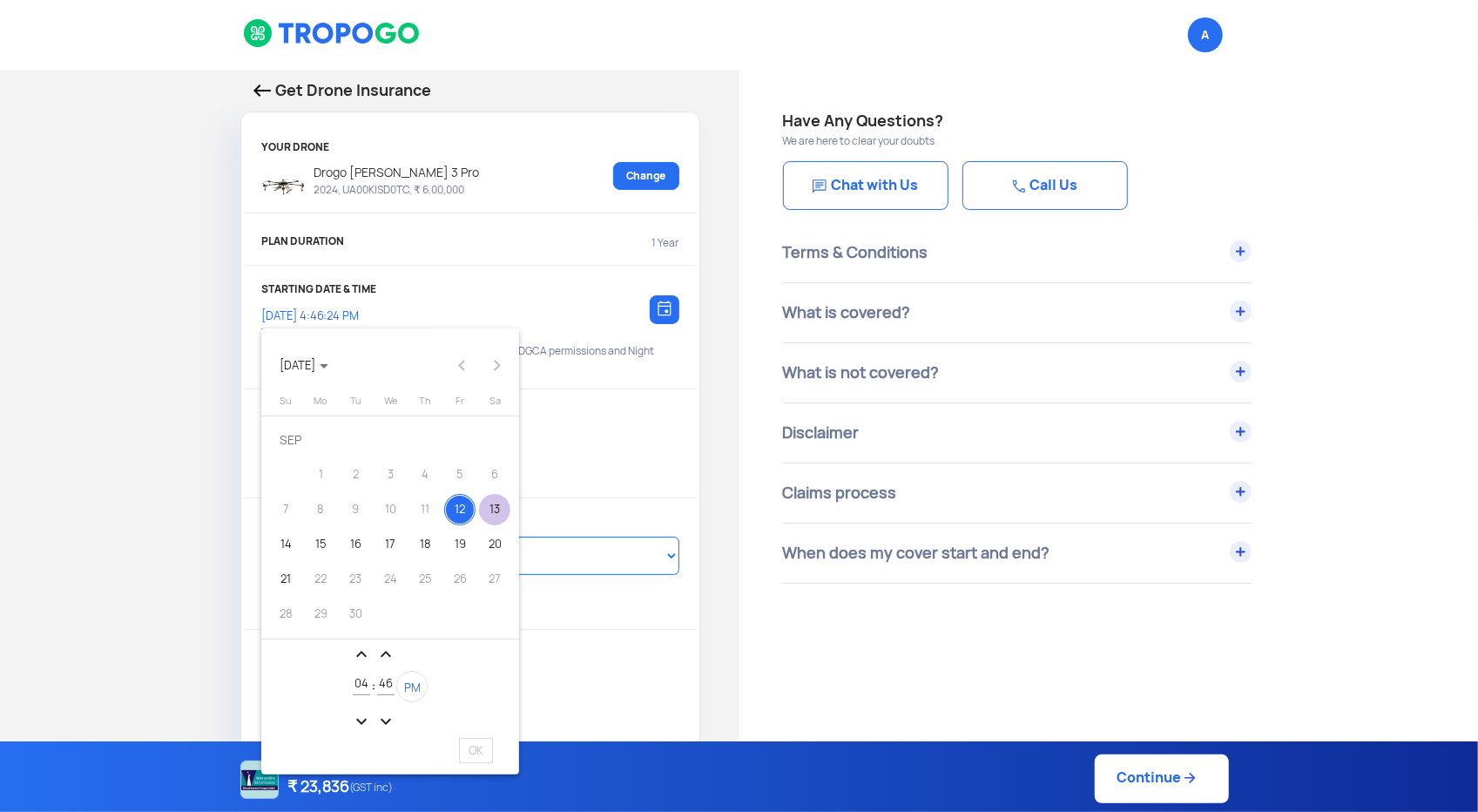
click at [495, 507] on div "13" at bounding box center [495, 509] width 31 height 31
click at [385, 654] on mat-icon "expand_less" at bounding box center [386, 654] width 21 height 21
click at [384, 654] on mat-icon "expand_less" at bounding box center [386, 654] width 21 height 21
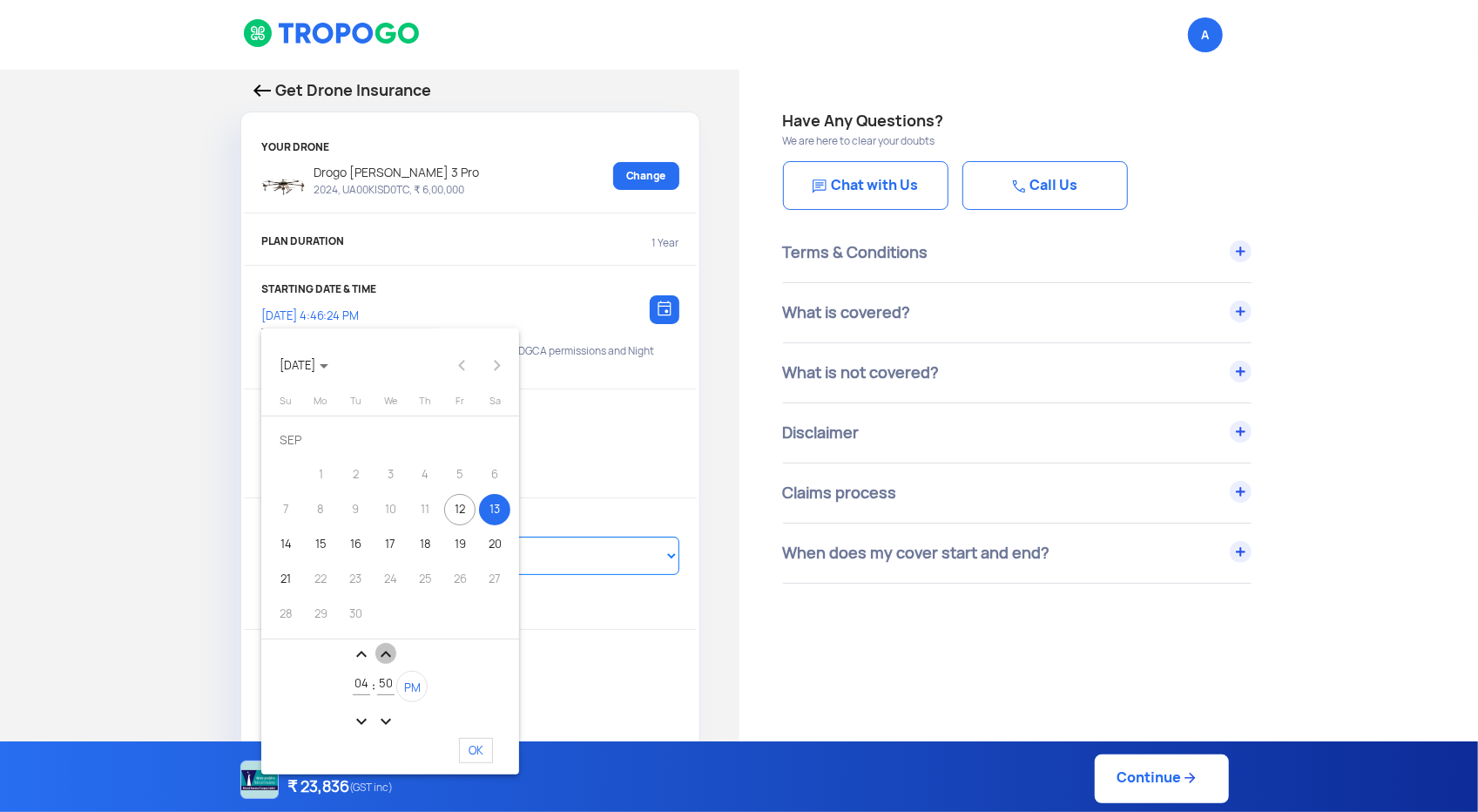
click at [384, 654] on mat-icon "expand_less" at bounding box center [386, 654] width 21 height 21
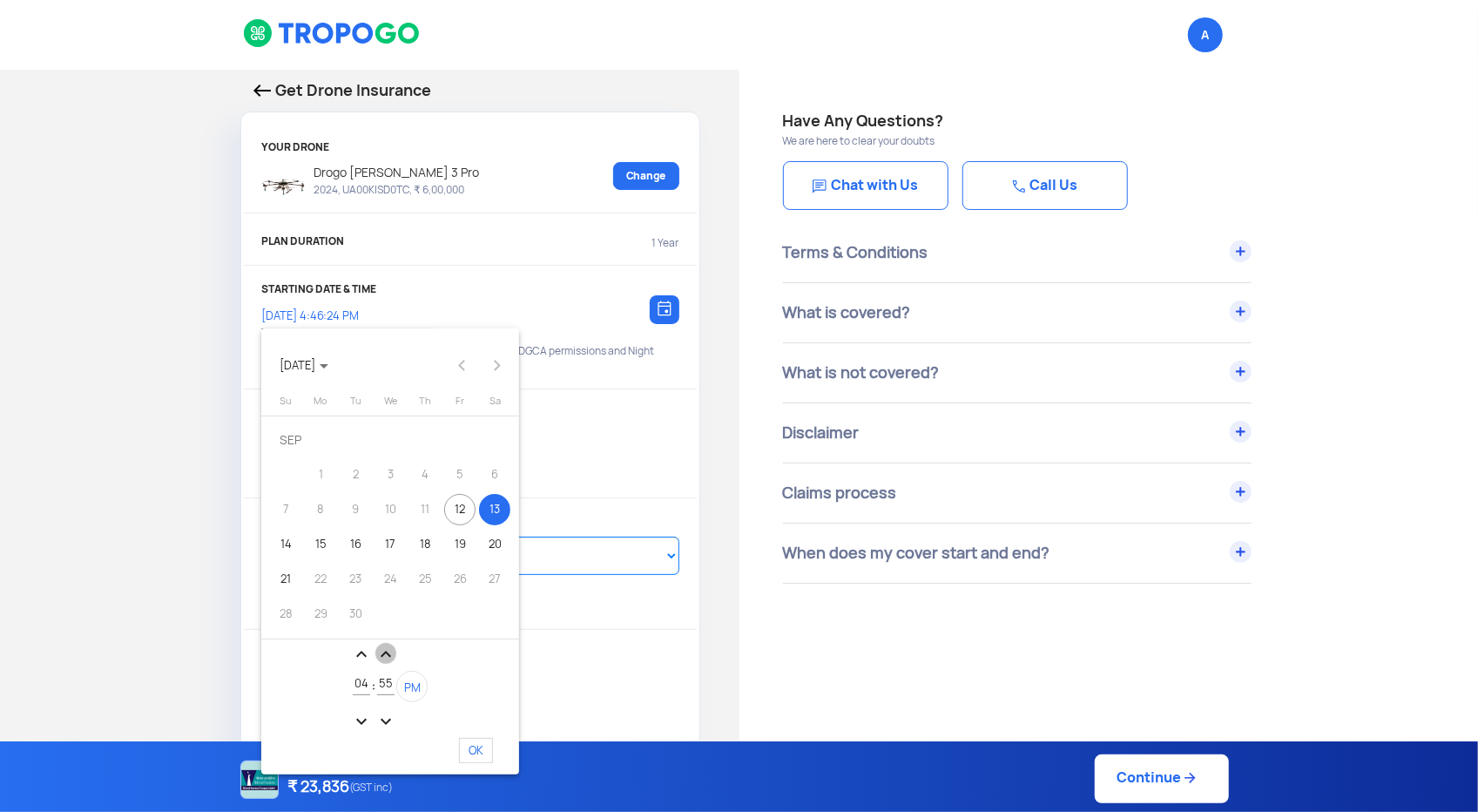
click at [384, 654] on mat-icon "expand_less" at bounding box center [386, 654] width 21 height 21
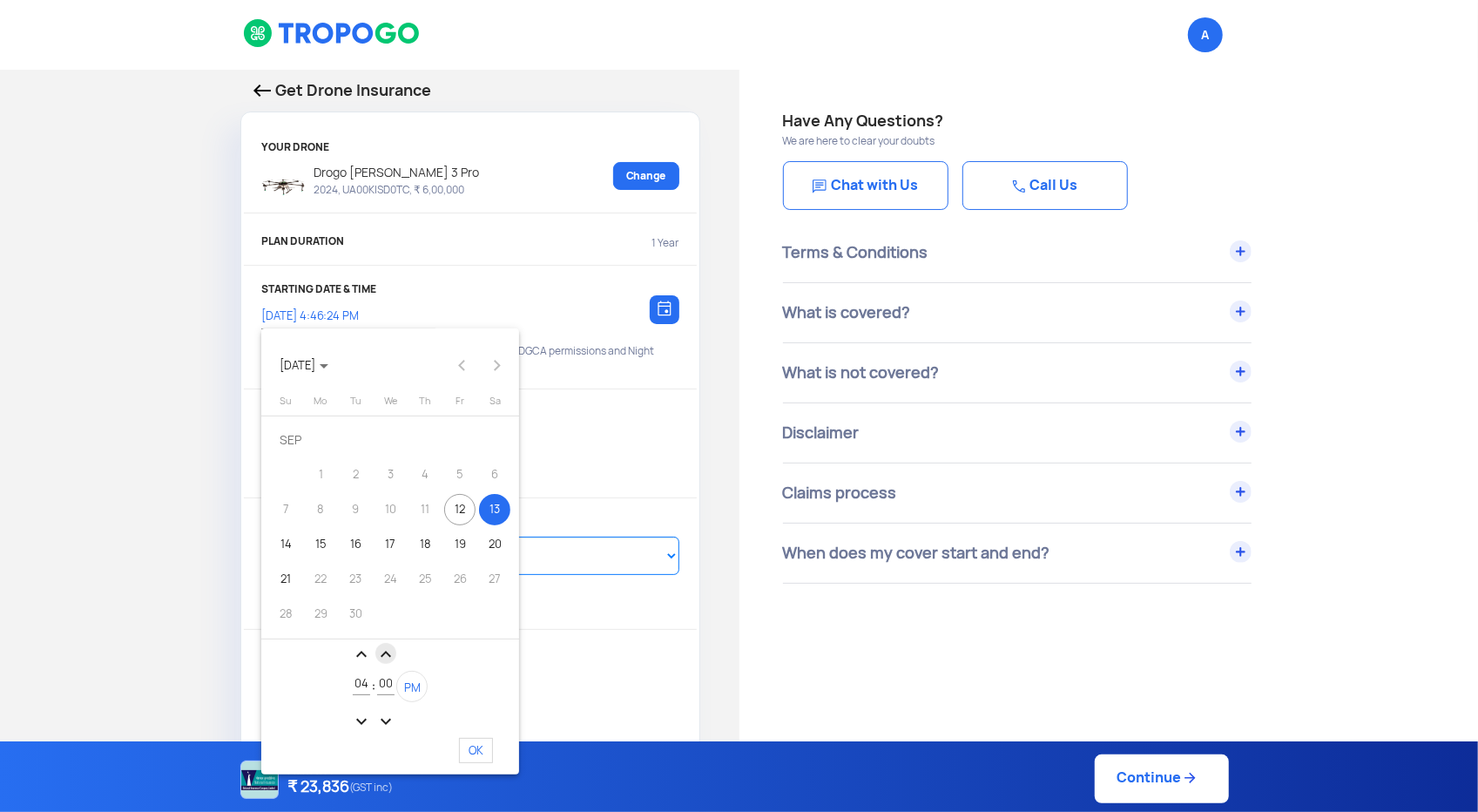
click at [387, 655] on mat-icon "expand_less" at bounding box center [386, 654] width 21 height 21
type input "01"
click at [407, 687] on span "PM" at bounding box center [413, 688] width 17 height 15
click at [362, 654] on mat-icon "expand_less" at bounding box center [361, 654] width 21 height 21
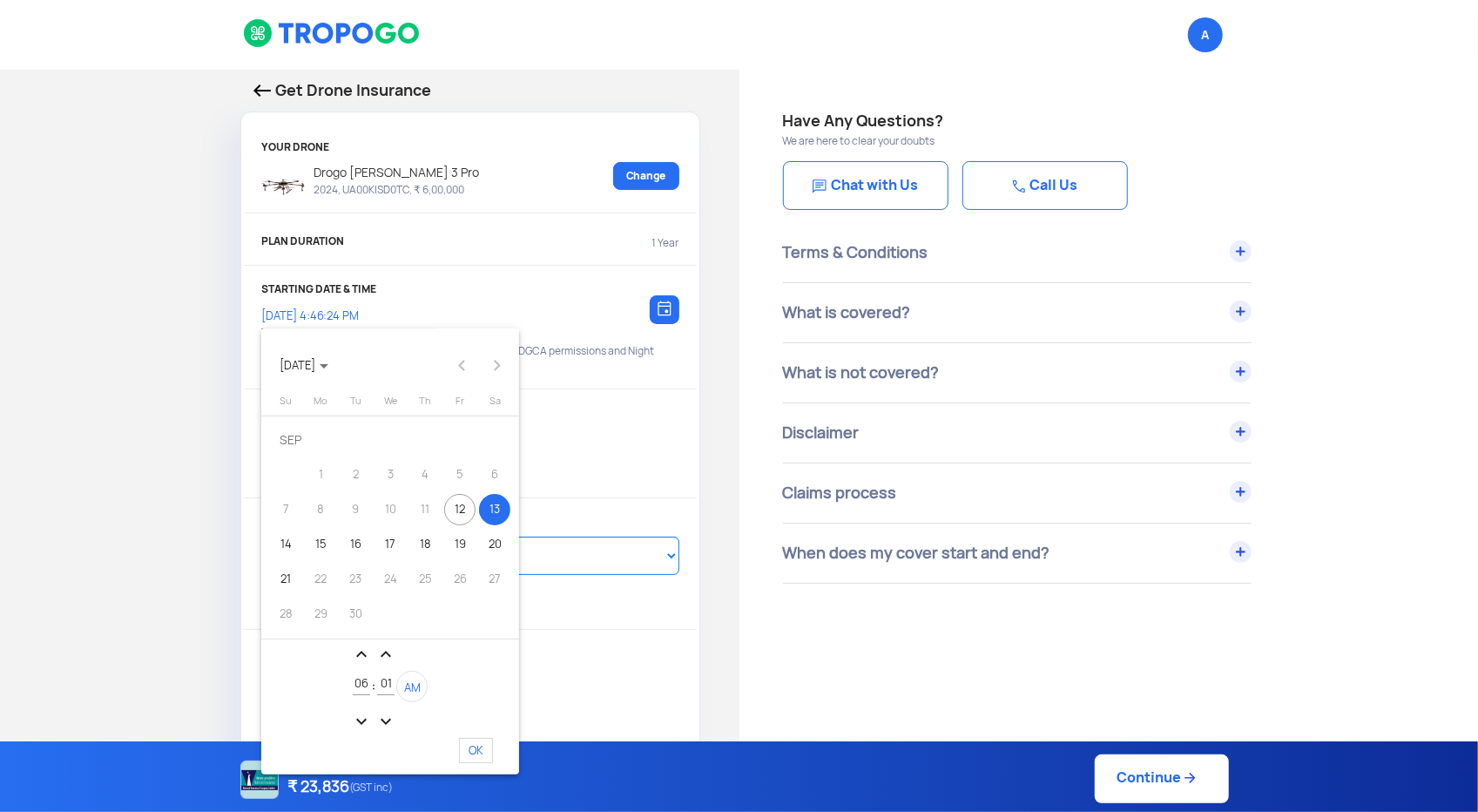
click at [362, 654] on mat-icon "expand_less" at bounding box center [361, 654] width 21 height 21
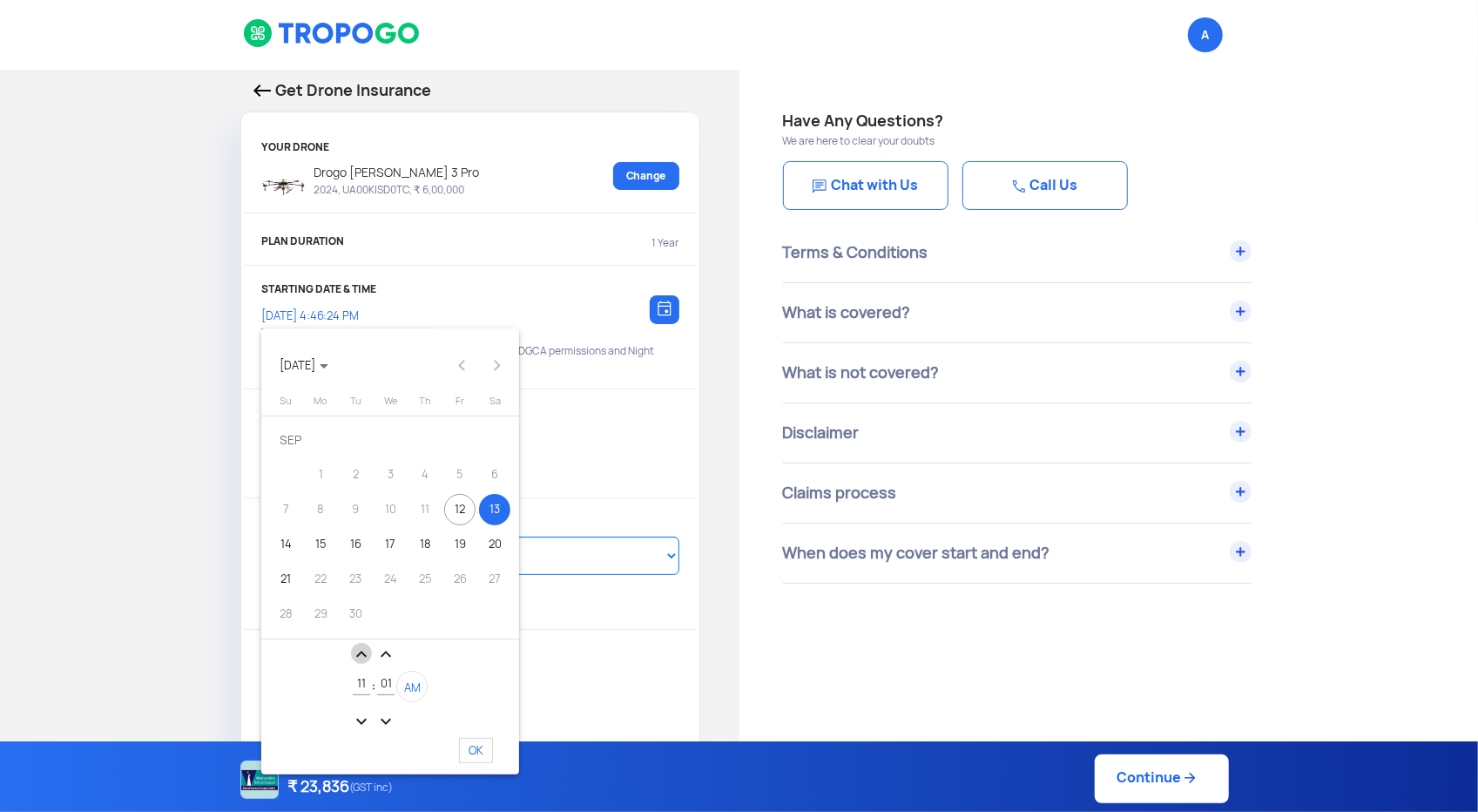
click at [362, 654] on mat-icon "expand_less" at bounding box center [361, 654] width 21 height 21
type input "12"
click at [487, 755] on span "OK" at bounding box center [475, 749] width 34 height 25
type input "13/9/2025, 12:01:24 AM"
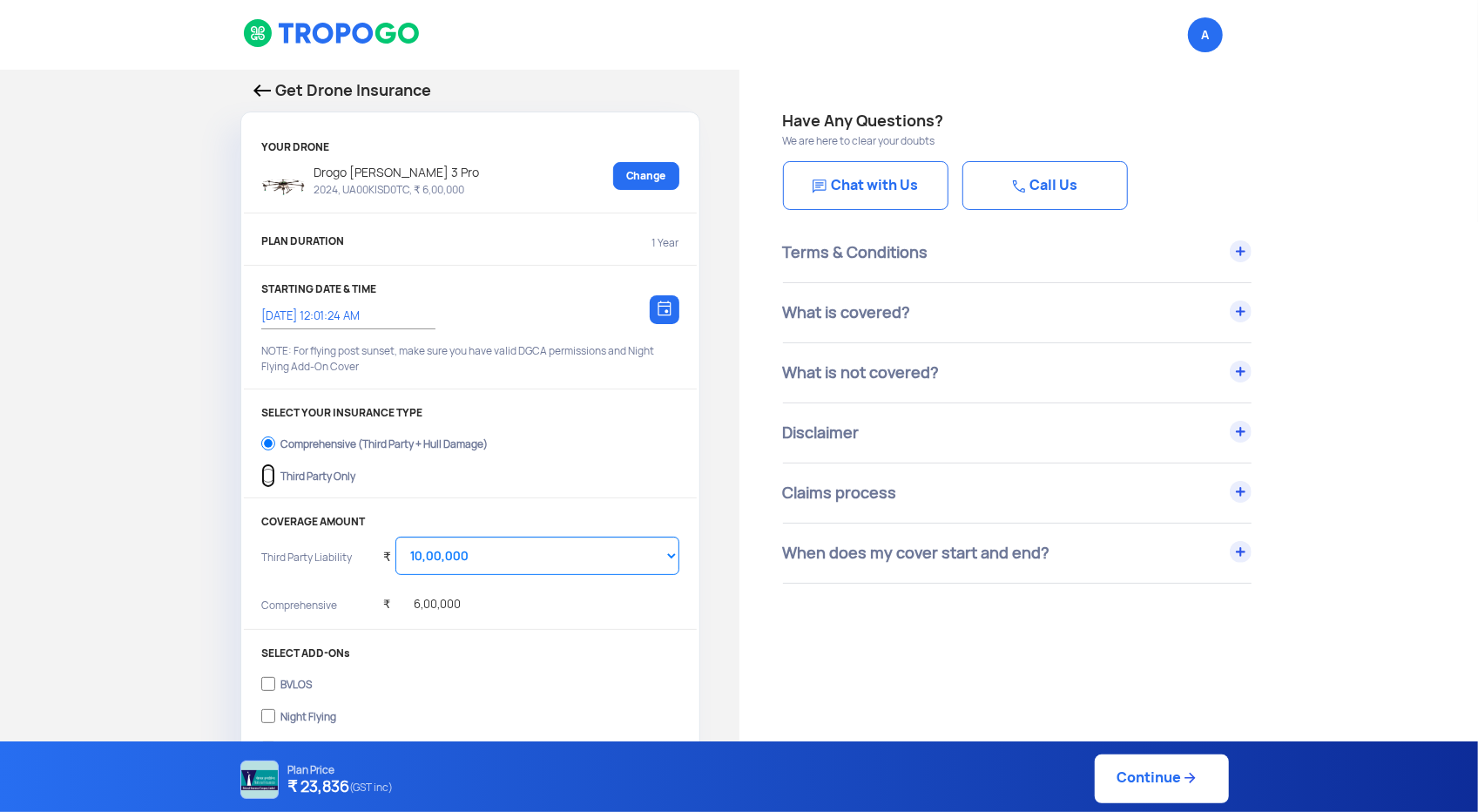
click at [270, 474] on input "Third Party Only" at bounding box center [268, 475] width 14 height 24
radio input "true"
select select "2000000"
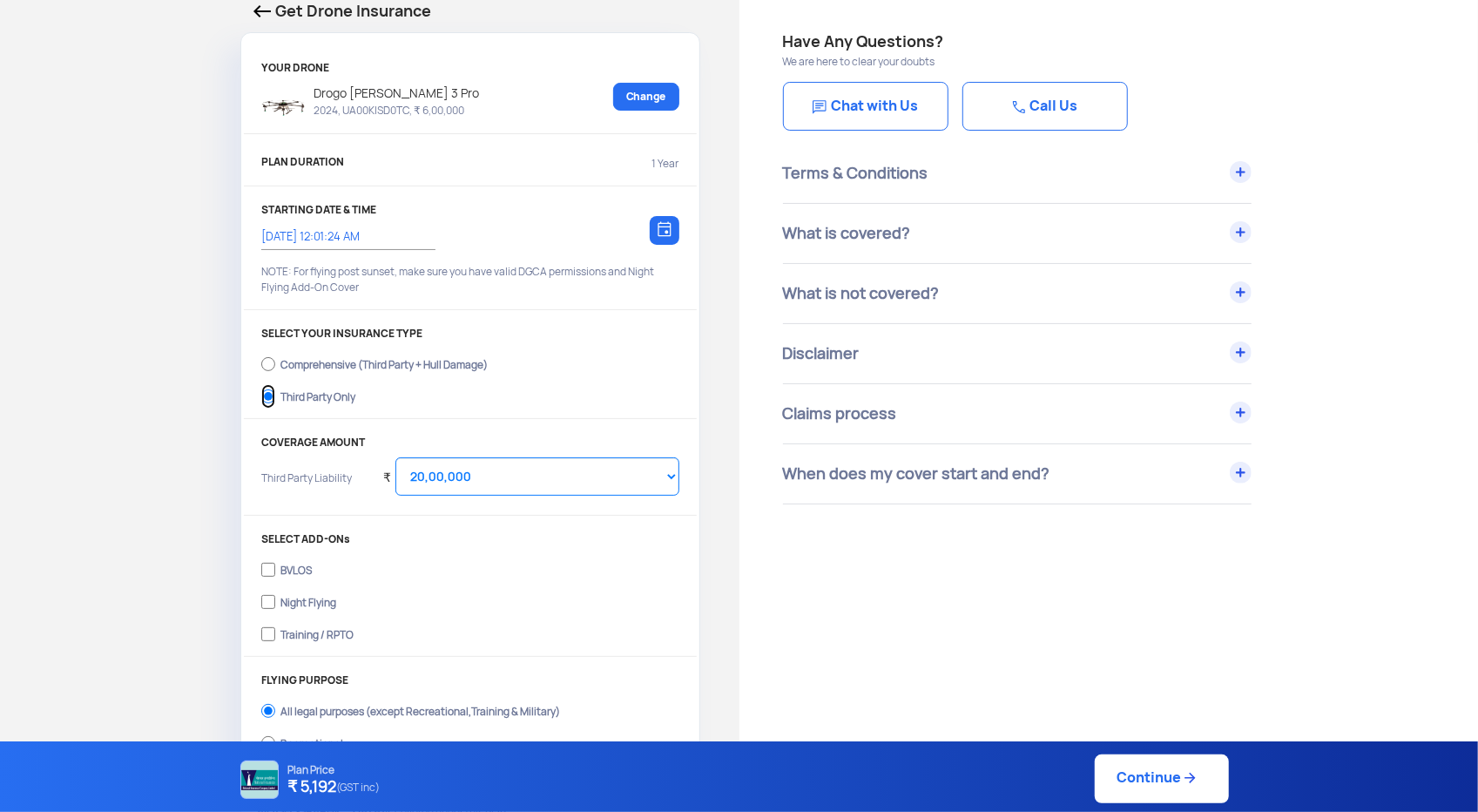
scroll to position [87, 0]
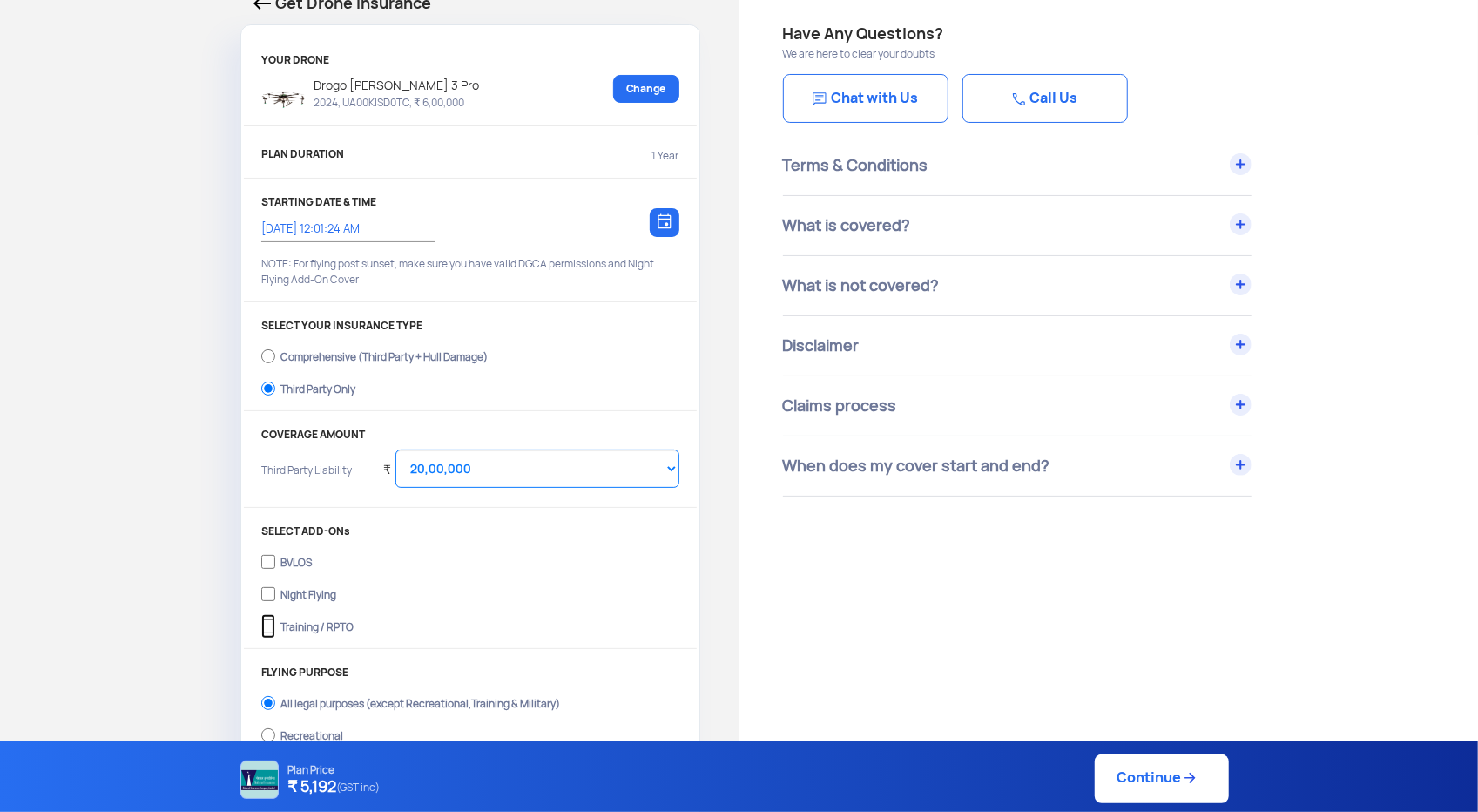
click at [266, 624] on input "Training / RPTO" at bounding box center [268, 626] width 14 height 24
checkbox input "true"
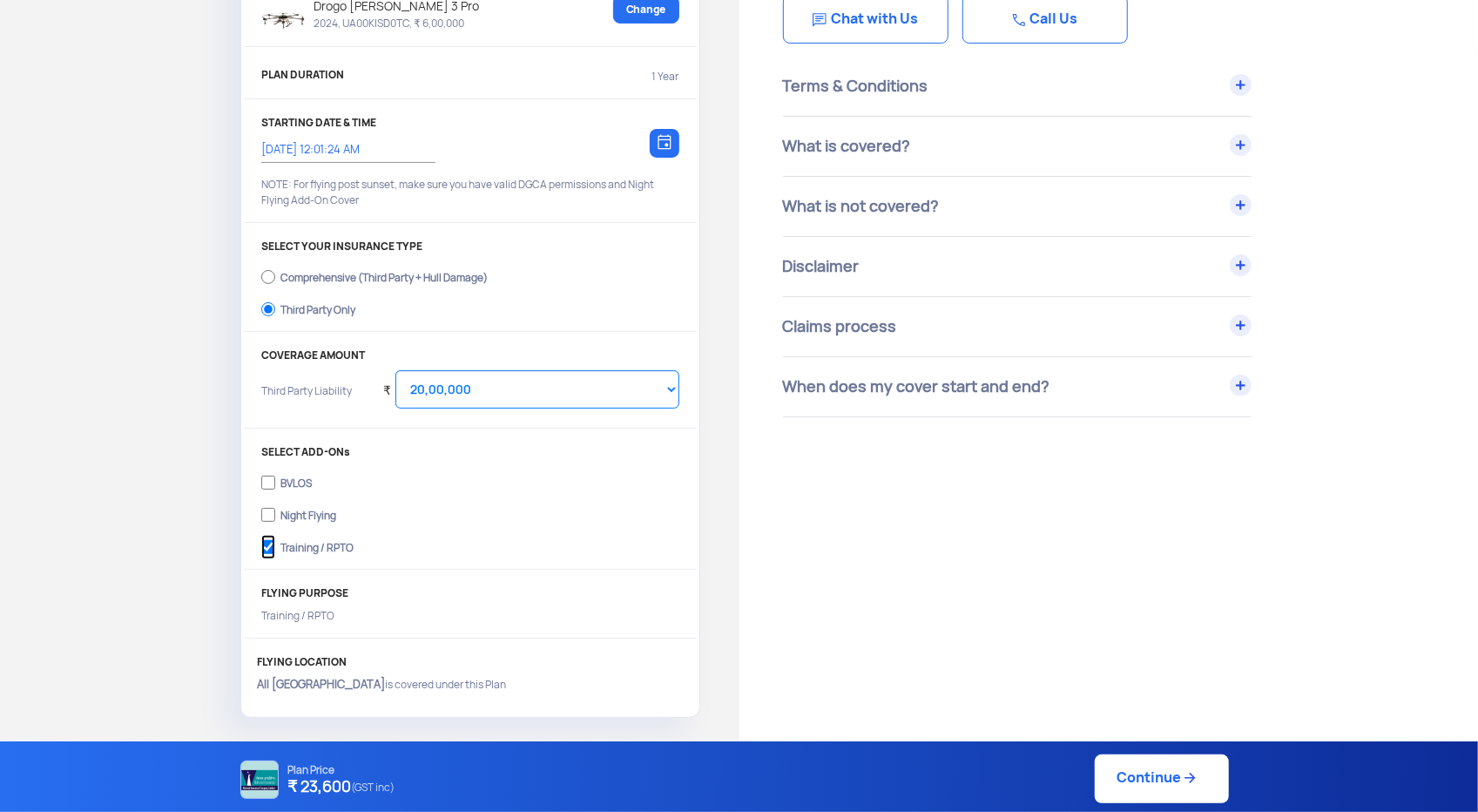
scroll to position [174, 0]
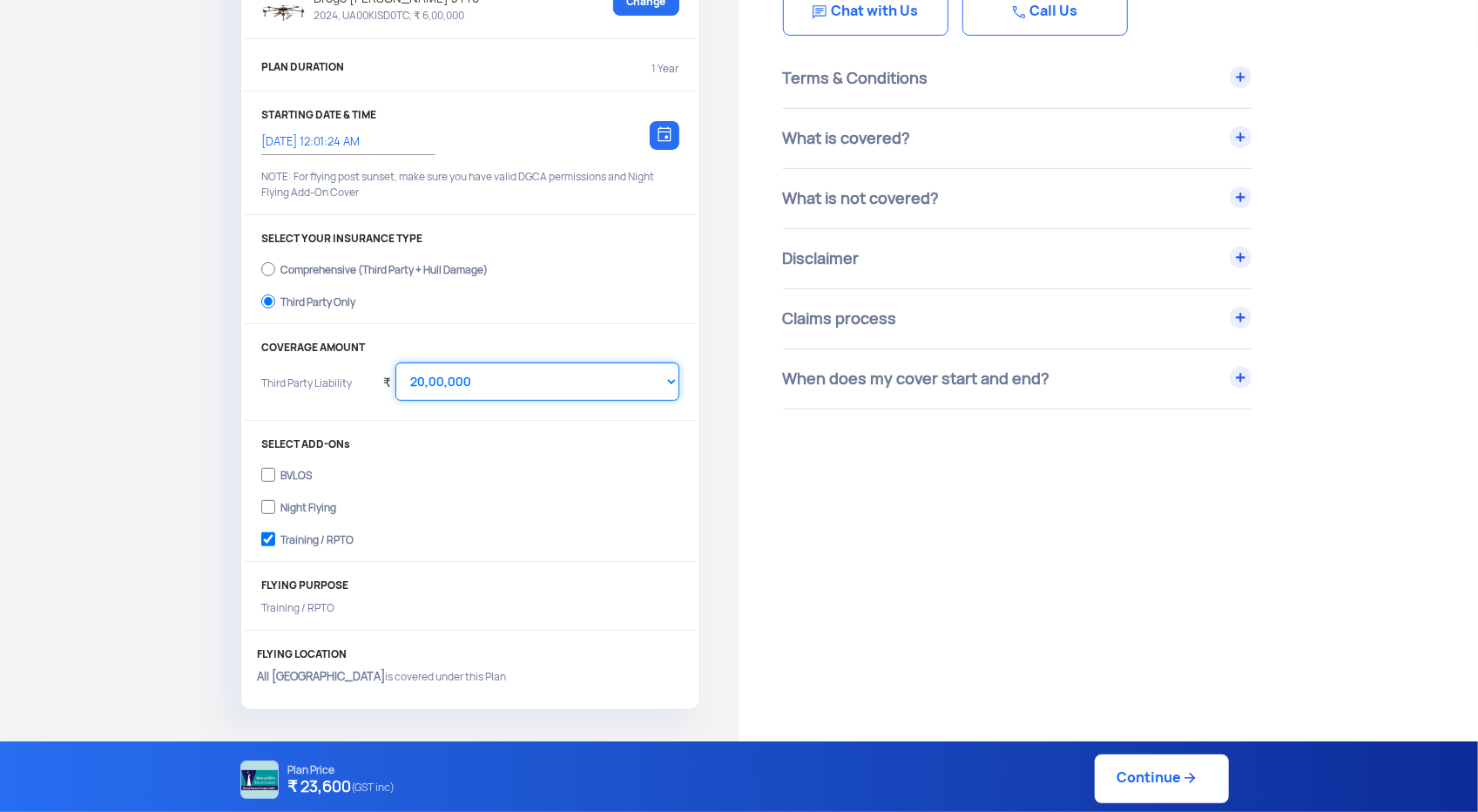
click at [504, 382] on select "Select Amount 10,00,000 15,00,000 20,00,000 25,00,000 30,00,000 35,00,000 40,00…" at bounding box center [536, 381] width 283 height 39
select select "1000000"
click at [395, 362] on select "Select Amount 10,00,000 15,00,000 20,00,000 25,00,000 30,00,000 35,00,000 40,00…" at bounding box center [536, 381] width 283 height 39
click at [1149, 782] on link "Continue" at bounding box center [1162, 778] width 134 height 49
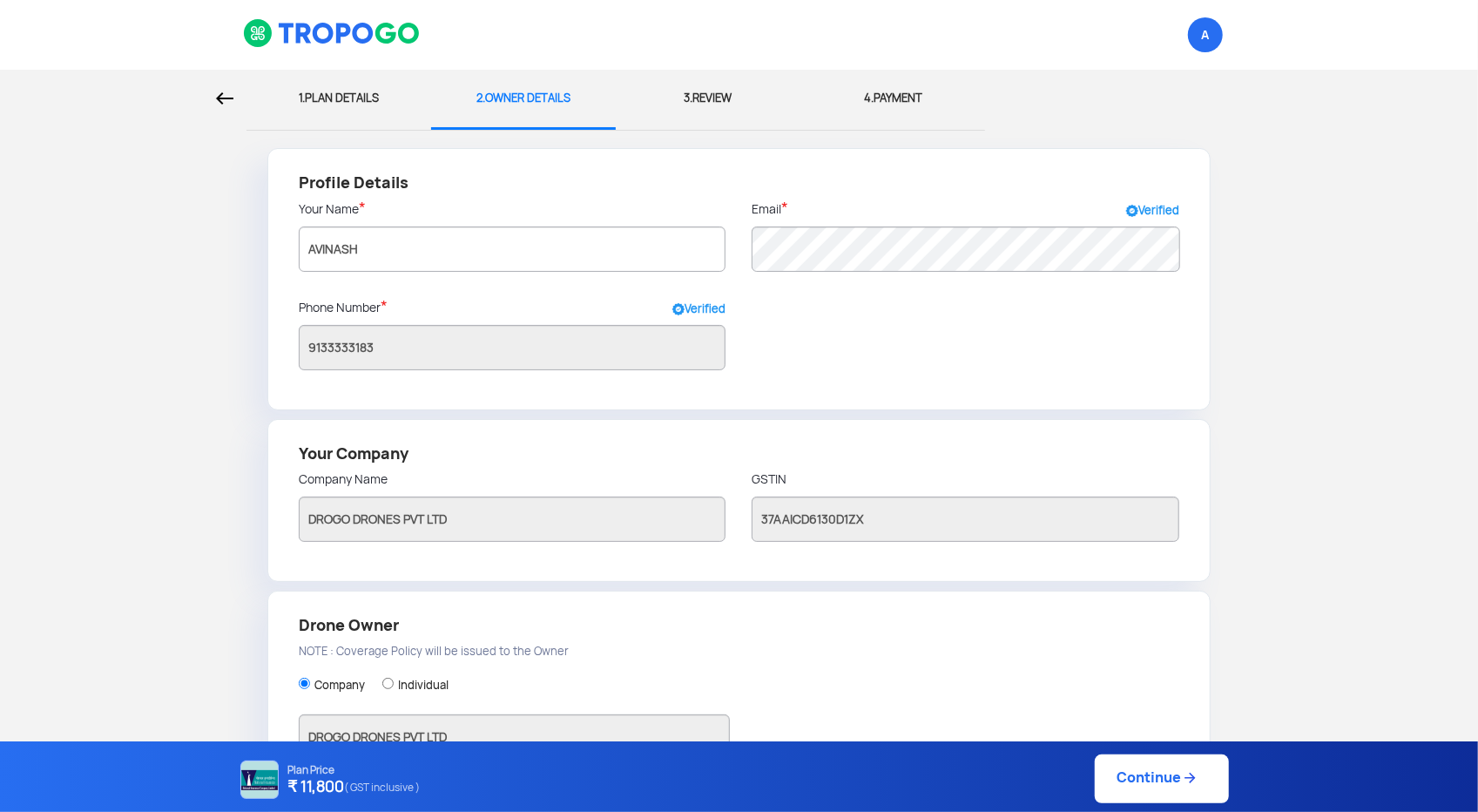
click at [1132, 772] on link "Continue" at bounding box center [1162, 778] width 134 height 49
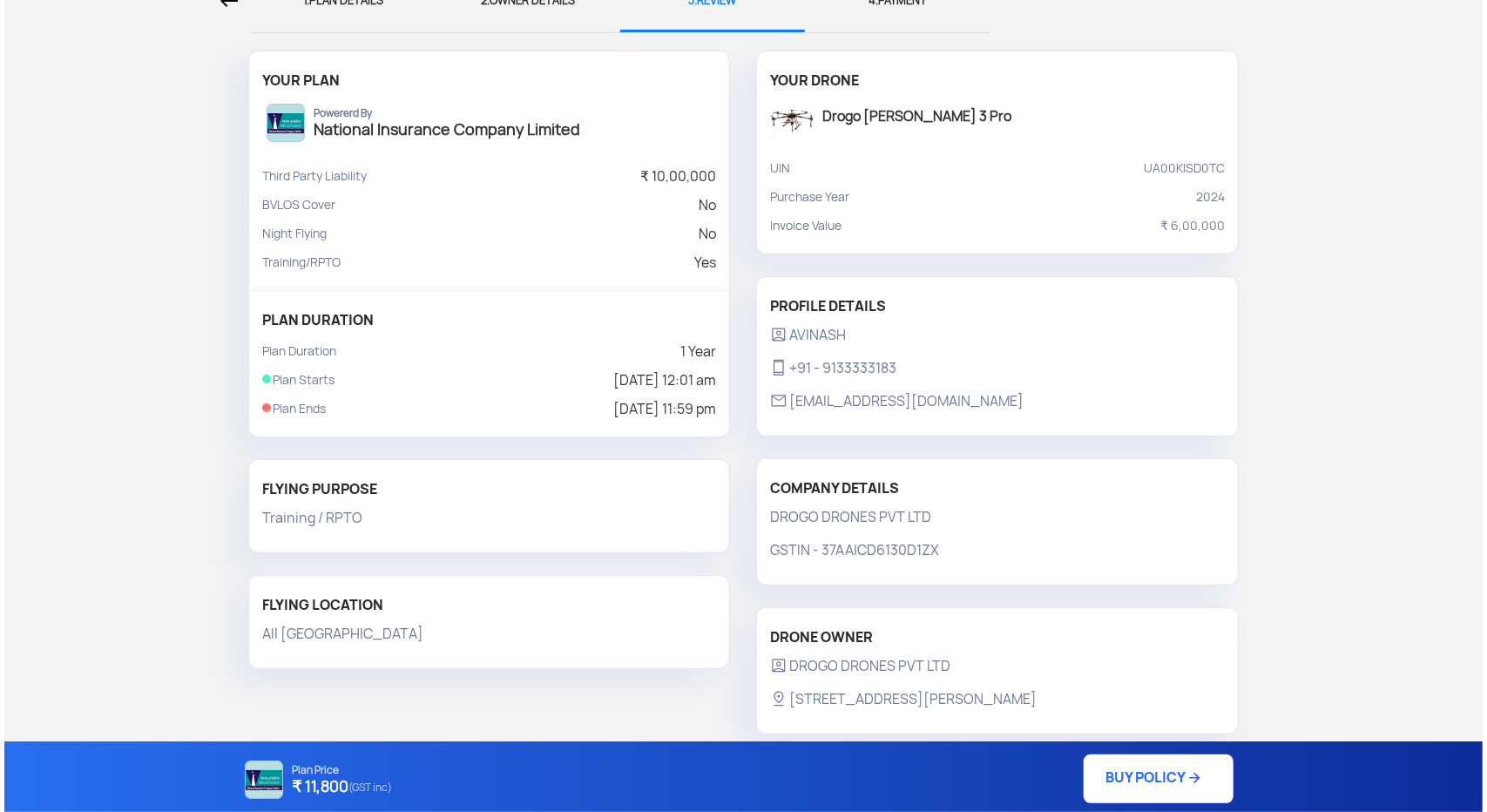
scroll to position [122, 0]
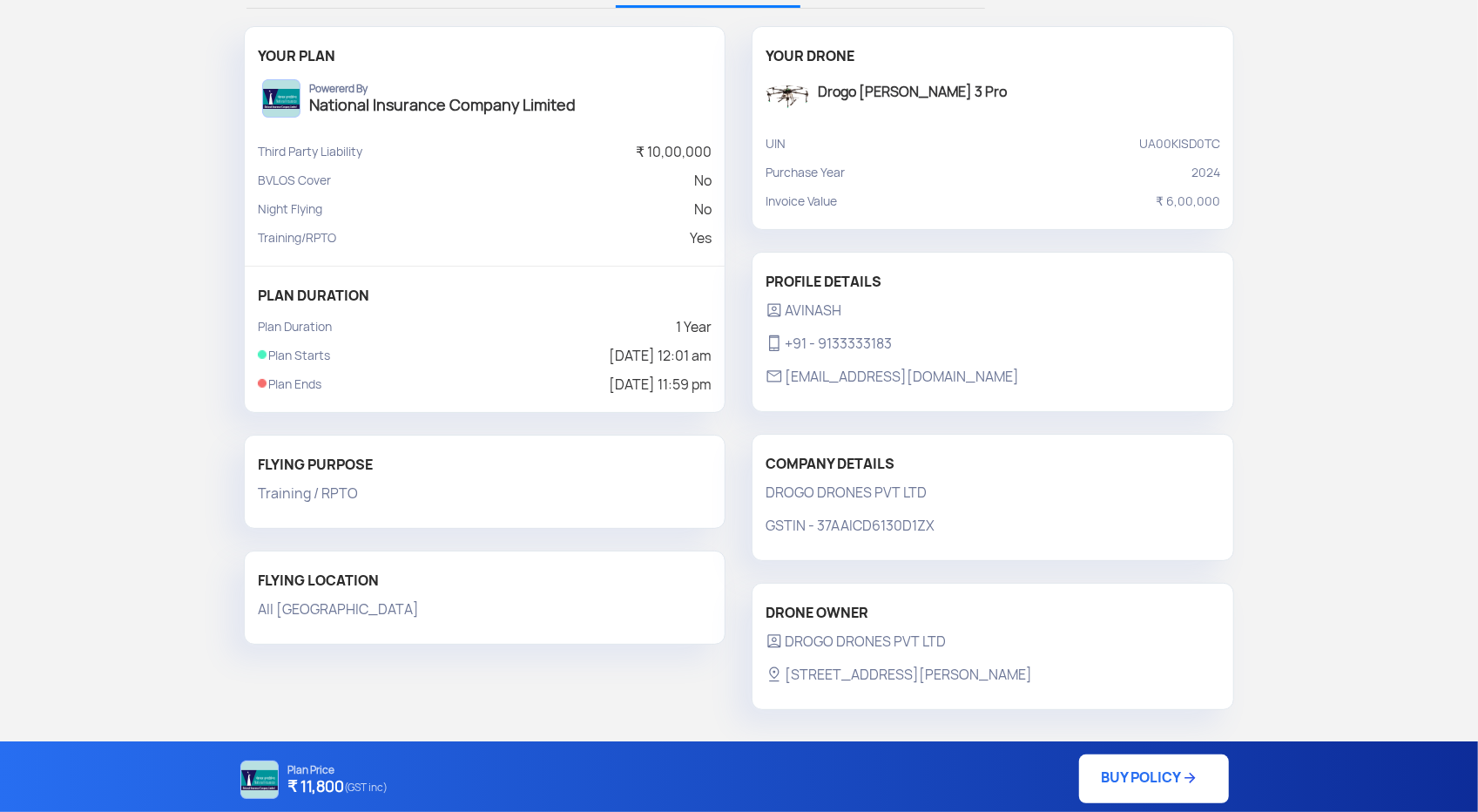
click at [1114, 786] on link "BUY POLICY" at bounding box center [1154, 778] width 150 height 49
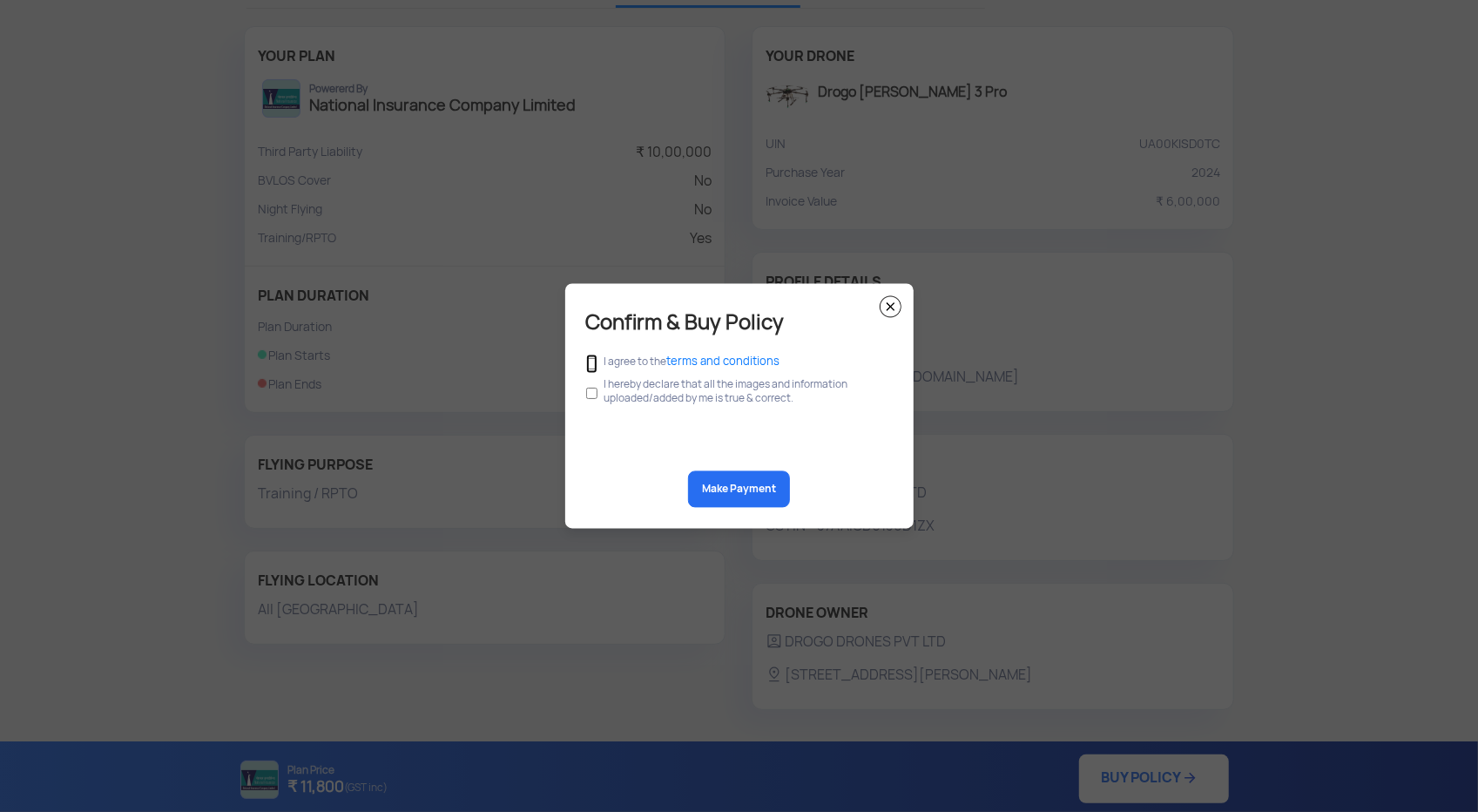
click at [592, 362] on input "checkbox" at bounding box center [592, 364] width 11 height 19
checkbox input "true"
click at [587, 393] on input "checkbox" at bounding box center [592, 394] width 11 height 33
checkbox input "true"
click at [735, 495] on button "Make Payment" at bounding box center [739, 490] width 102 height 37
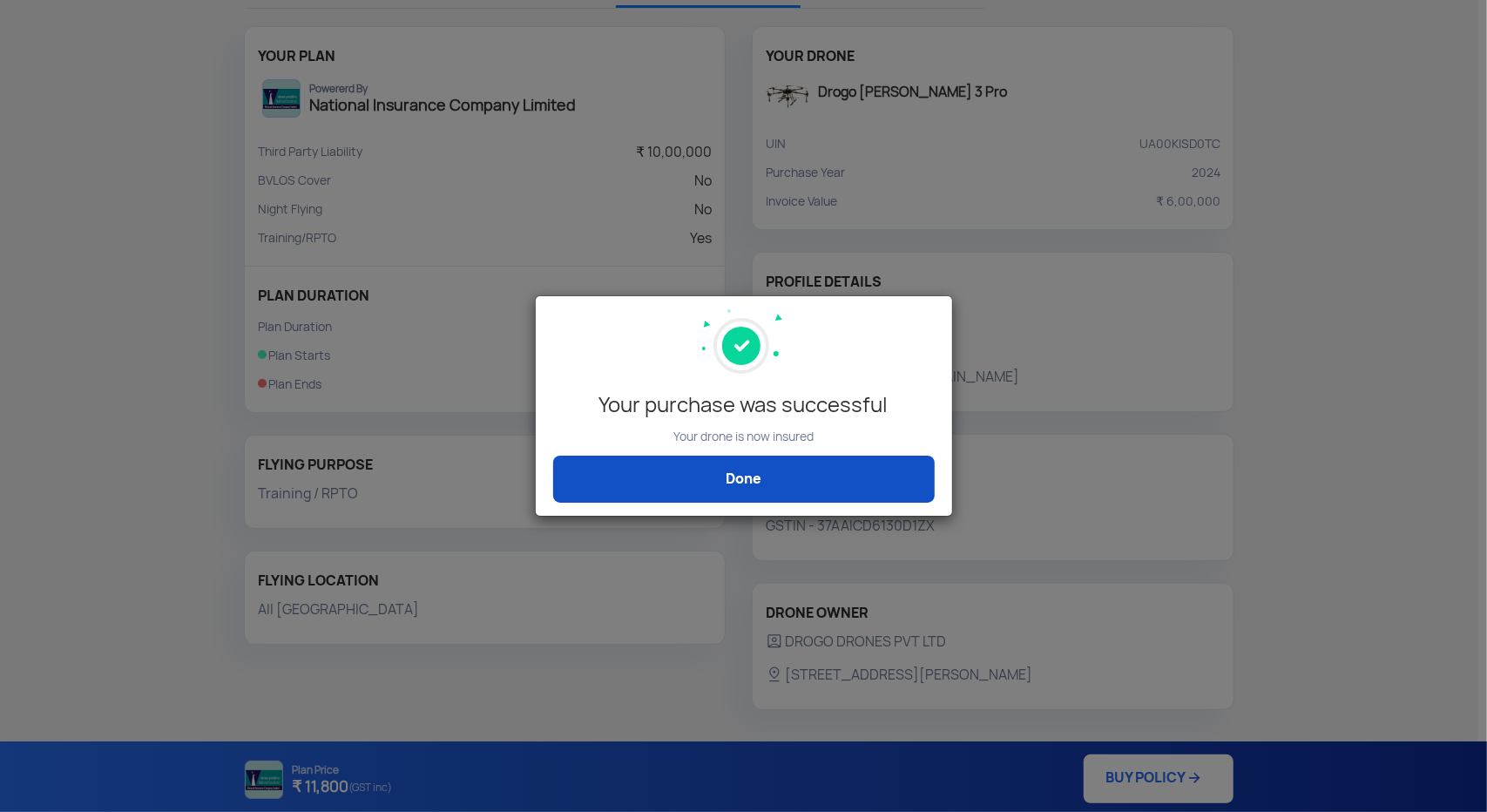
click at [725, 484] on link "Done" at bounding box center [744, 479] width 381 height 47
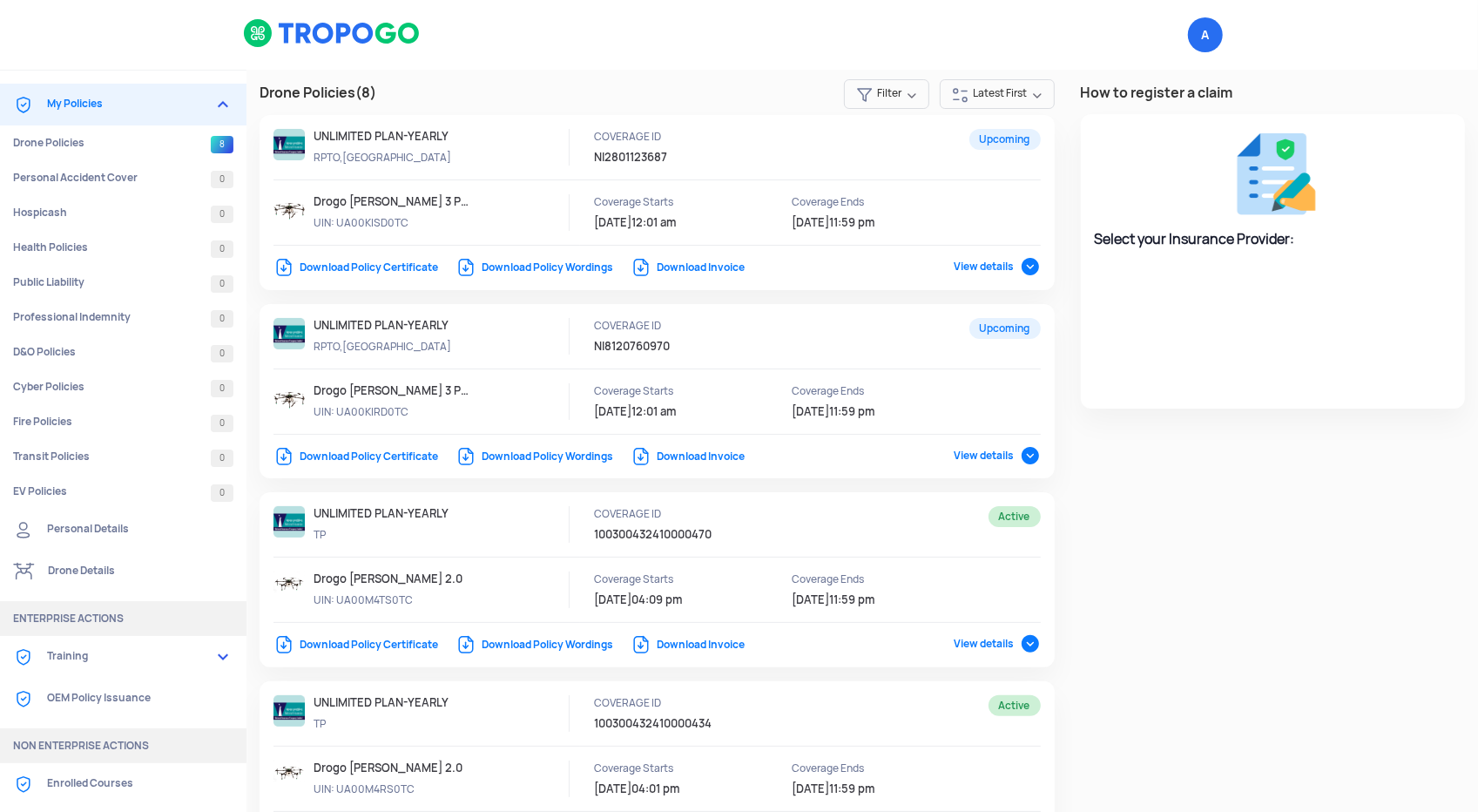
select select "National Insurance"
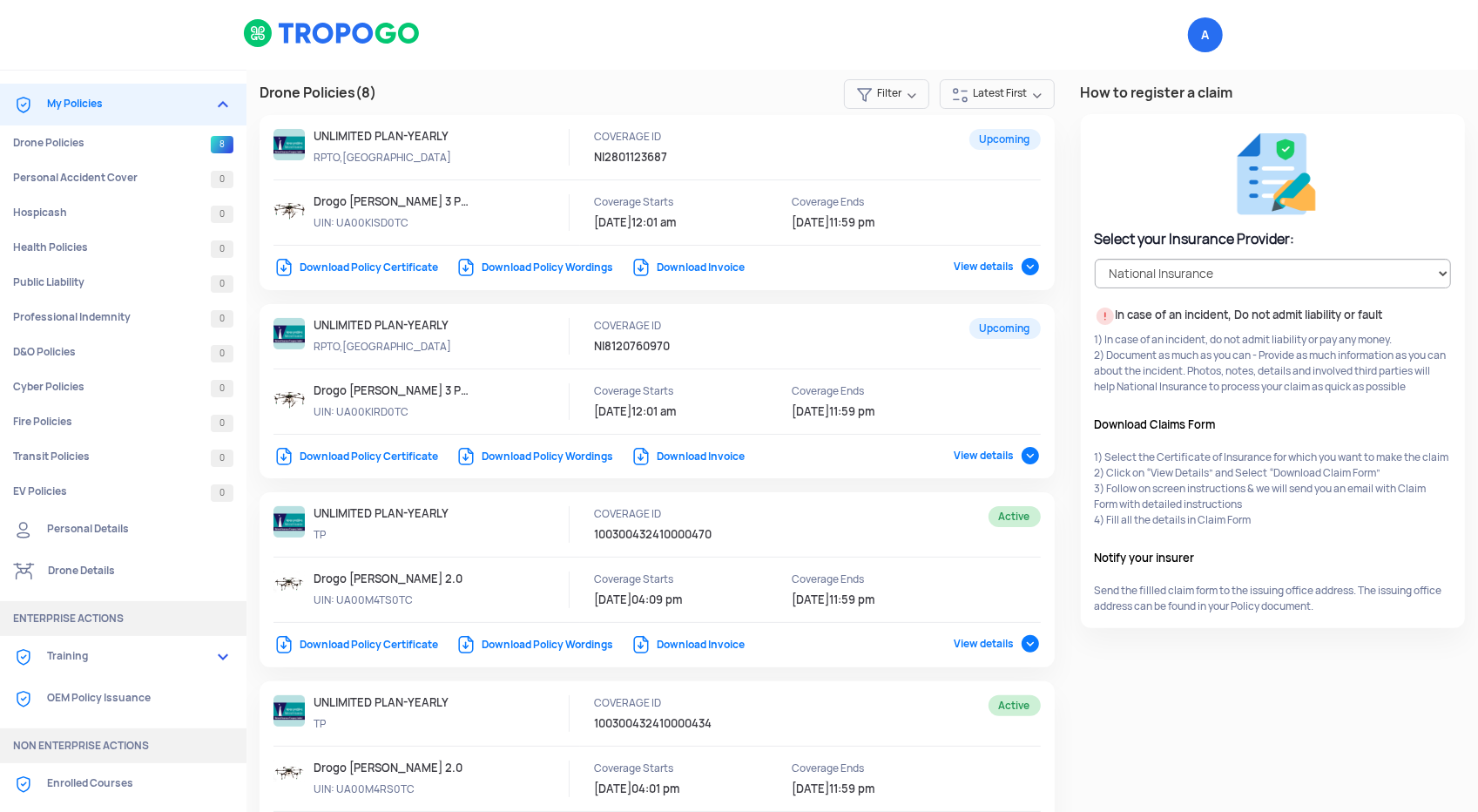
click at [282, 27] on img at bounding box center [332, 33] width 179 height 29
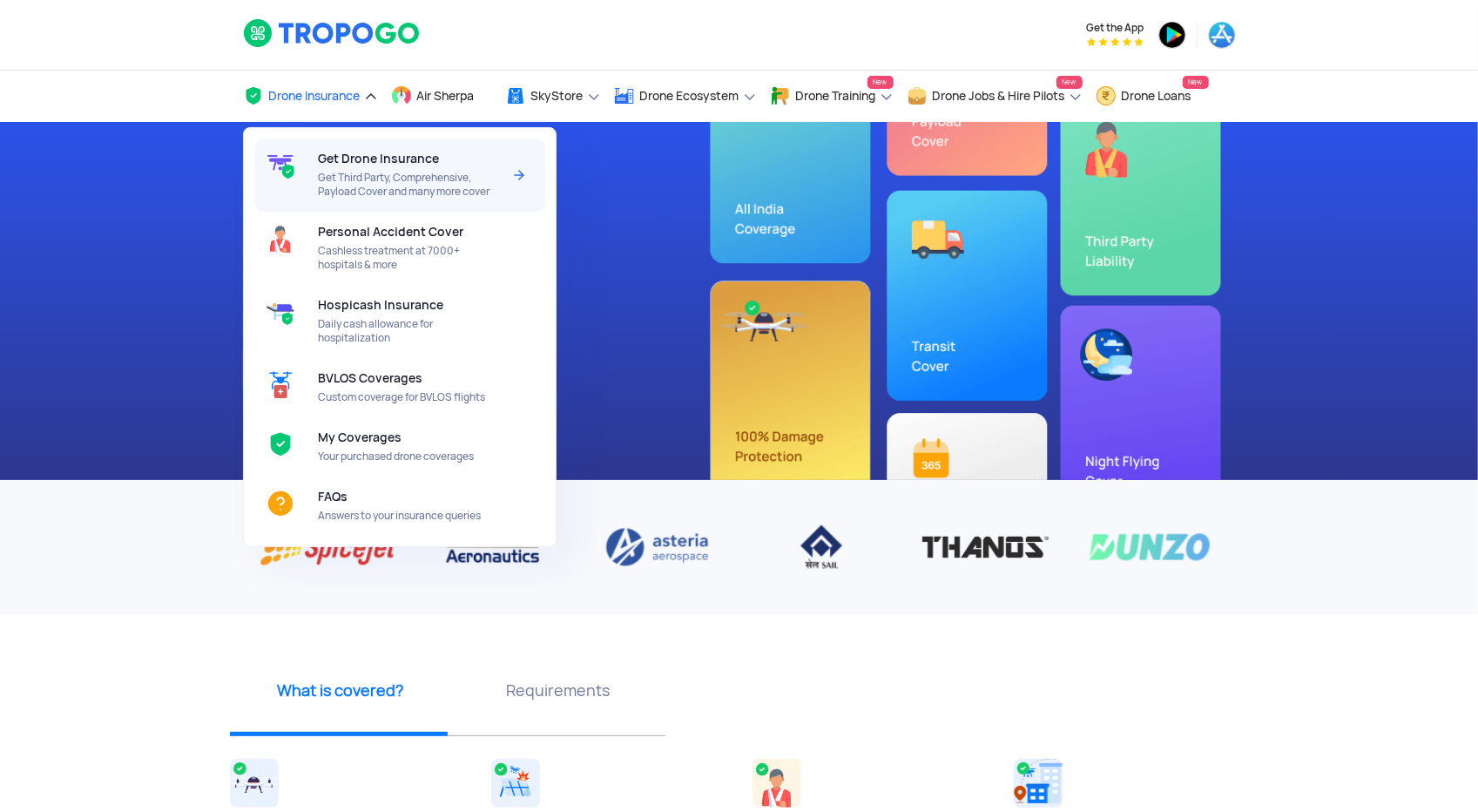
click at [365, 169] on div "Get Drone Insurance Get Third Party, Comprehensive, Payload Cover and many more…" at bounding box center [413, 174] width 191 height 73
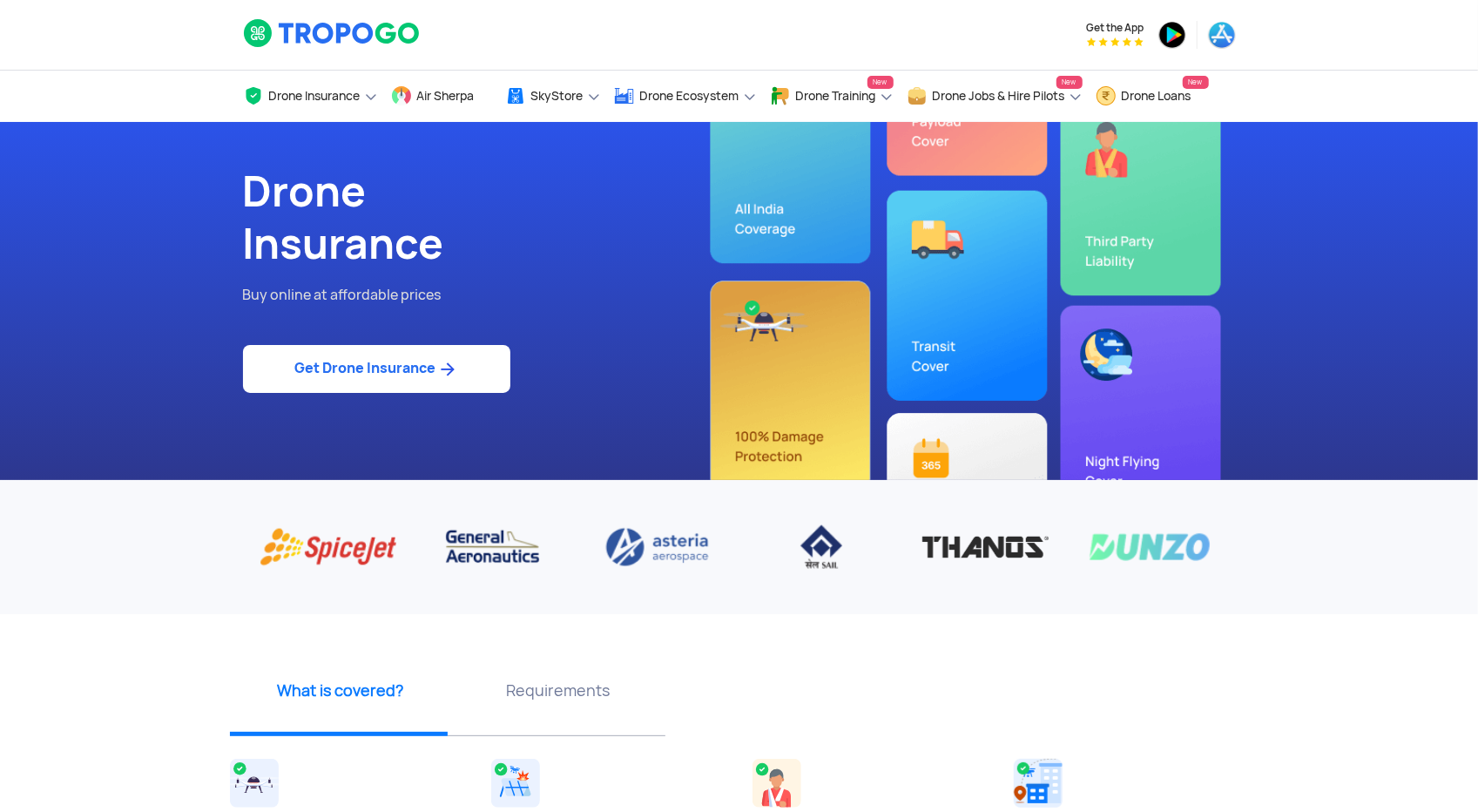
click at [352, 377] on link "Get Drone Insurance" at bounding box center [377, 369] width 267 height 48
select select "1000000"
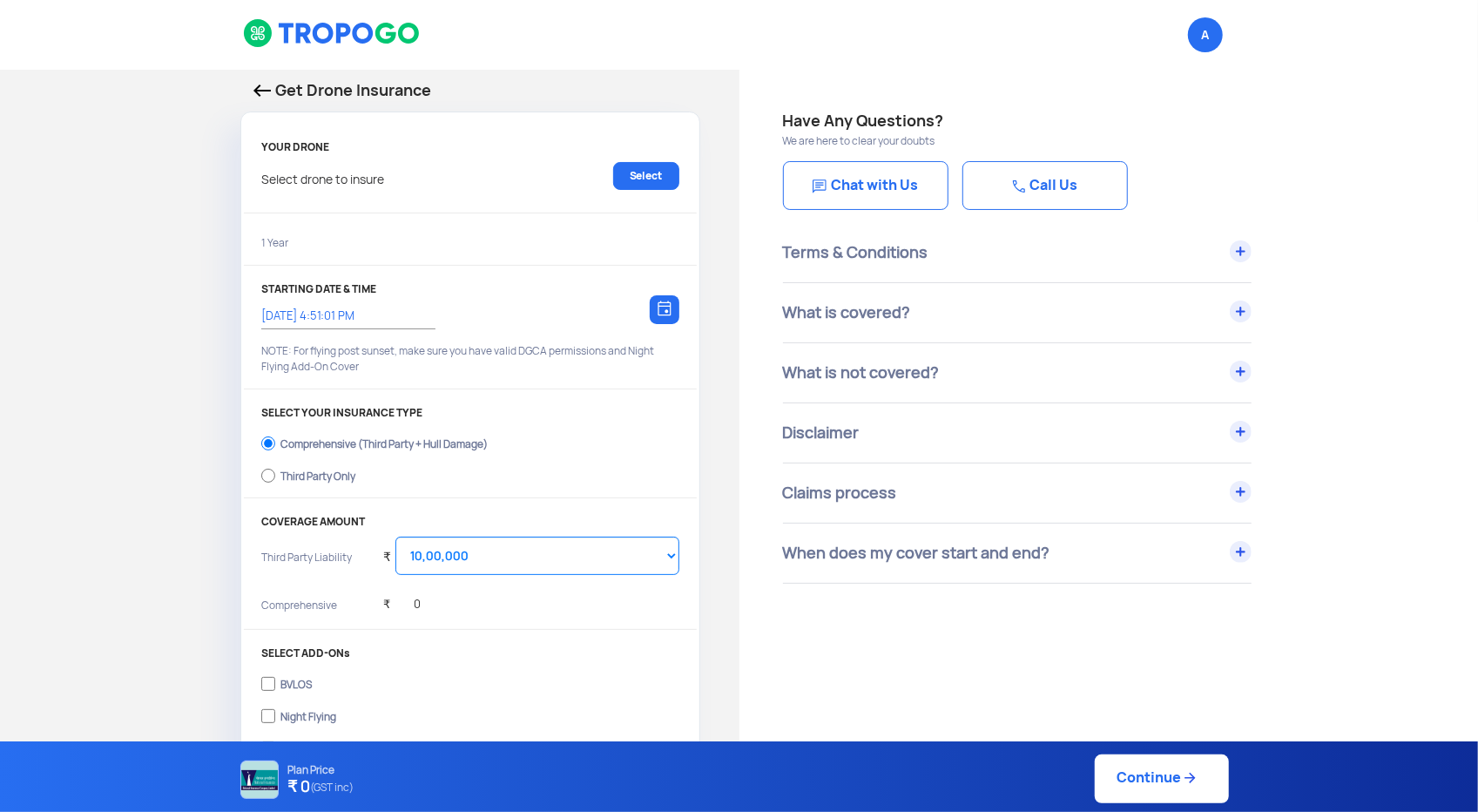
type input "[DATE] 5:01:00 PM"
click at [649, 174] on link "Select" at bounding box center [646, 176] width 66 height 28
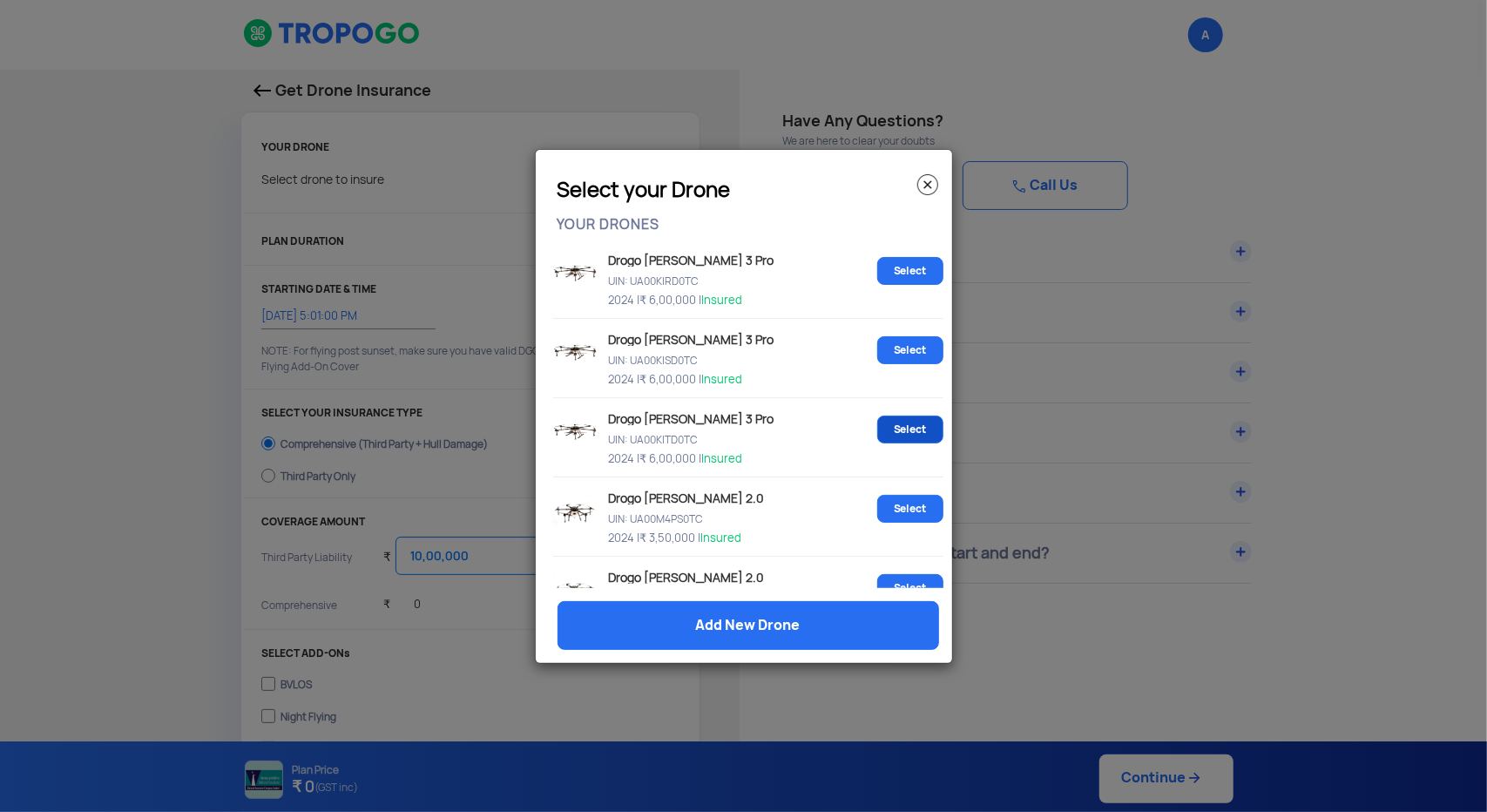
click at [889, 427] on link "Select" at bounding box center [910, 429] width 66 height 28
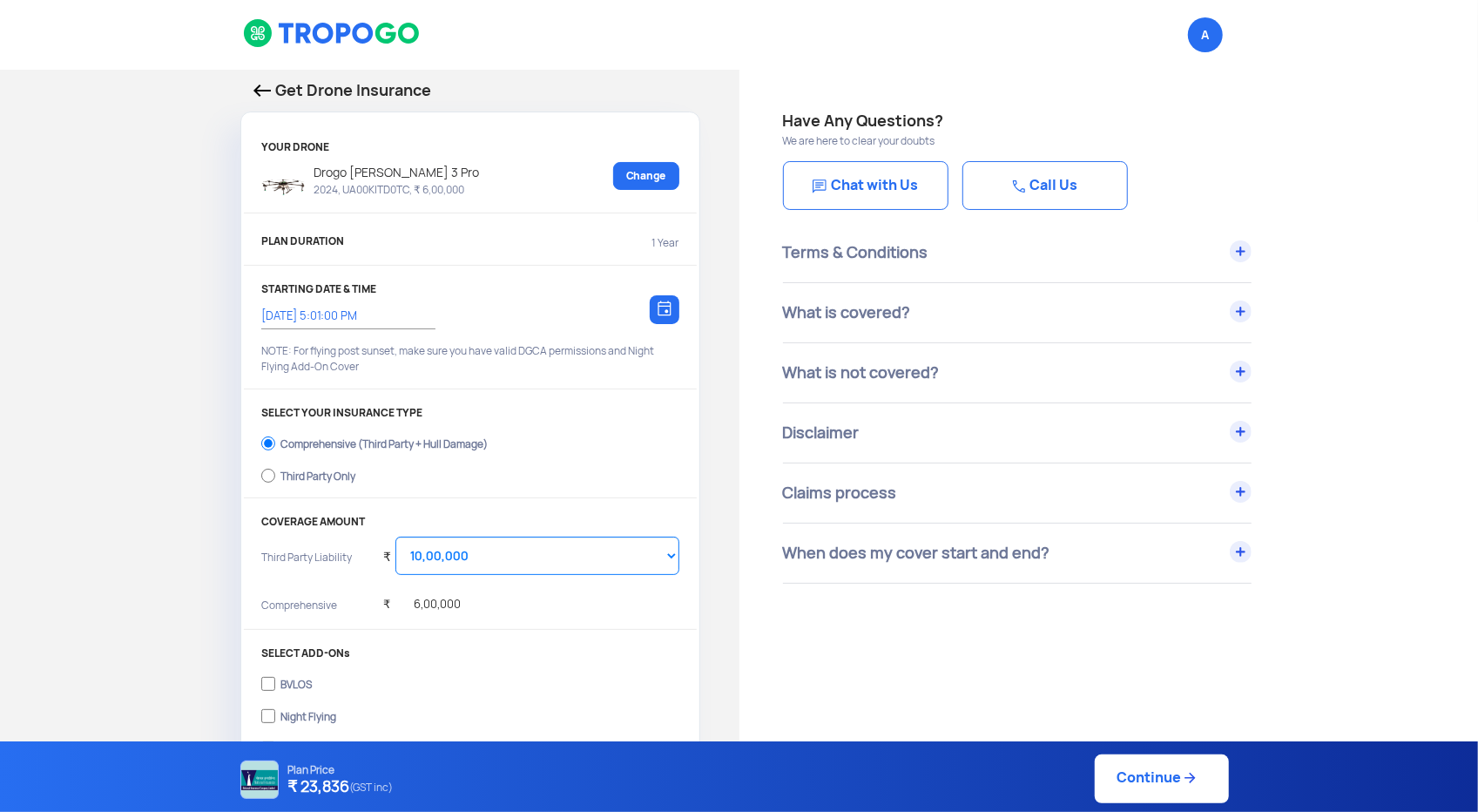
click at [667, 303] on img at bounding box center [664, 307] width 14 height 16
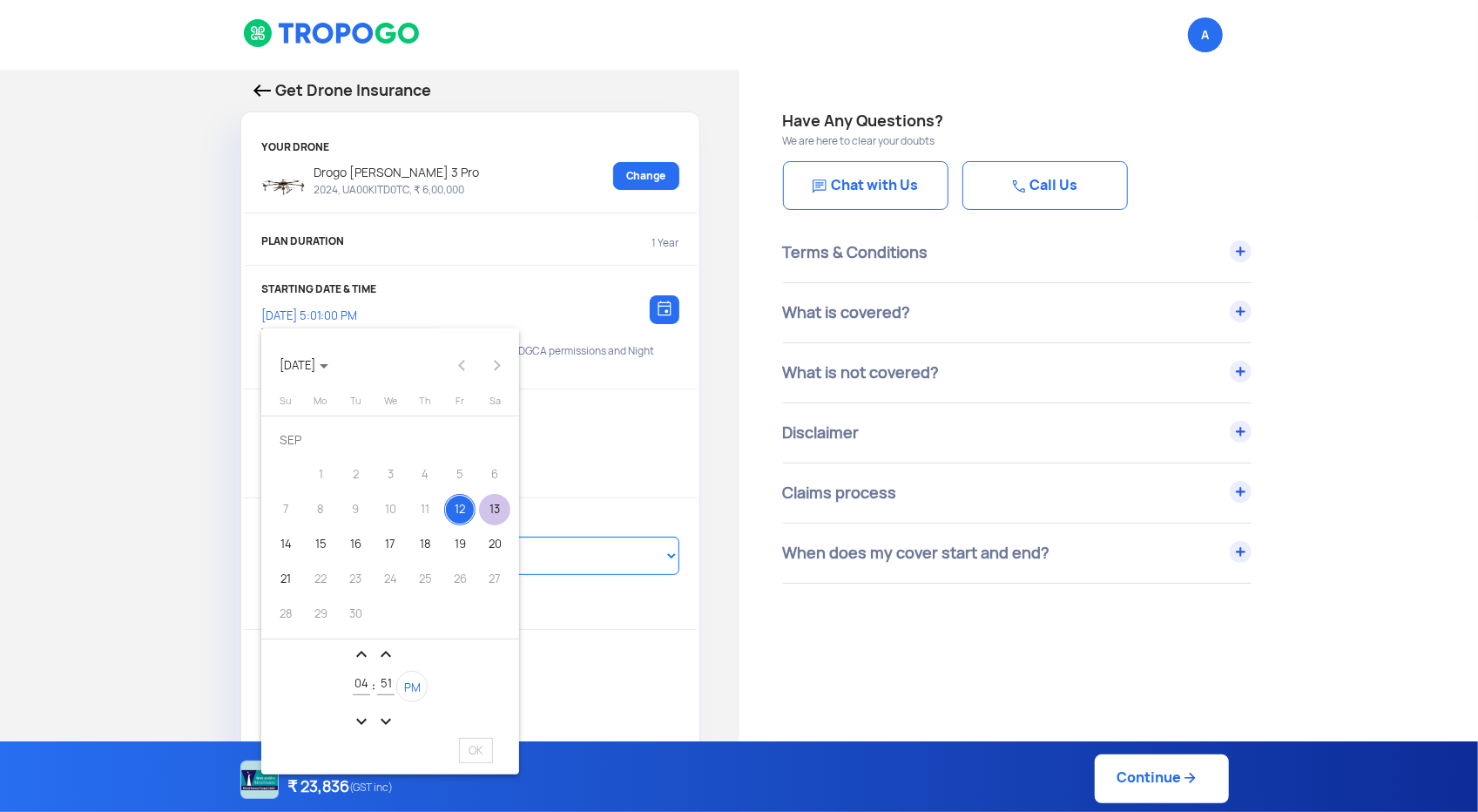
click at [490, 508] on div "13" at bounding box center [495, 509] width 31 height 31
click at [362, 720] on mat-icon "expand_more" at bounding box center [361, 721] width 21 height 21
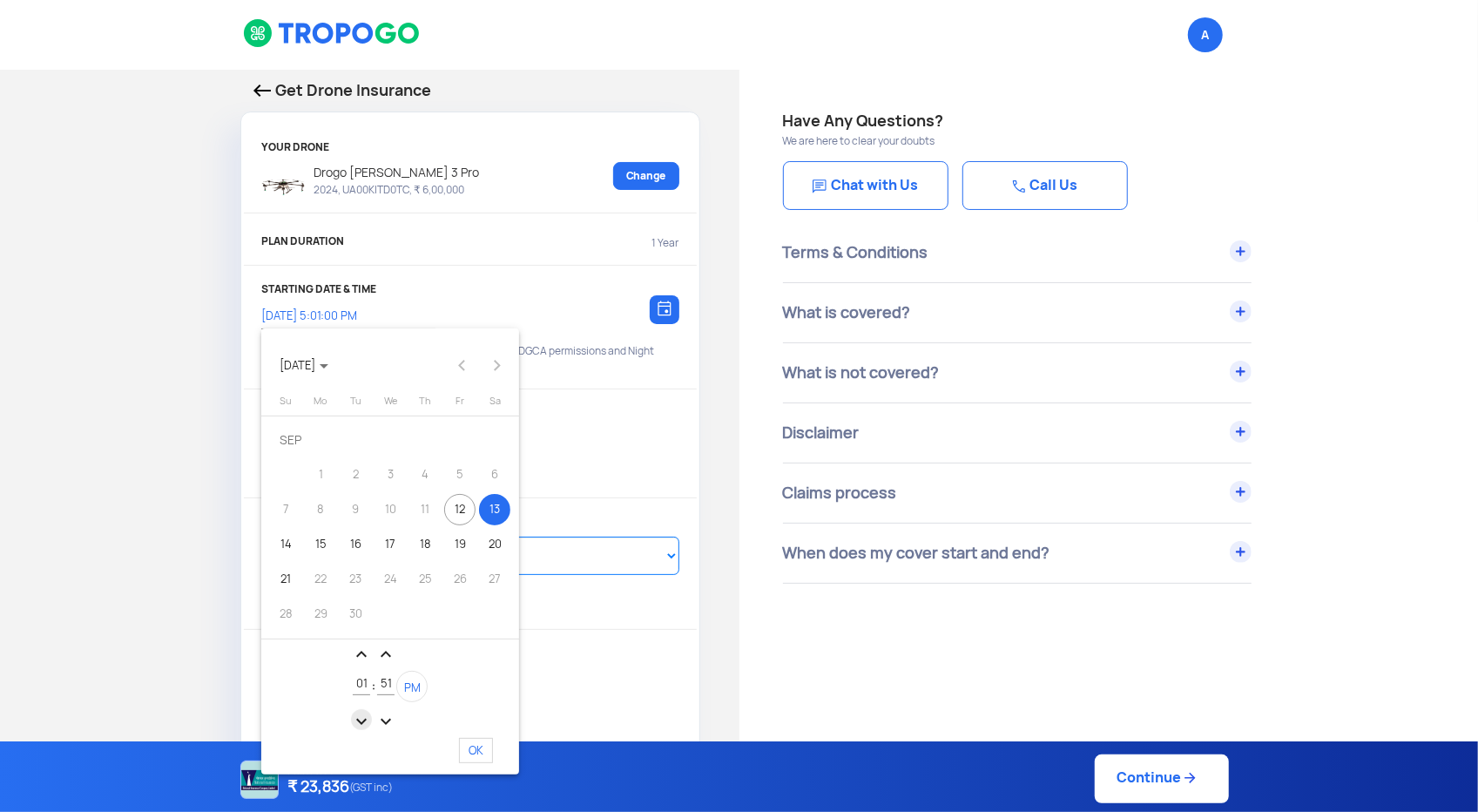
type input "12"
click at [381, 655] on mat-icon "expand_less" at bounding box center [386, 654] width 21 height 21
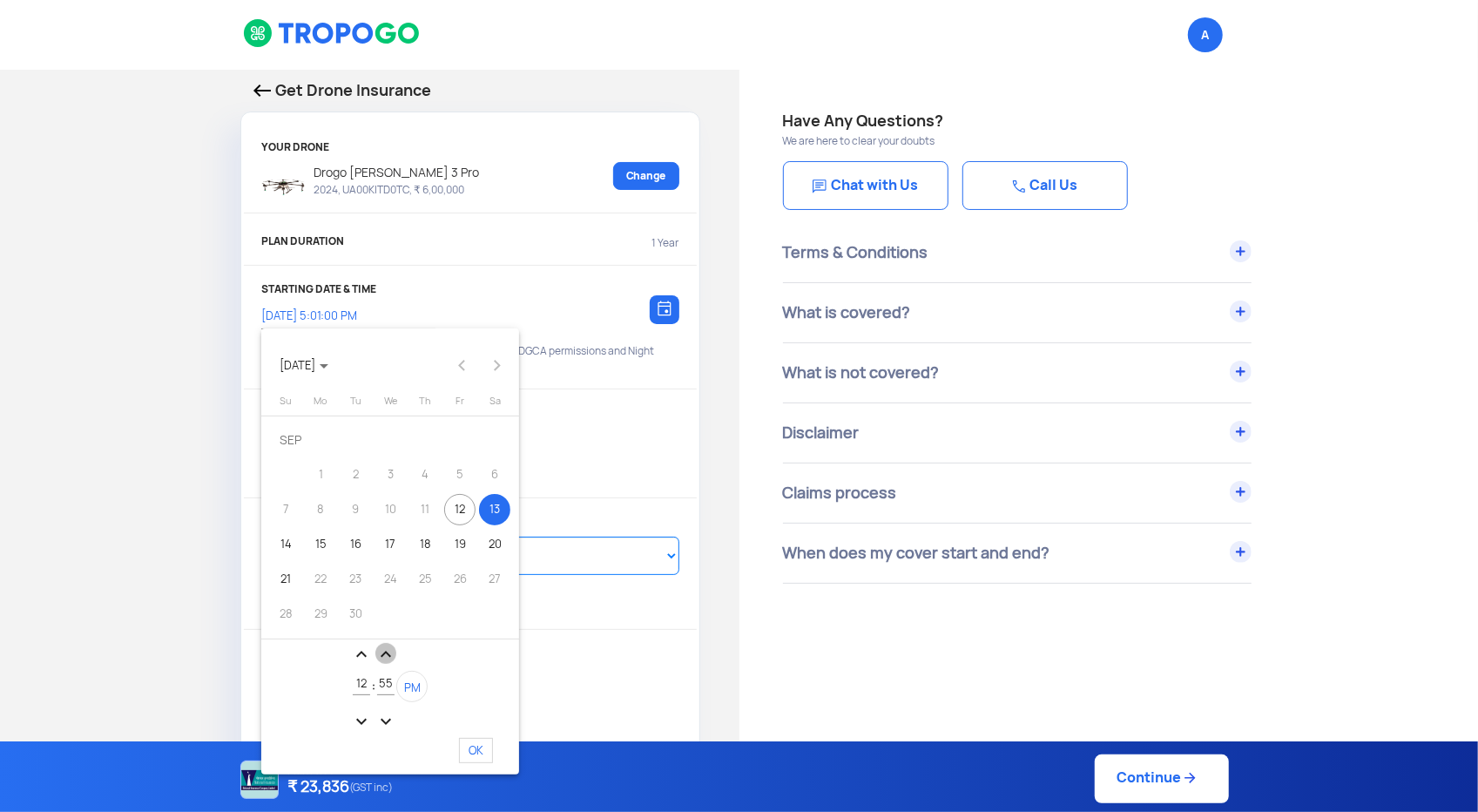
click at [381, 655] on mat-icon "expand_less" at bounding box center [386, 654] width 21 height 21
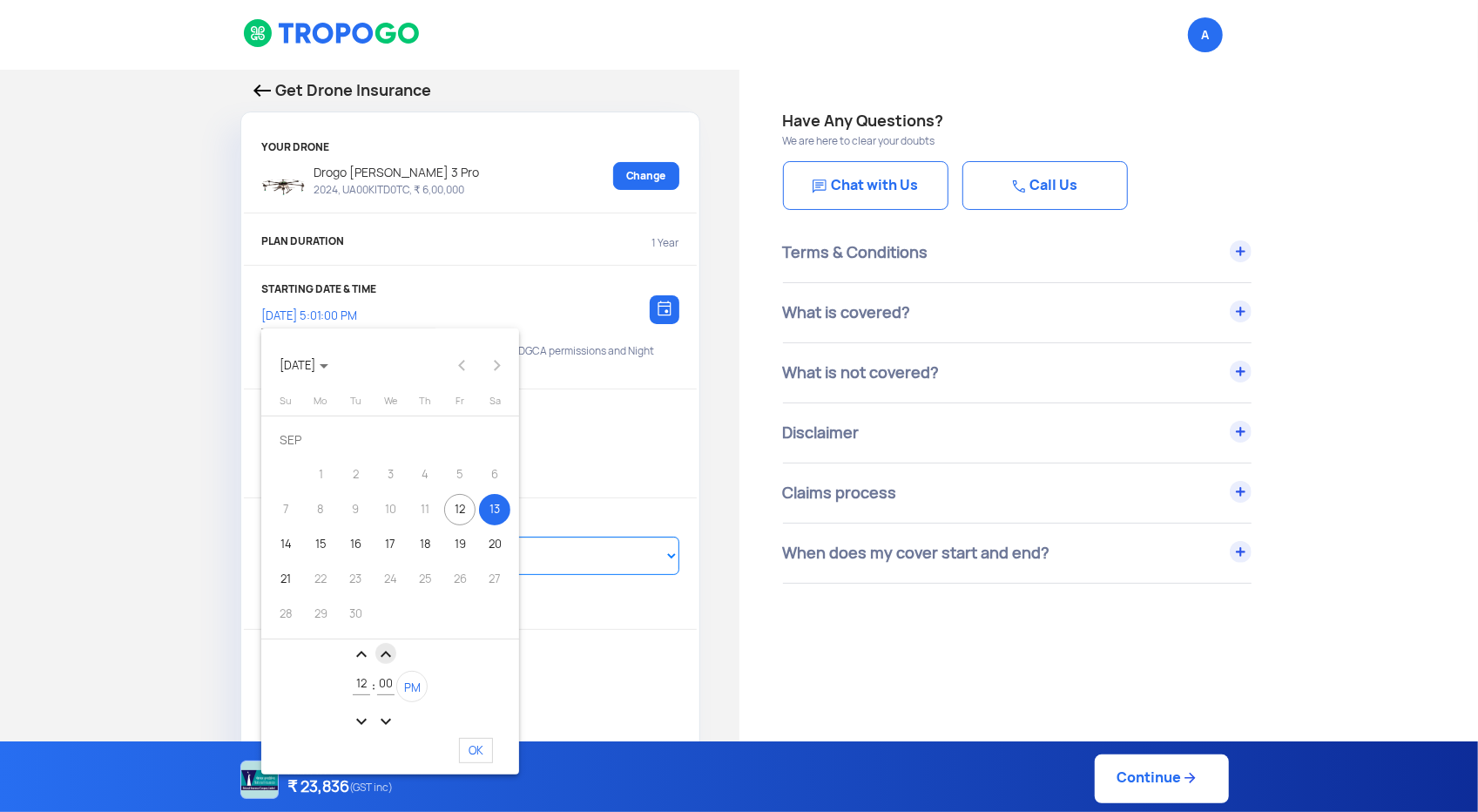
click at [381, 655] on mat-icon "expand_less" at bounding box center [386, 654] width 21 height 21
type input "01"
click at [406, 687] on span "PM" at bounding box center [413, 688] width 17 height 15
click at [483, 751] on span "OK" at bounding box center [475, 749] width 34 height 25
type input "[DATE] 12:01:01 AM"
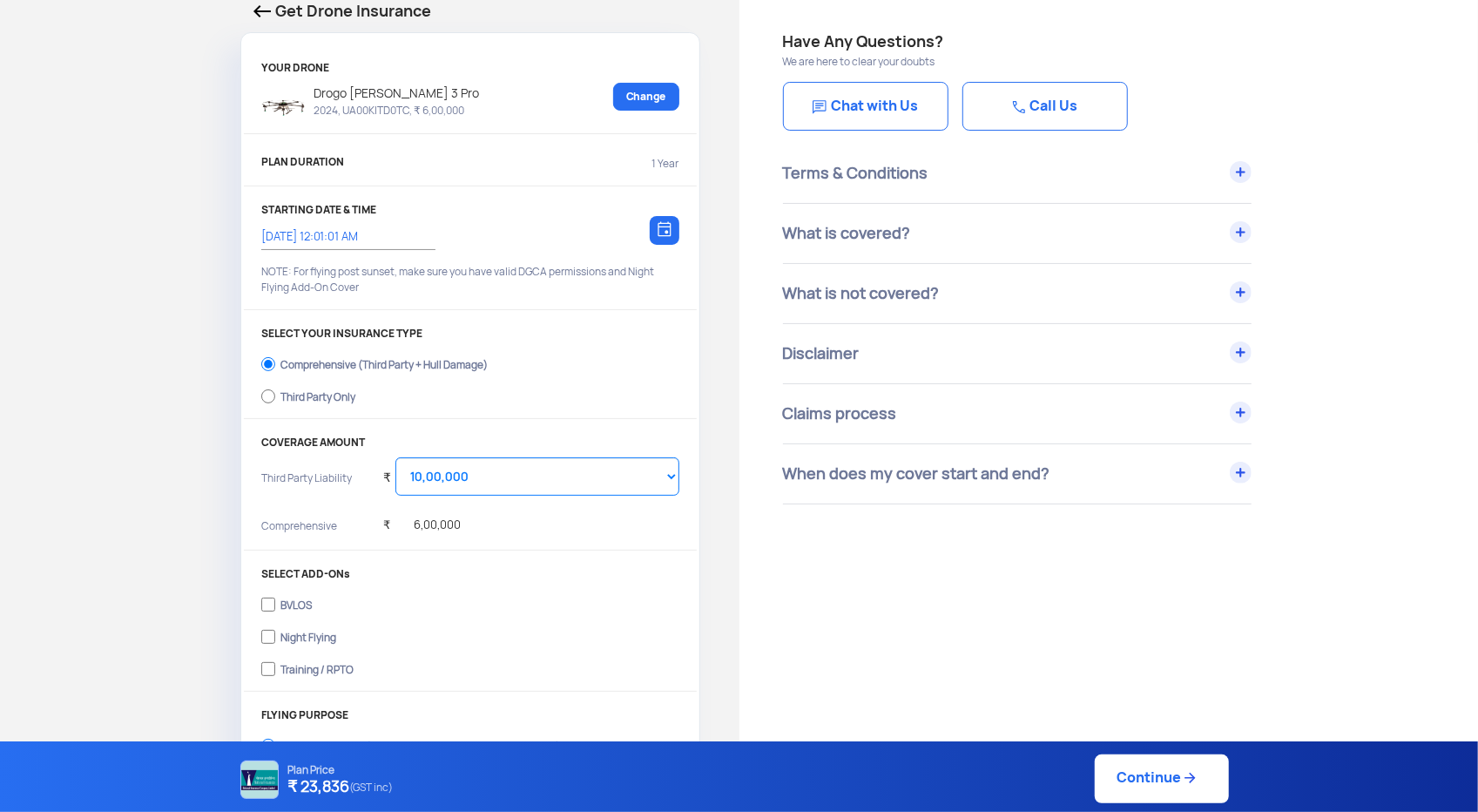
scroll to position [87, 0]
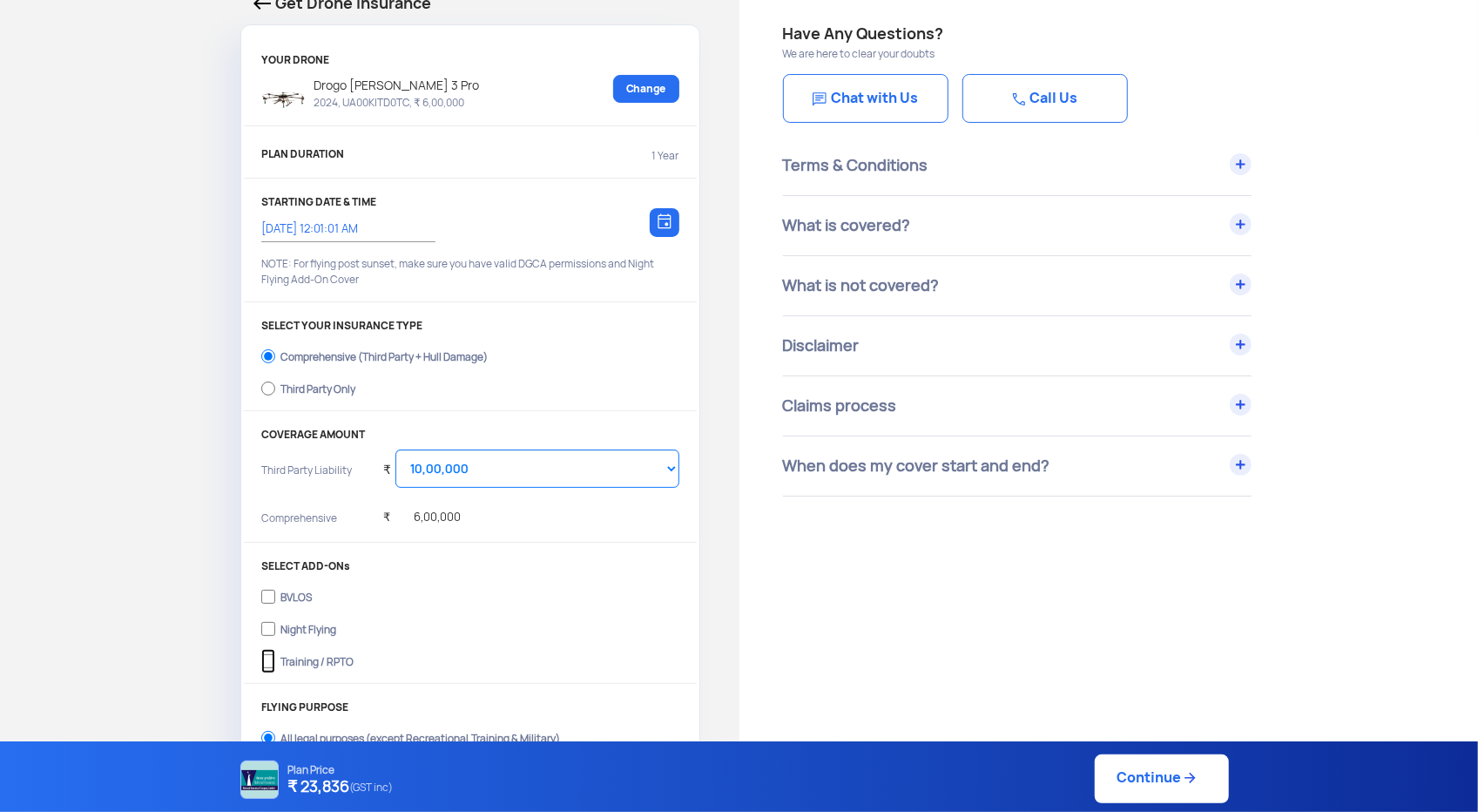
click at [269, 661] on input "Training / RPTO" at bounding box center [268, 661] width 14 height 24
checkbox input "true"
click at [490, 470] on select "Select Amount 10,00,000 15,00,000 20,00,000 25,00,000 30,00,000 35,00,000 40,00…" at bounding box center [536, 469] width 283 height 39
click at [395, 449] on select "Select Amount 10,00,000 15,00,000 20,00,000 25,00,000 30,00,000 35,00,000 40,00…" at bounding box center [536, 469] width 283 height 39
click at [270, 384] on input "Third Party Only" at bounding box center [268, 389] width 14 height 24
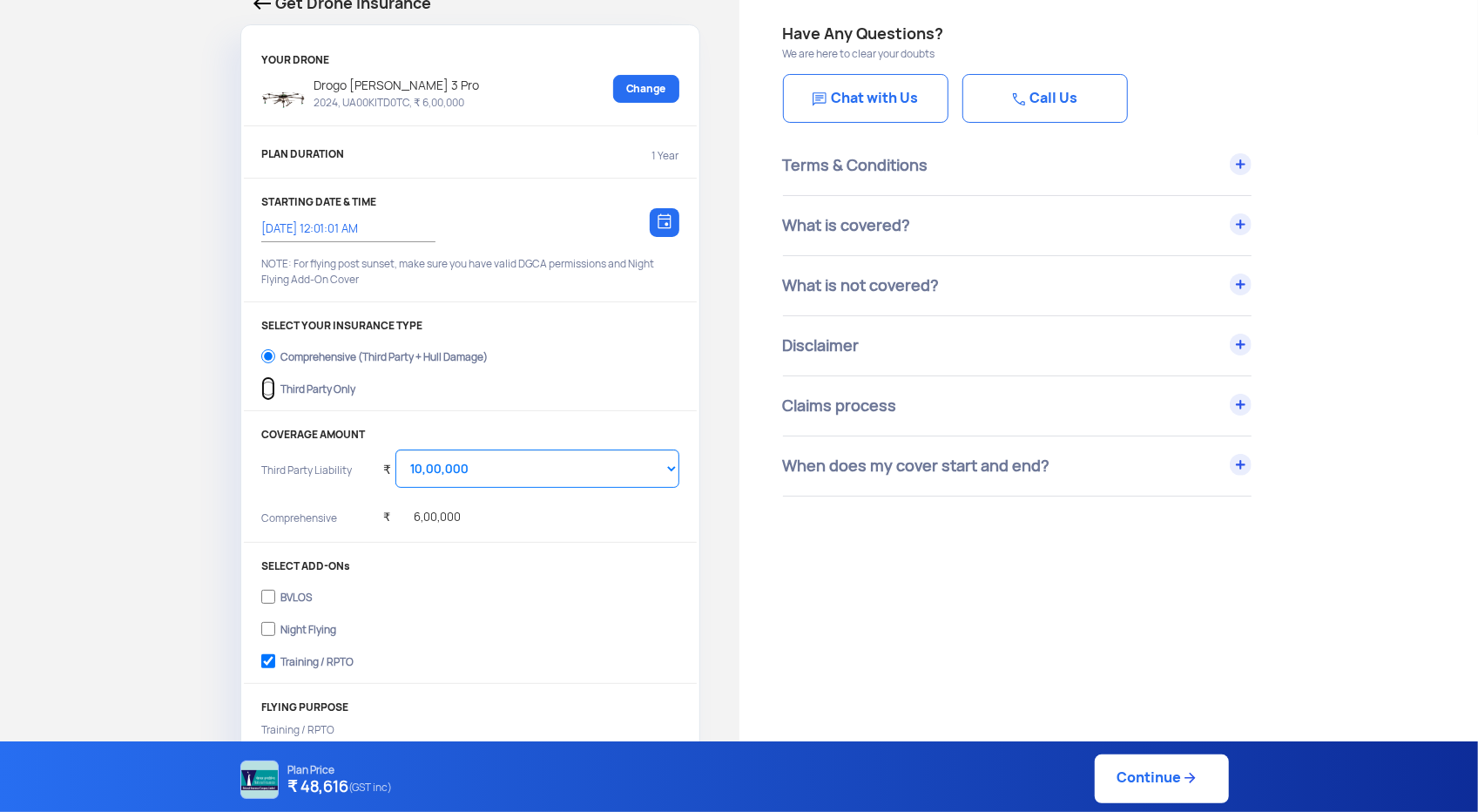
radio input "true"
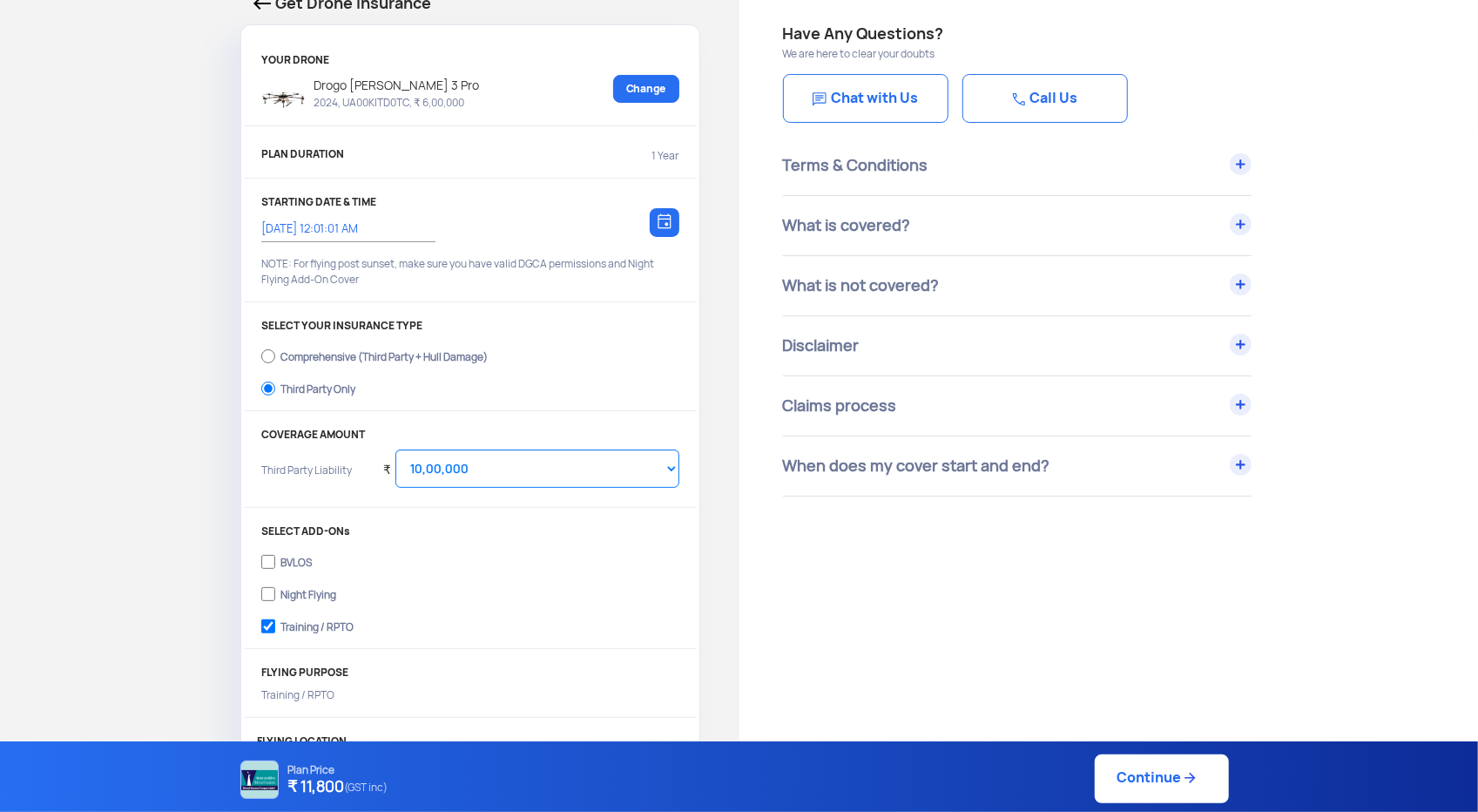
click at [521, 580] on label "Night Flying" at bounding box center [470, 592] width 417 height 28
click at [275, 582] on input "Night Flying" at bounding box center [268, 594] width 14 height 24
click at [272, 592] on input "Night Flying" at bounding box center [268, 594] width 14 height 24
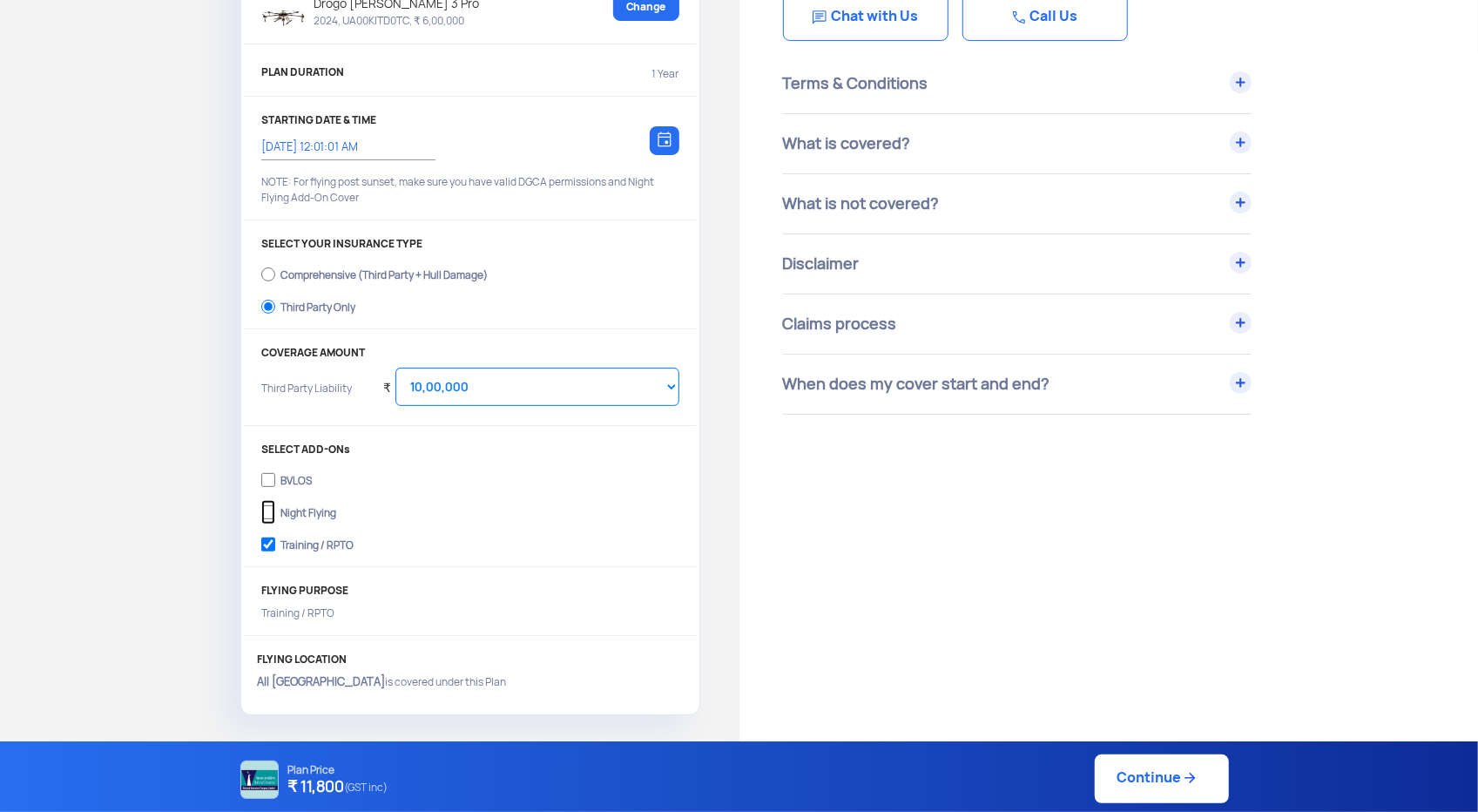
scroll to position [174, 0]
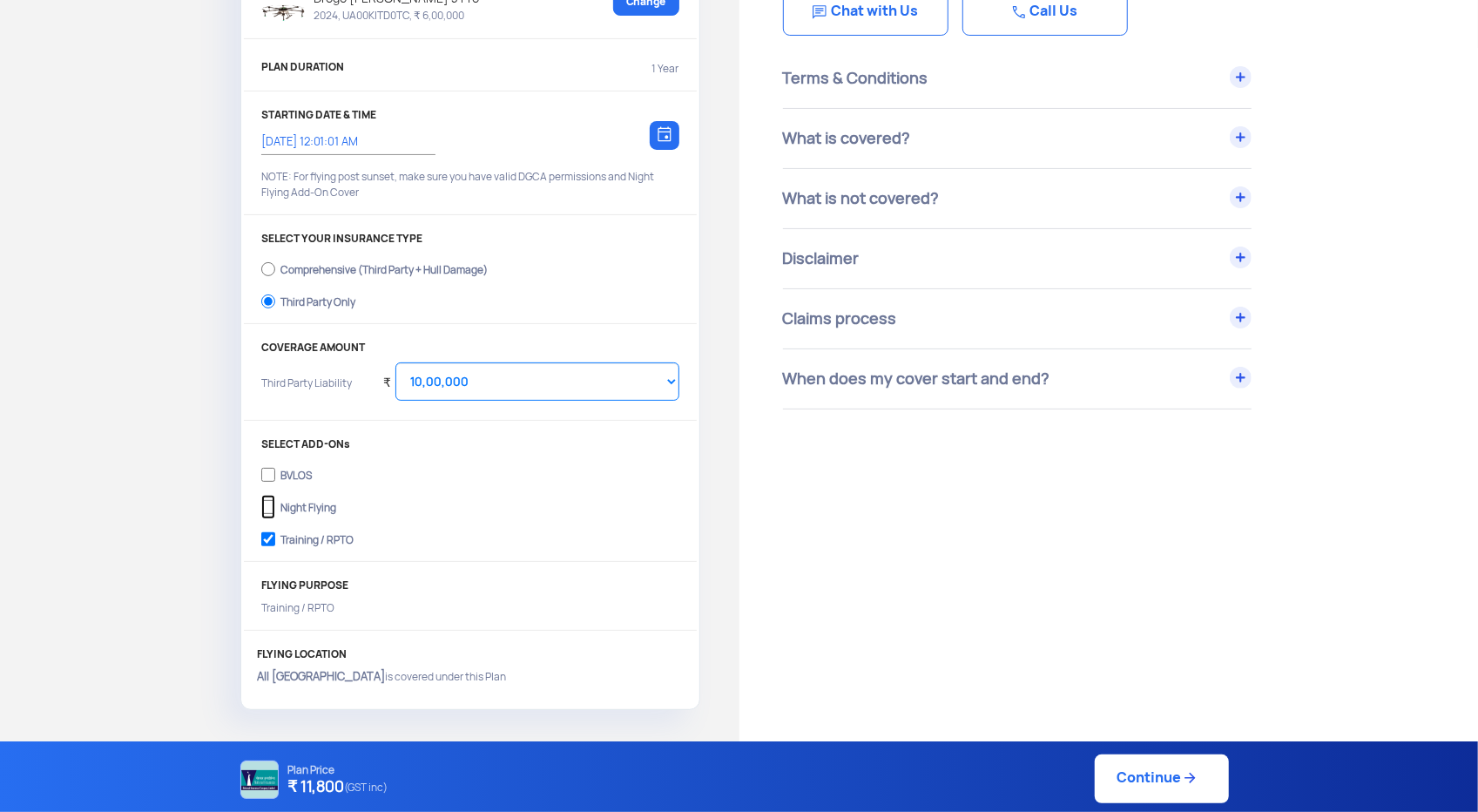
click at [269, 505] on input "Night Flying" at bounding box center [268, 506] width 14 height 24
checkbox input "false"
click at [1122, 780] on link "Continue" at bounding box center [1162, 778] width 134 height 49
type input "[DATE] 12:01:00 AM"
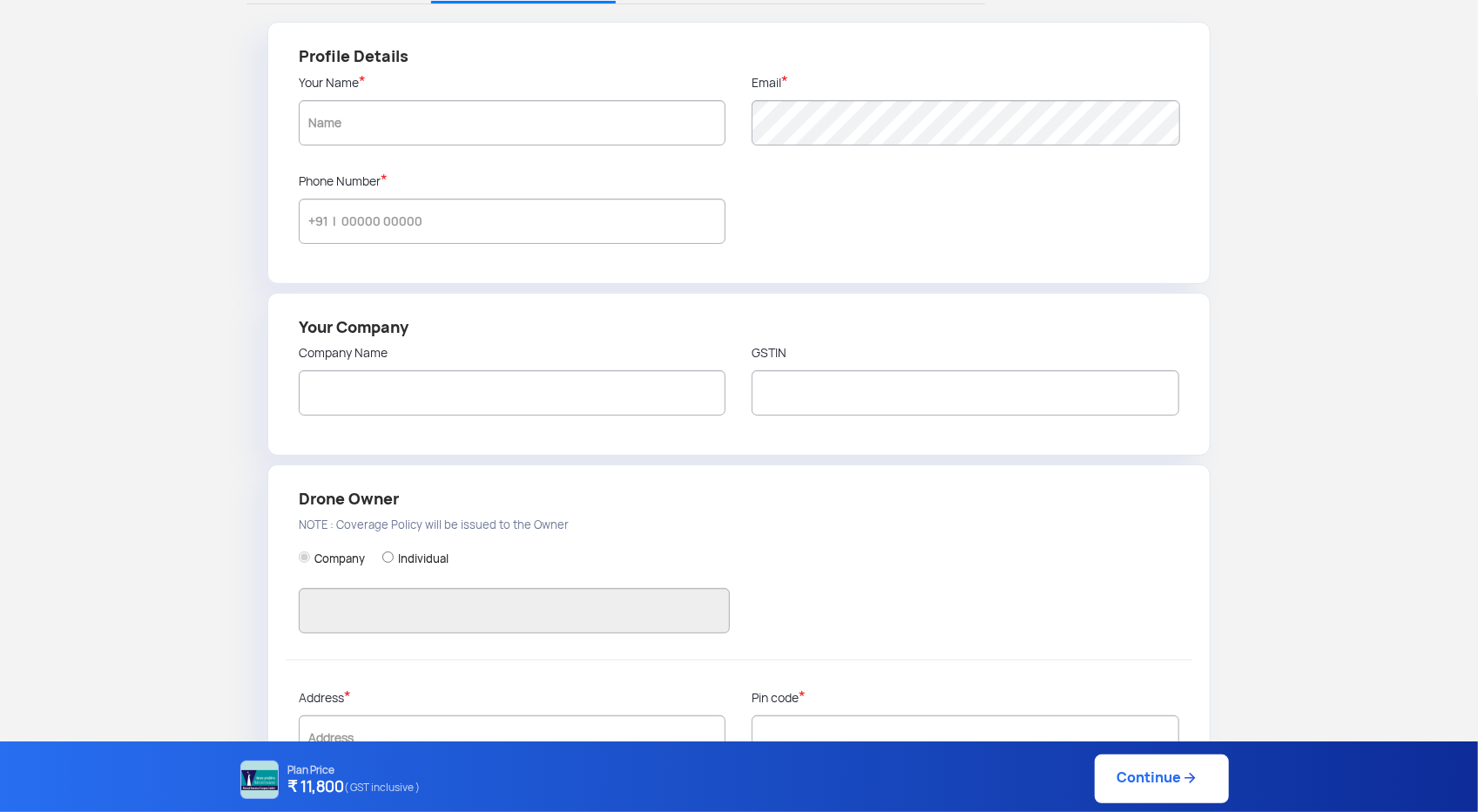
type input "AVINASH"
type input "9133333183"
type input "DROGO DRONES PVT LTD"
type input "37AAICD6130D1ZX"
type input "DROGO DRONES PVT LTD"
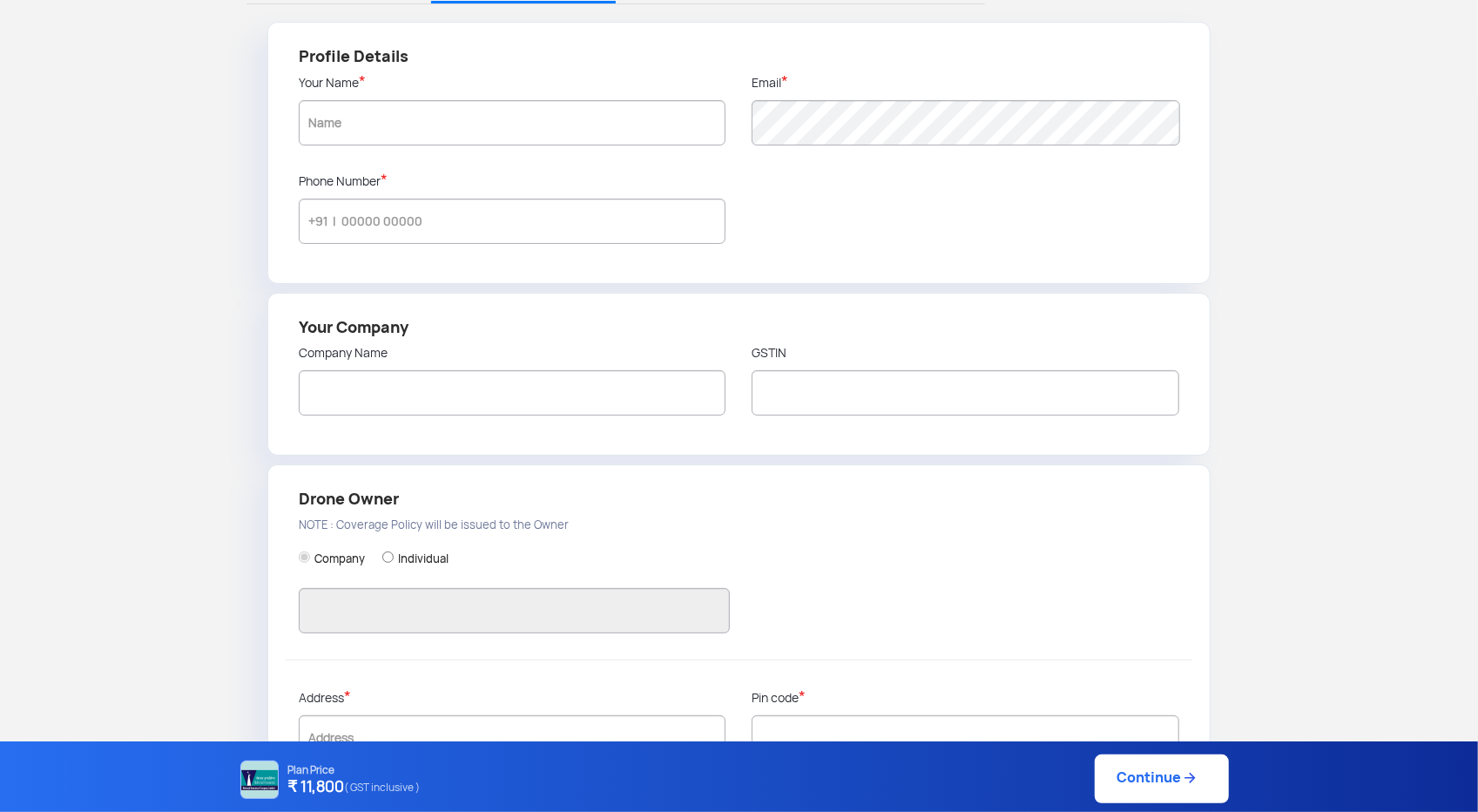
type input "[STREET_ADDRESS][PERSON_NAME]"
type input "522501"
type input "Guntur"
type input "[GEOGRAPHIC_DATA]"
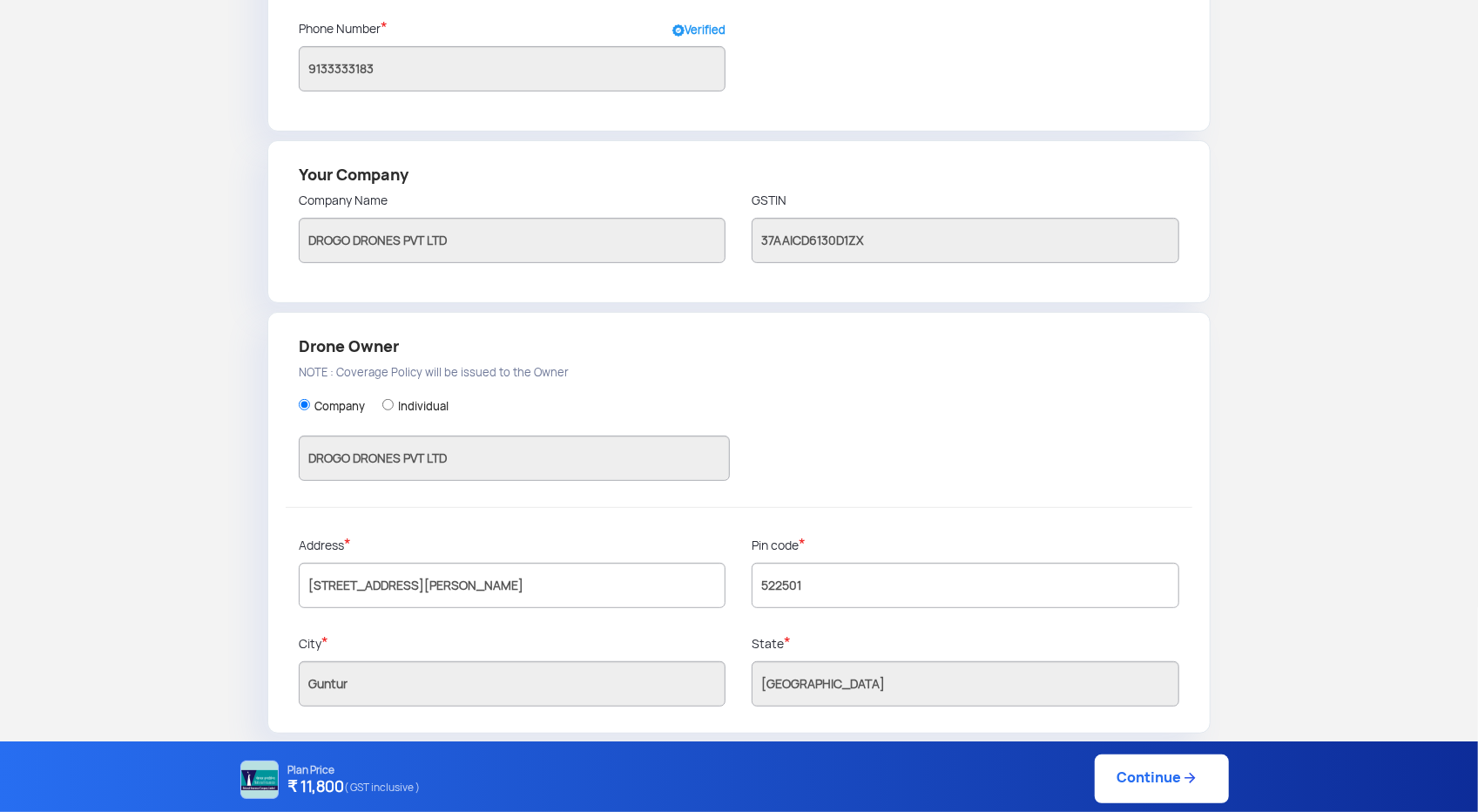
scroll to position [281, 0]
click at [1125, 776] on link "Continue" at bounding box center [1162, 778] width 134 height 49
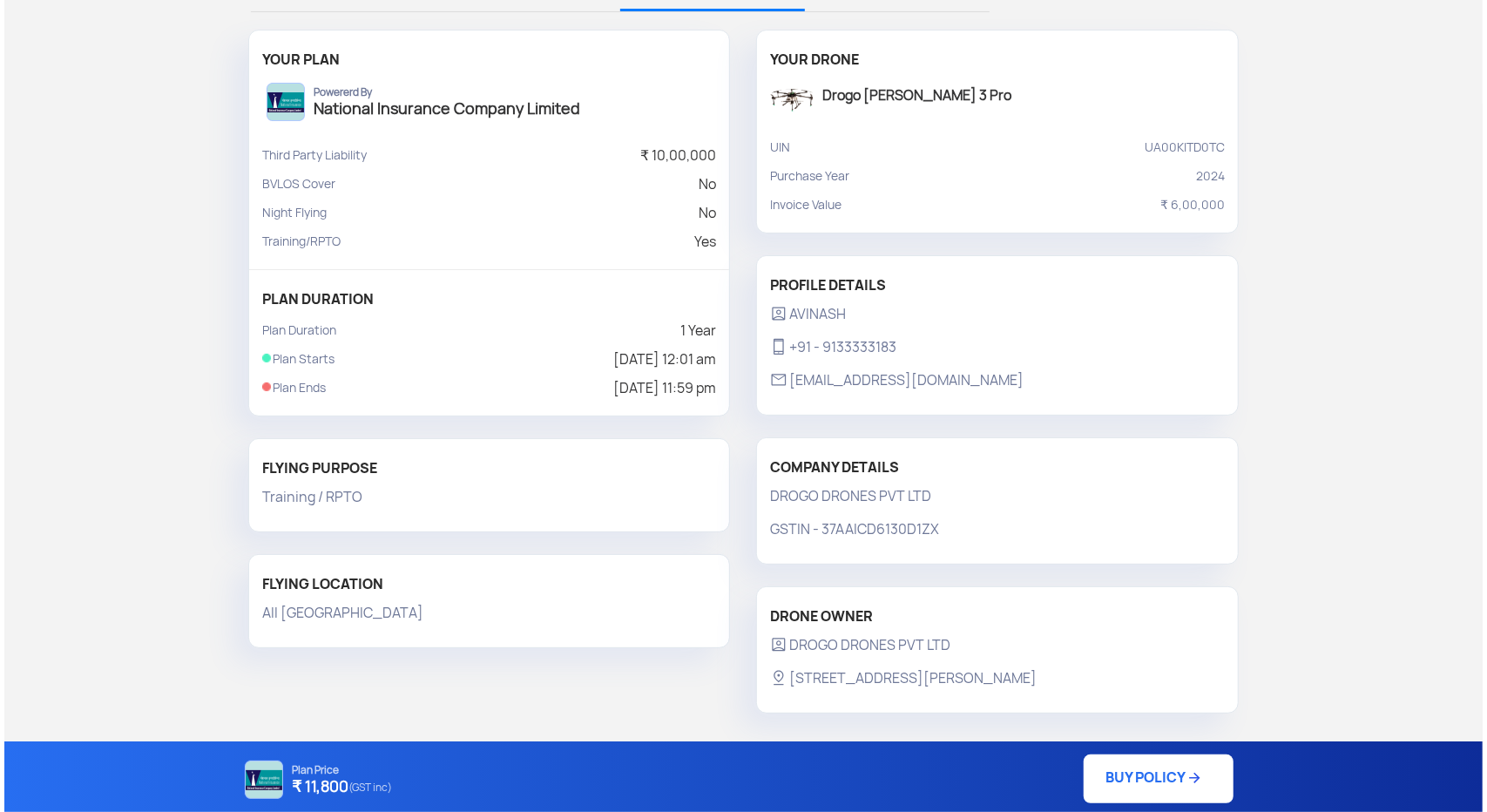
scroll to position [122, 0]
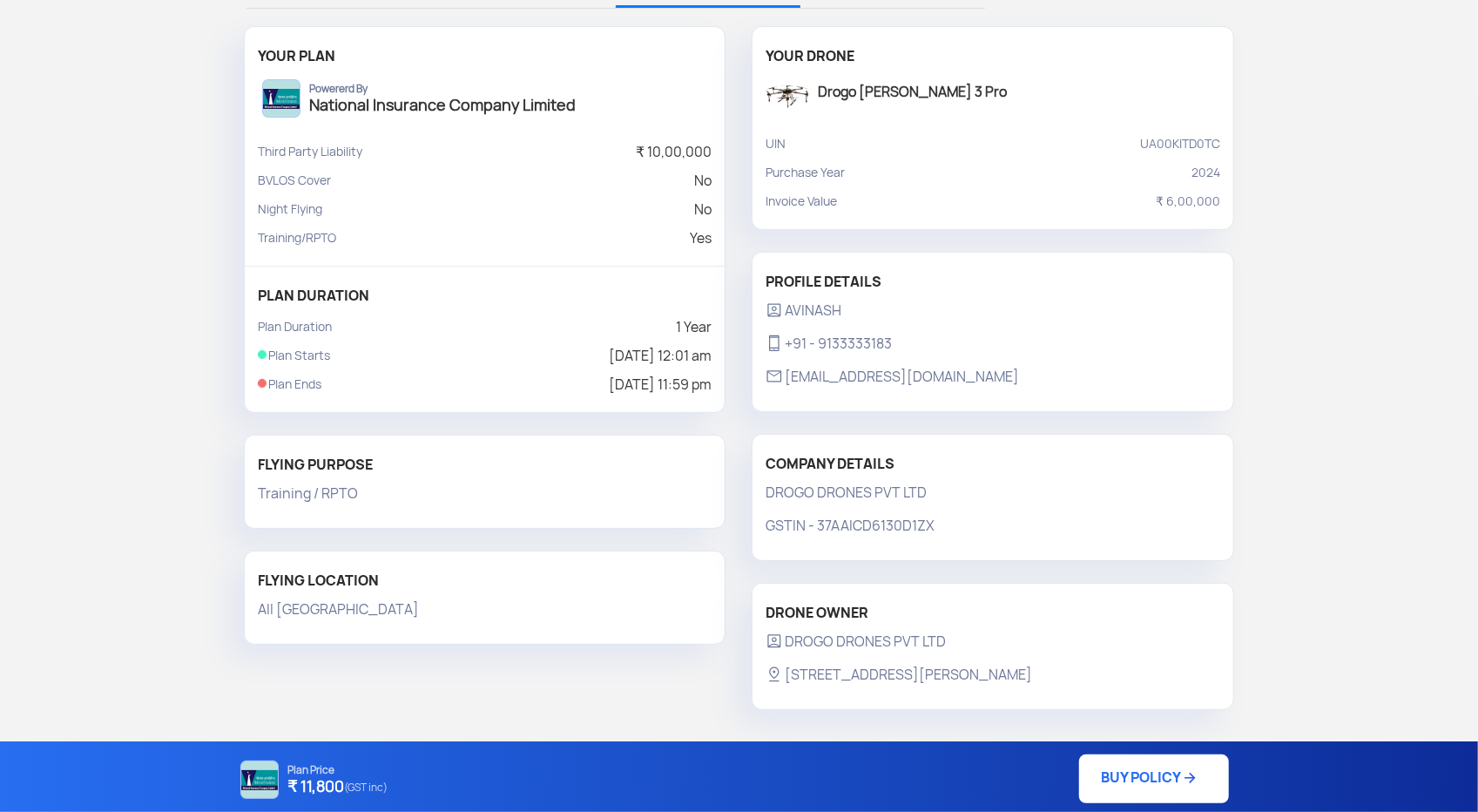
click at [1133, 783] on link "BUY POLICY" at bounding box center [1154, 778] width 150 height 49
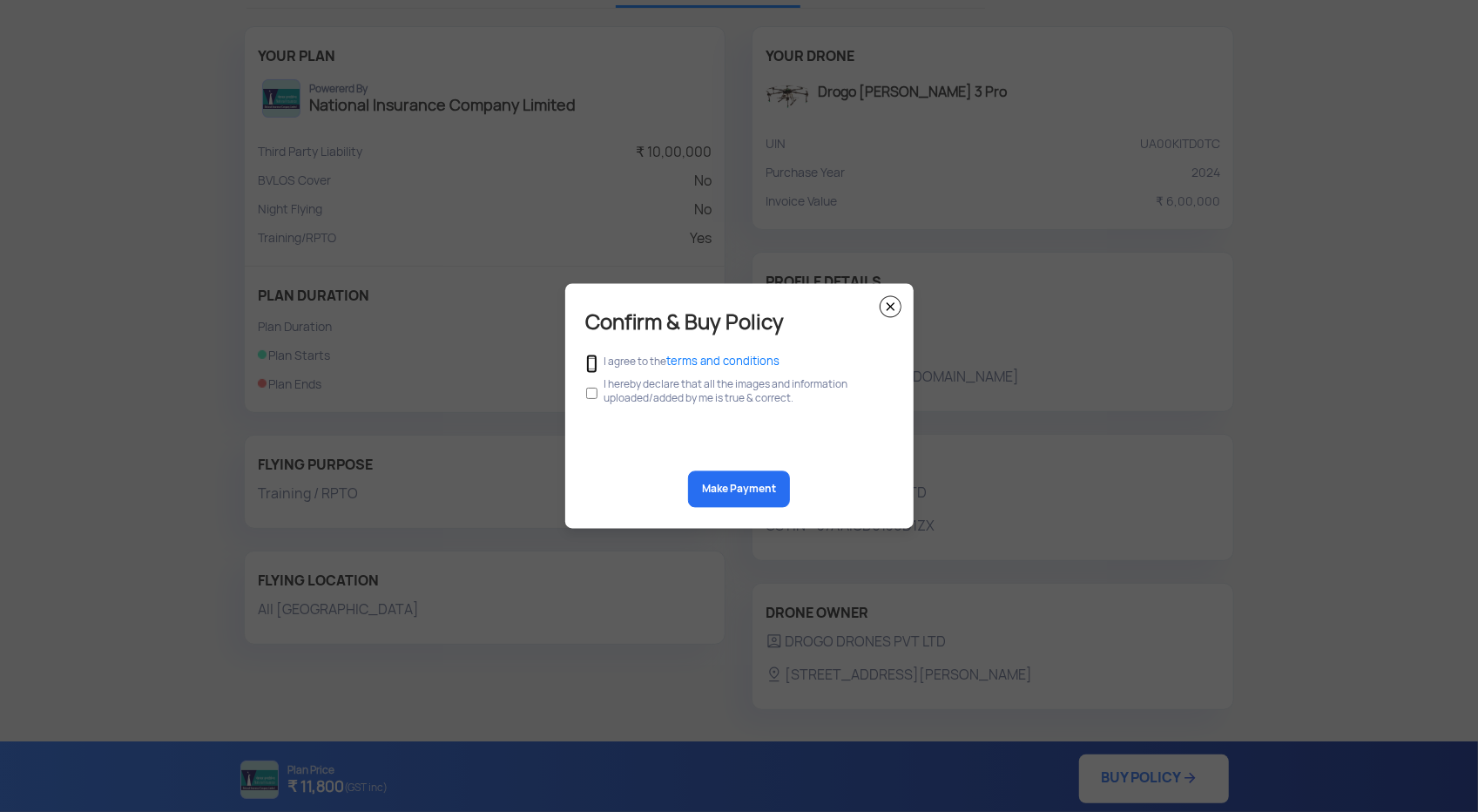
click at [592, 364] on input "checkbox" at bounding box center [592, 364] width 11 height 19
checkbox input "true"
click at [590, 394] on input "checkbox" at bounding box center [592, 394] width 11 height 33
checkbox input "true"
click at [741, 489] on button "Make Payment" at bounding box center [739, 490] width 102 height 37
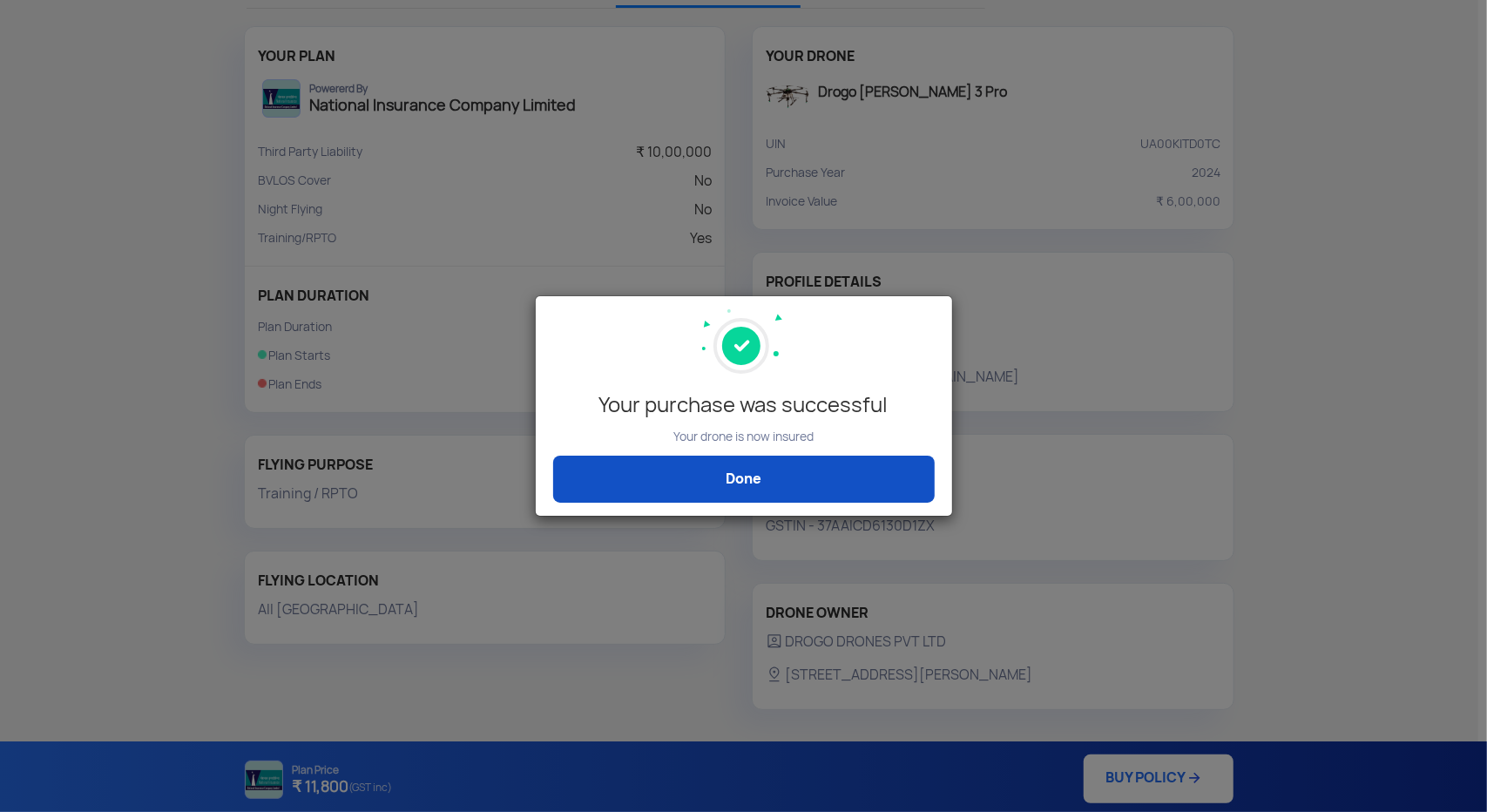
click at [787, 473] on link "Done" at bounding box center [744, 479] width 381 height 47
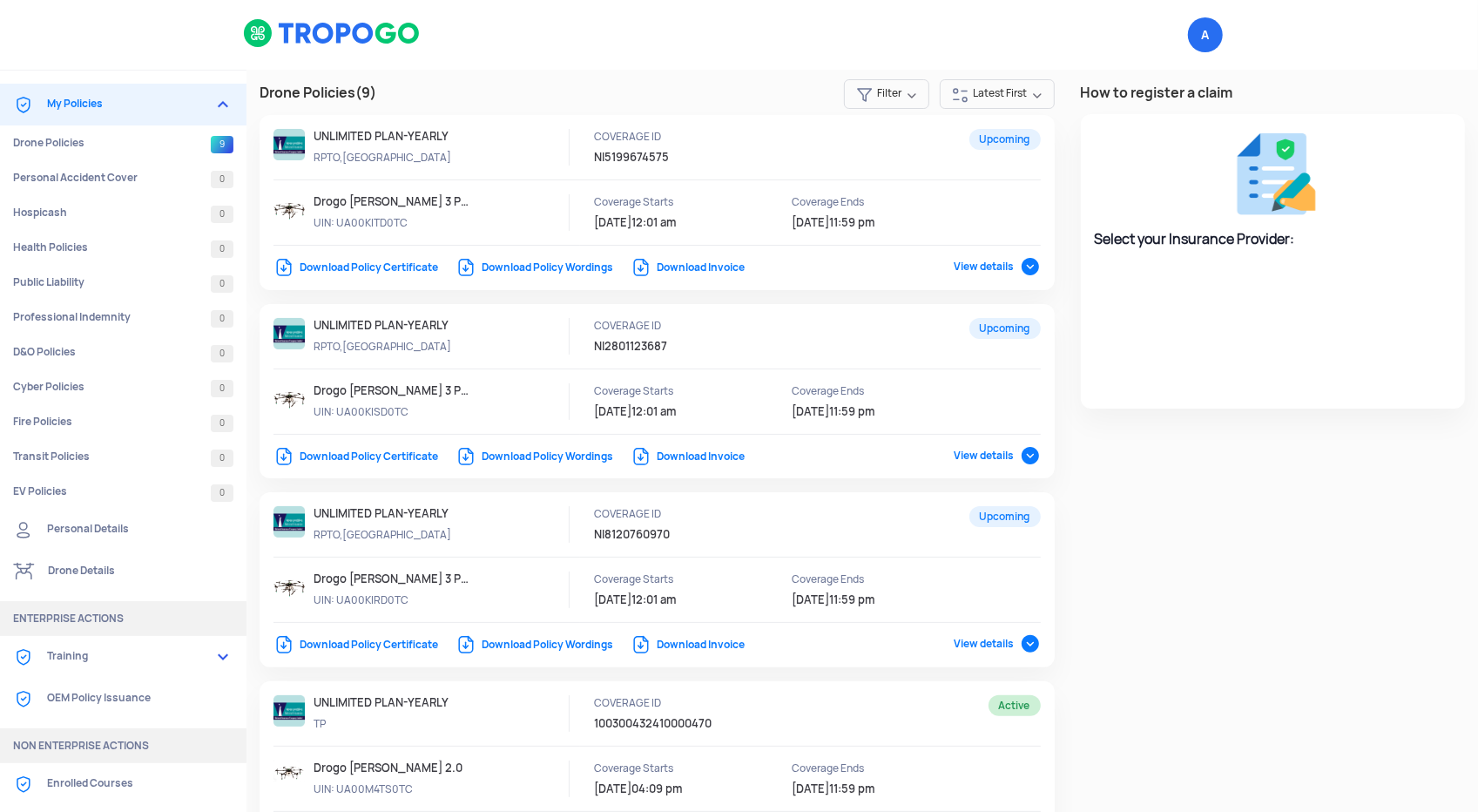
select select "National Insurance"
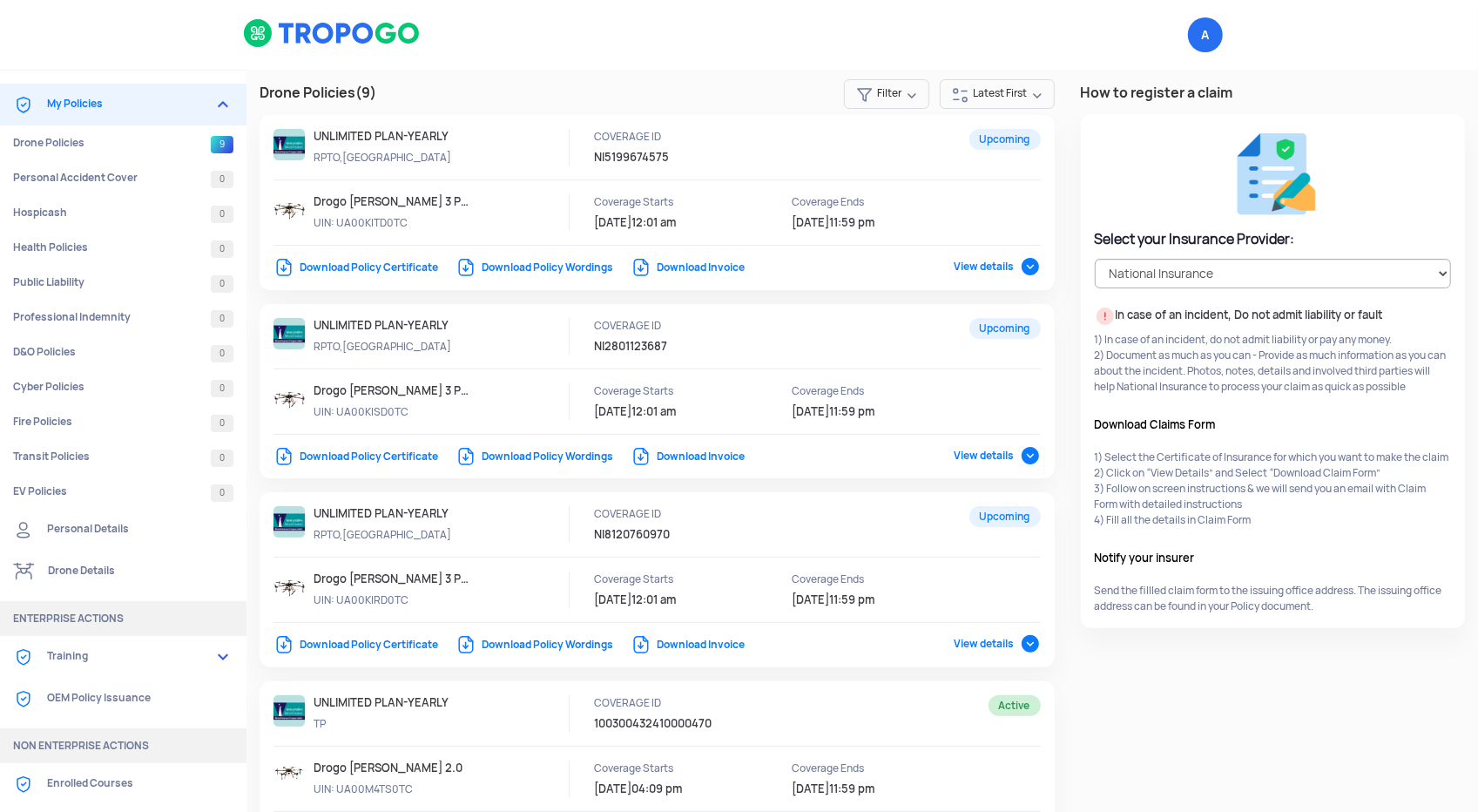
click at [371, 264] on link "Download Policy Certificate" at bounding box center [355, 267] width 165 height 14
click at [368, 455] on link "Download Policy Certificate" at bounding box center [355, 456] width 165 height 14
click at [346, 643] on link "Download Policy Certificate" at bounding box center [355, 644] width 165 height 14
